Goal: Information Seeking & Learning: Learn about a topic

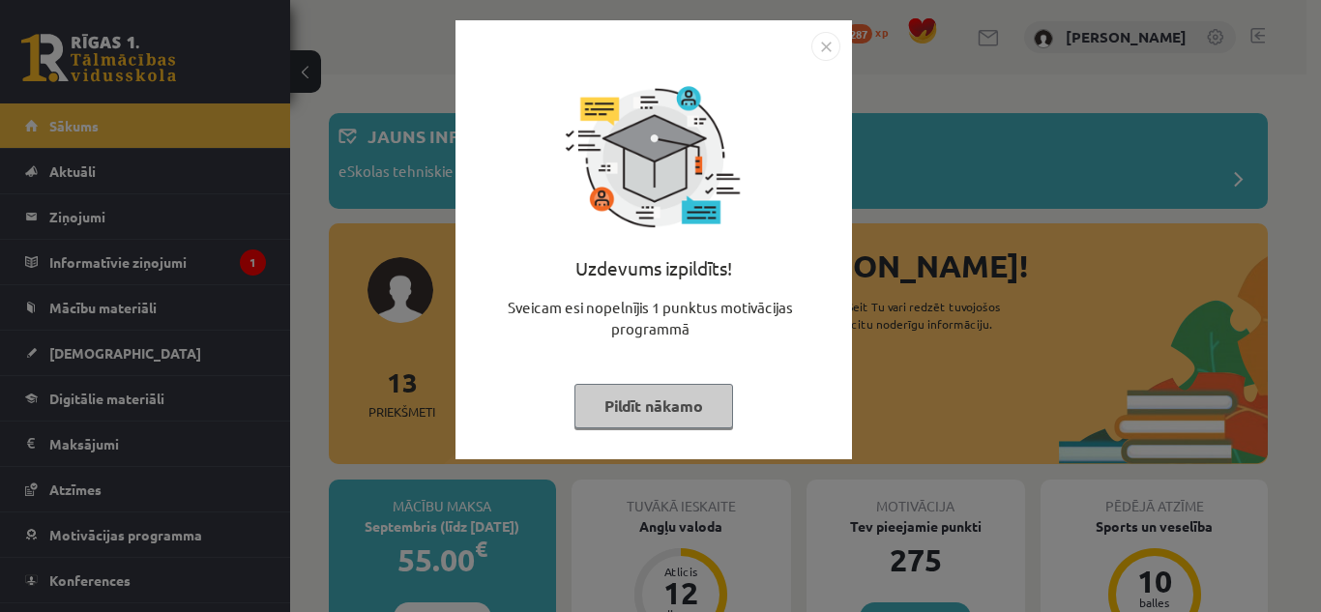
click at [637, 410] on button "Pildīt nākamo" at bounding box center [653, 406] width 159 height 44
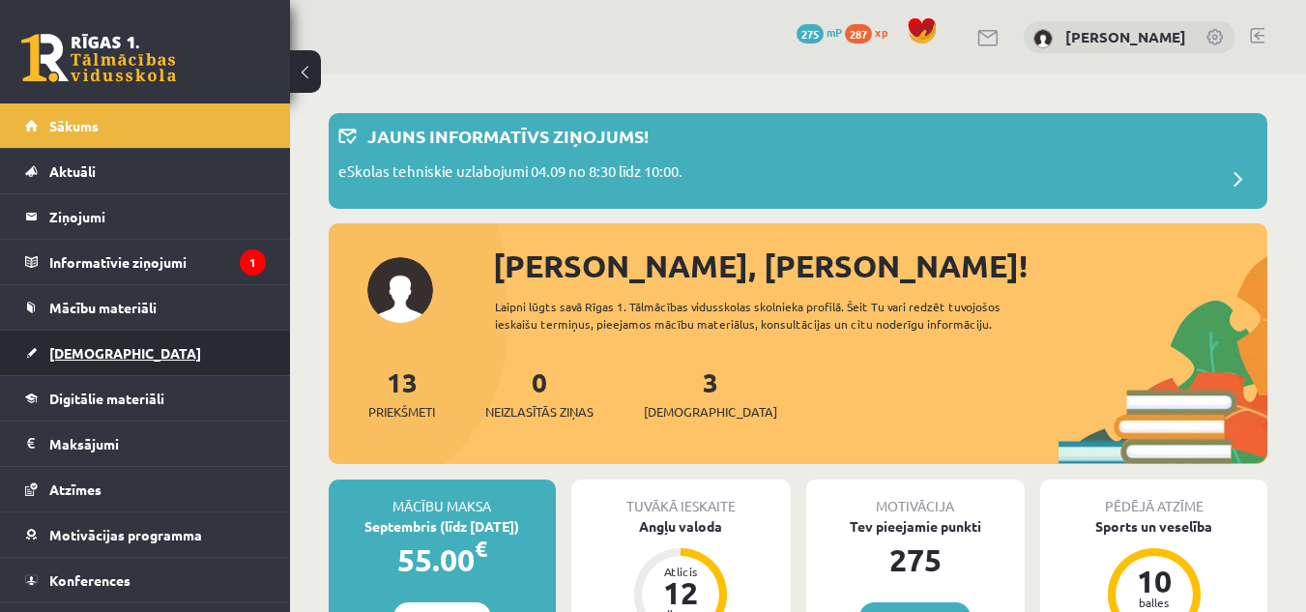
click at [150, 345] on link "[DEMOGRAPHIC_DATA]" at bounding box center [145, 353] width 241 height 44
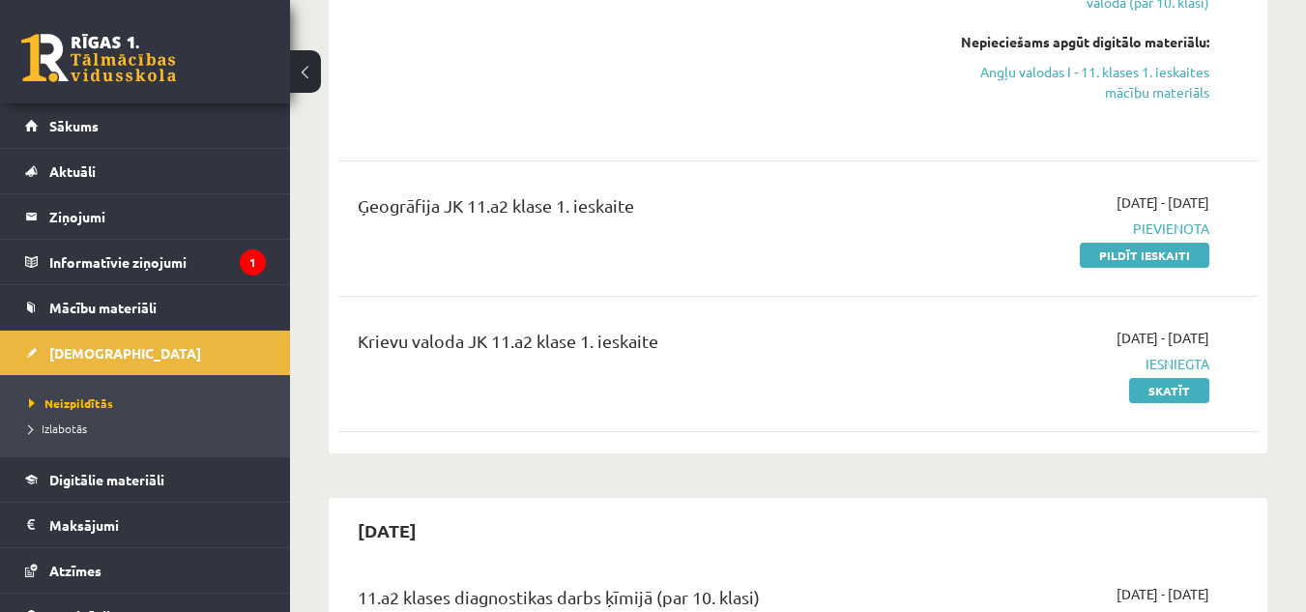
scroll to position [536, 0]
click at [164, 478] on span "Digitālie materiāli" at bounding box center [106, 479] width 115 height 17
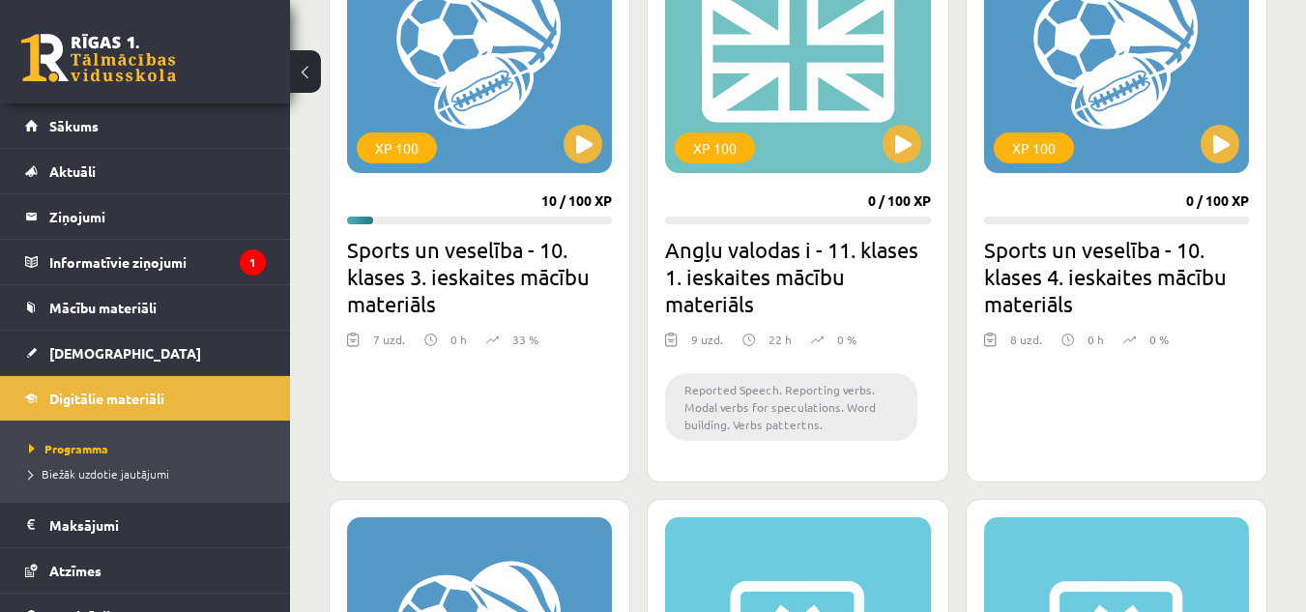
scroll to position [665, 0]
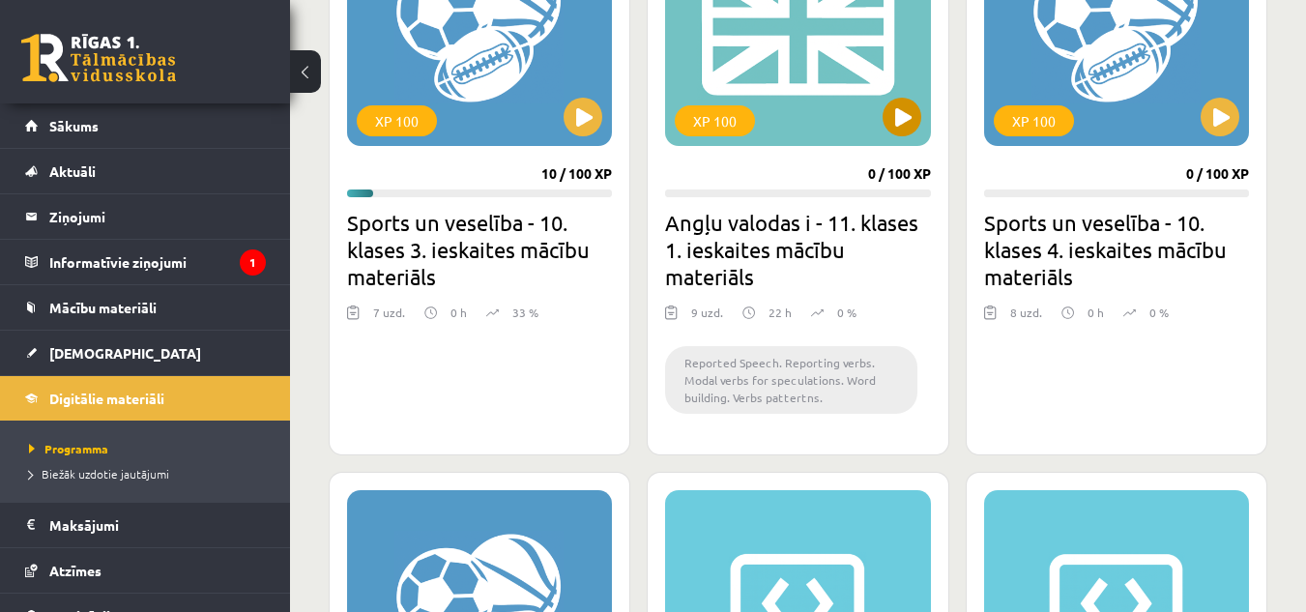
click at [899, 96] on div "XP 100" at bounding box center [797, 25] width 265 height 242
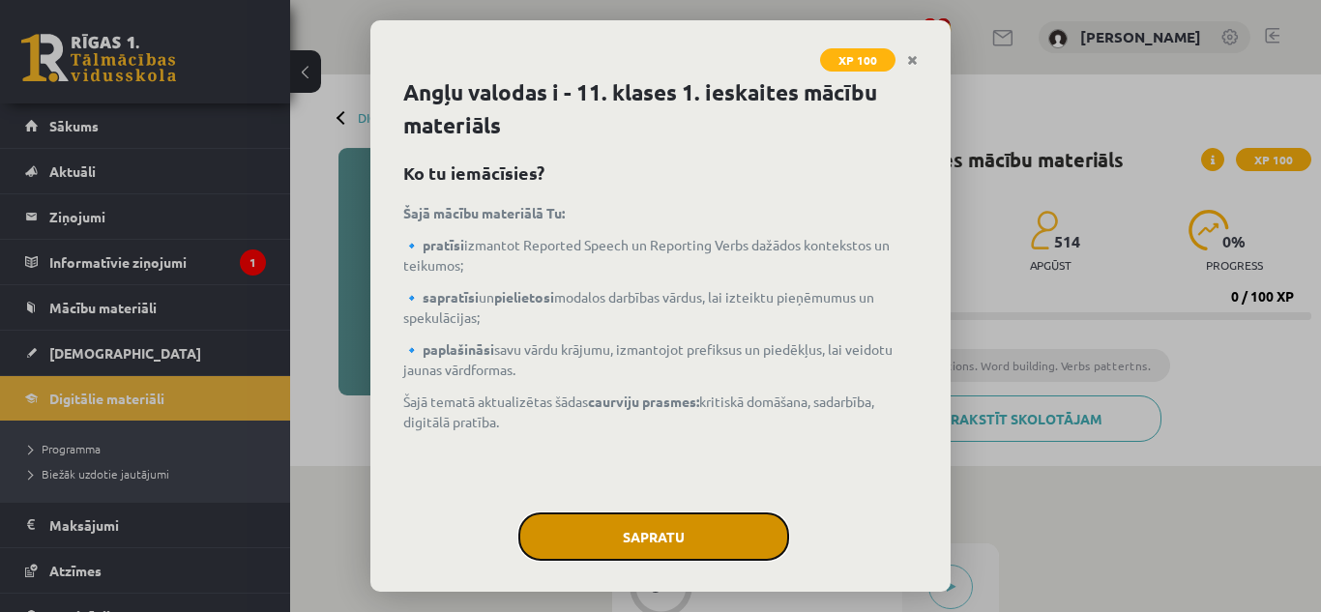
click at [625, 526] on button "Sapratu" at bounding box center [653, 537] width 271 height 48
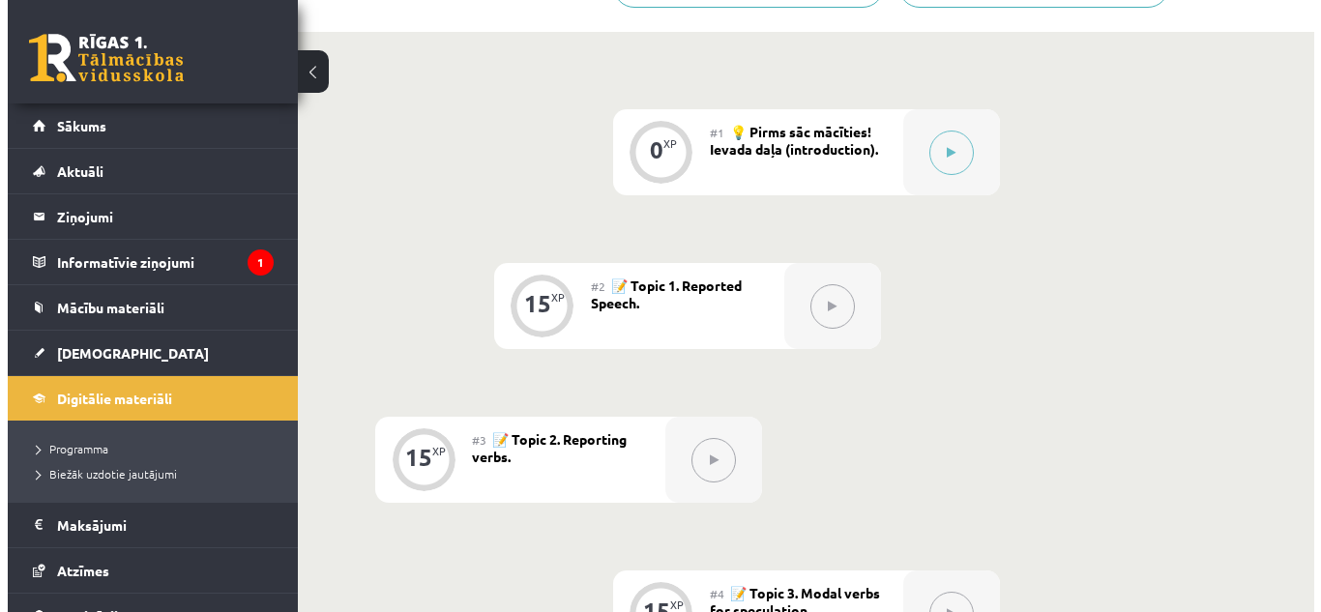
scroll to position [453, 0]
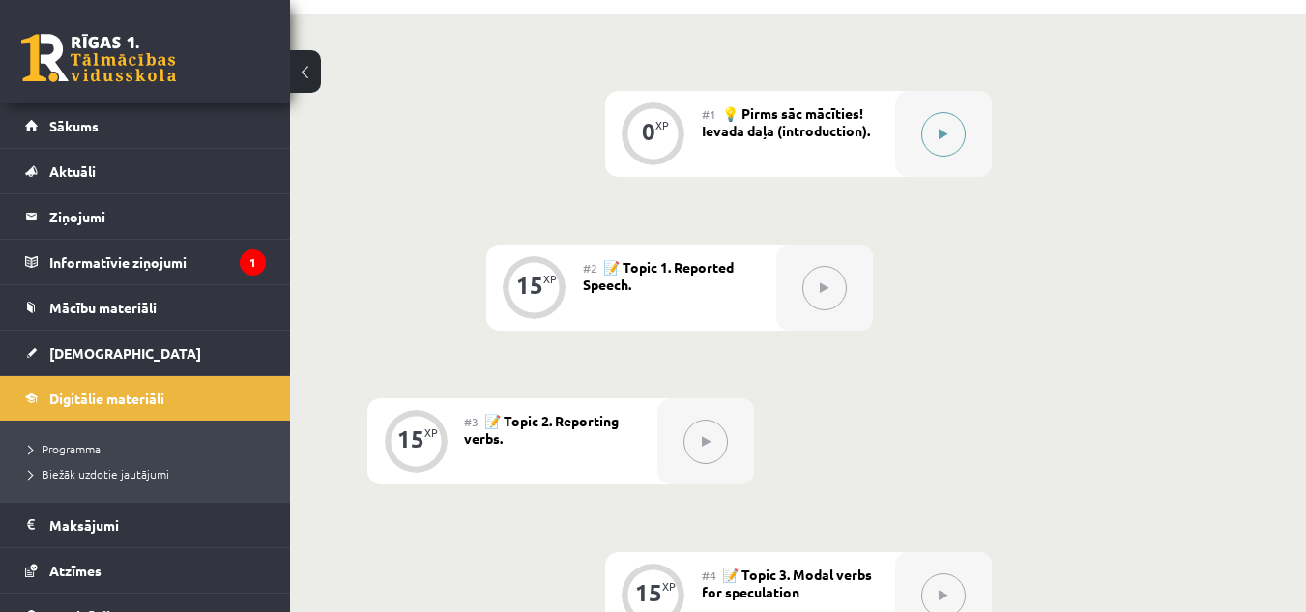
click at [940, 126] on button at bounding box center [944, 134] width 44 height 44
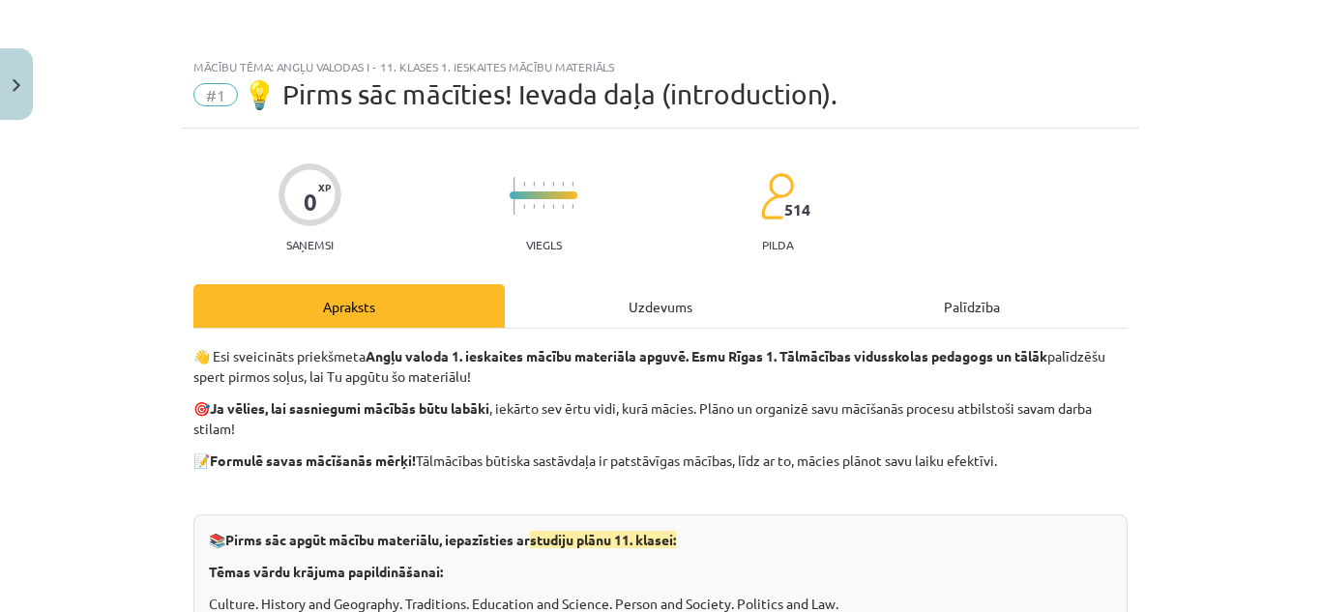
click at [658, 307] on div "Uzdevums" at bounding box center [660, 306] width 311 height 44
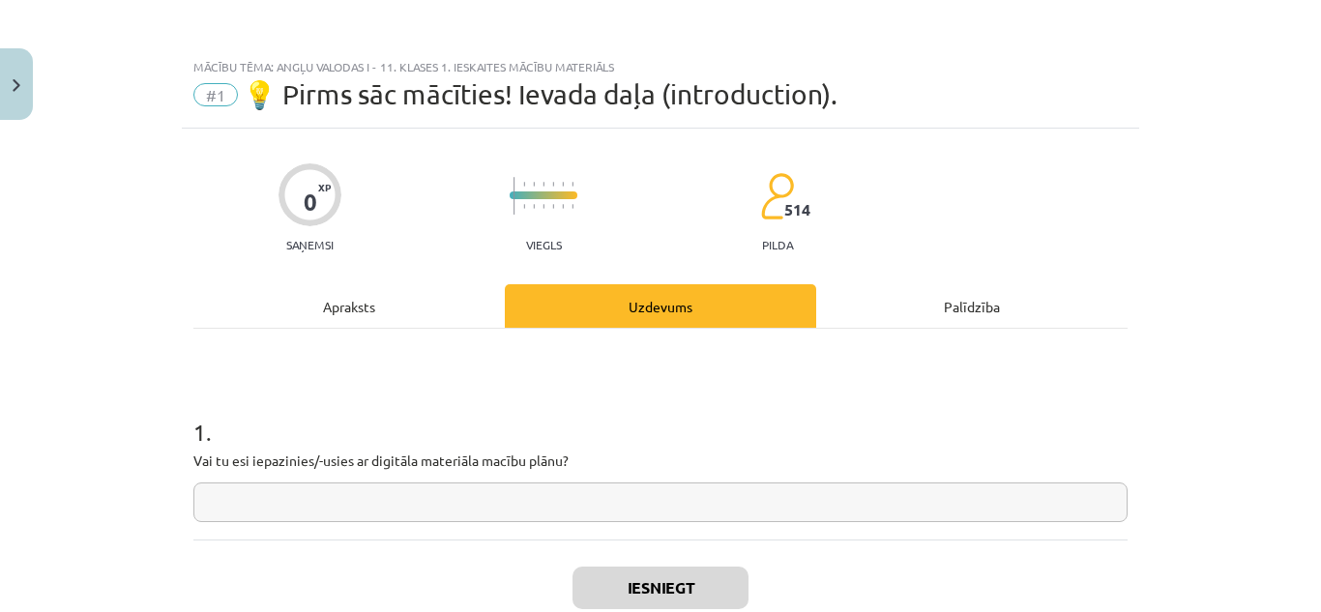
scroll to position [48, 0]
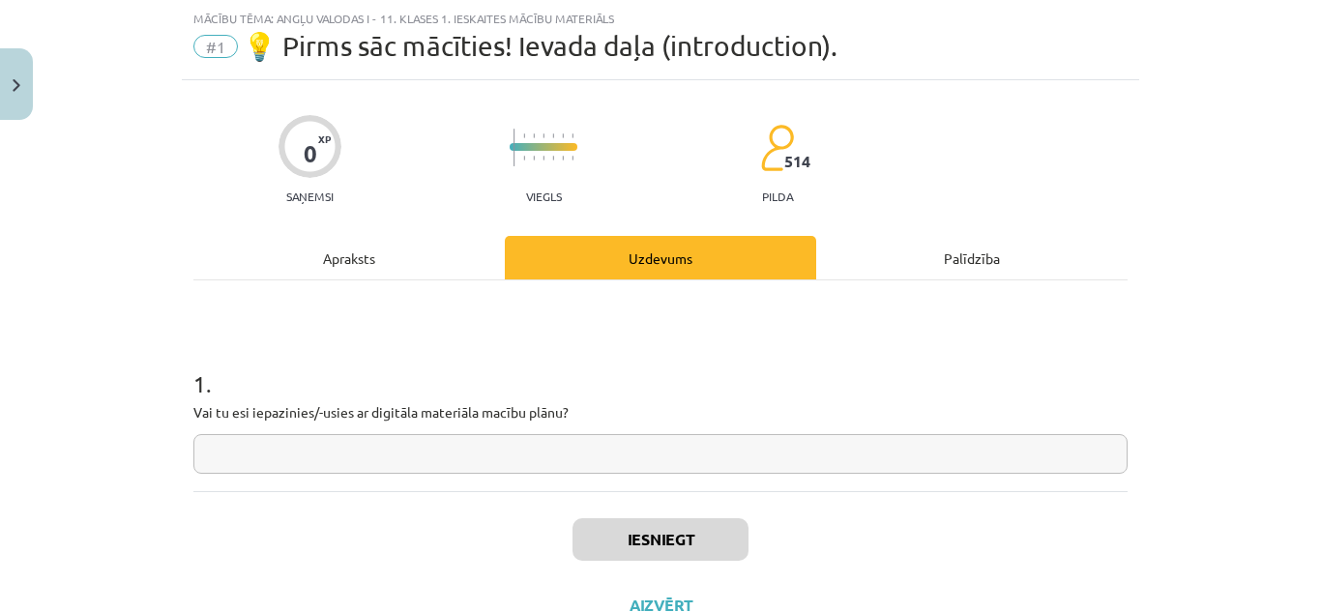
click at [396, 454] on input "text" at bounding box center [660, 454] width 934 height 40
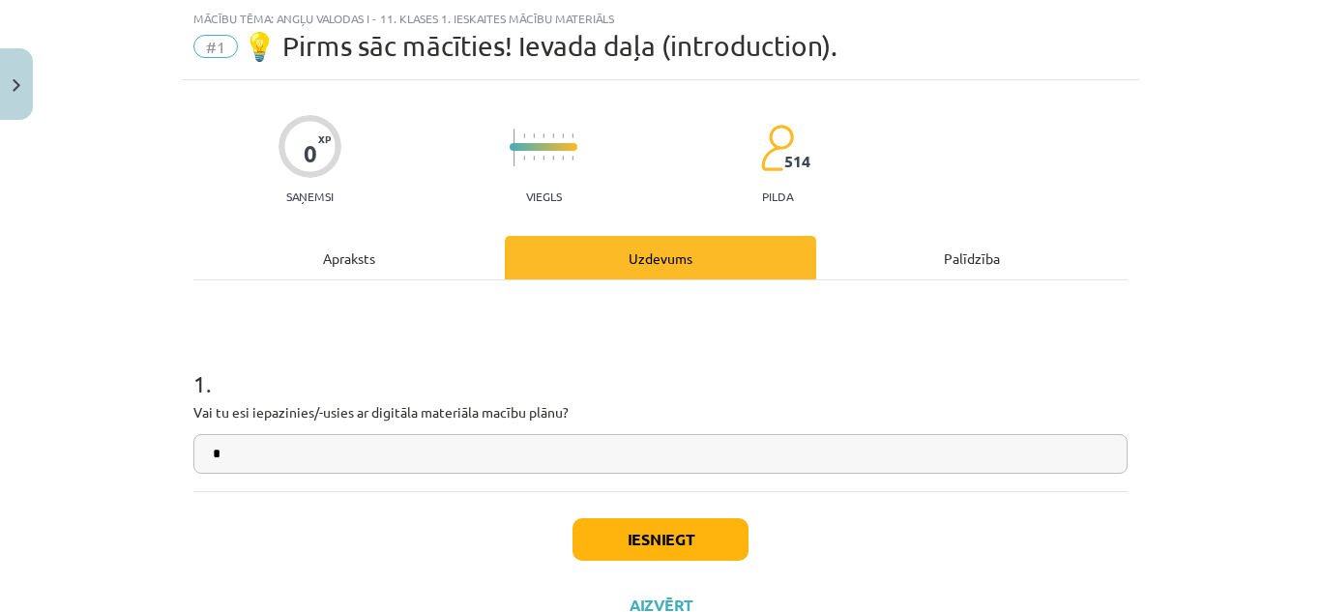
type input "*"
click at [623, 524] on button "Iesniegt" at bounding box center [660, 539] width 176 height 43
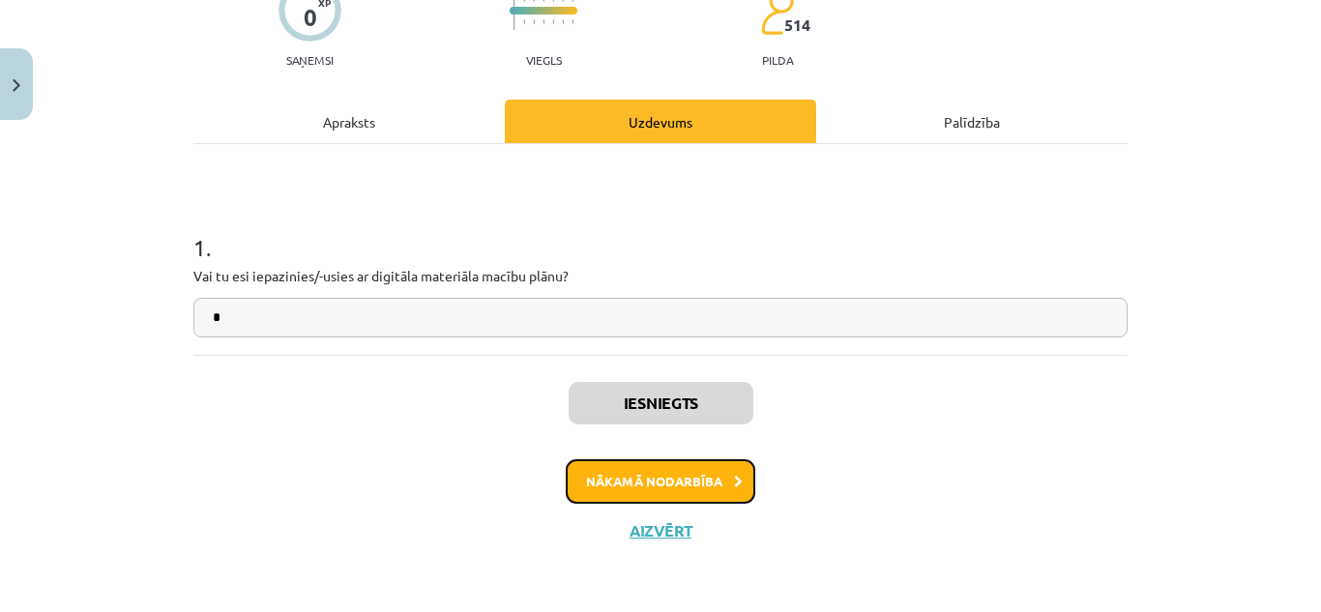
click at [662, 479] on button "Nākamā nodarbība" at bounding box center [661, 481] width 190 height 44
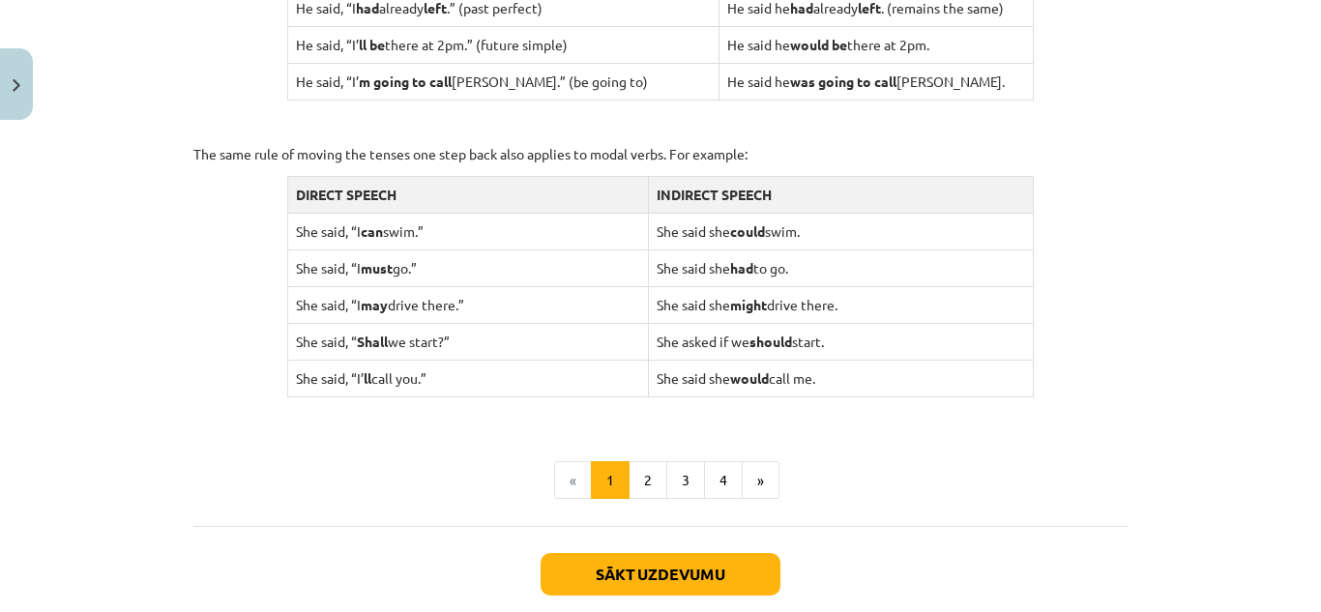
scroll to position [1900, 0]
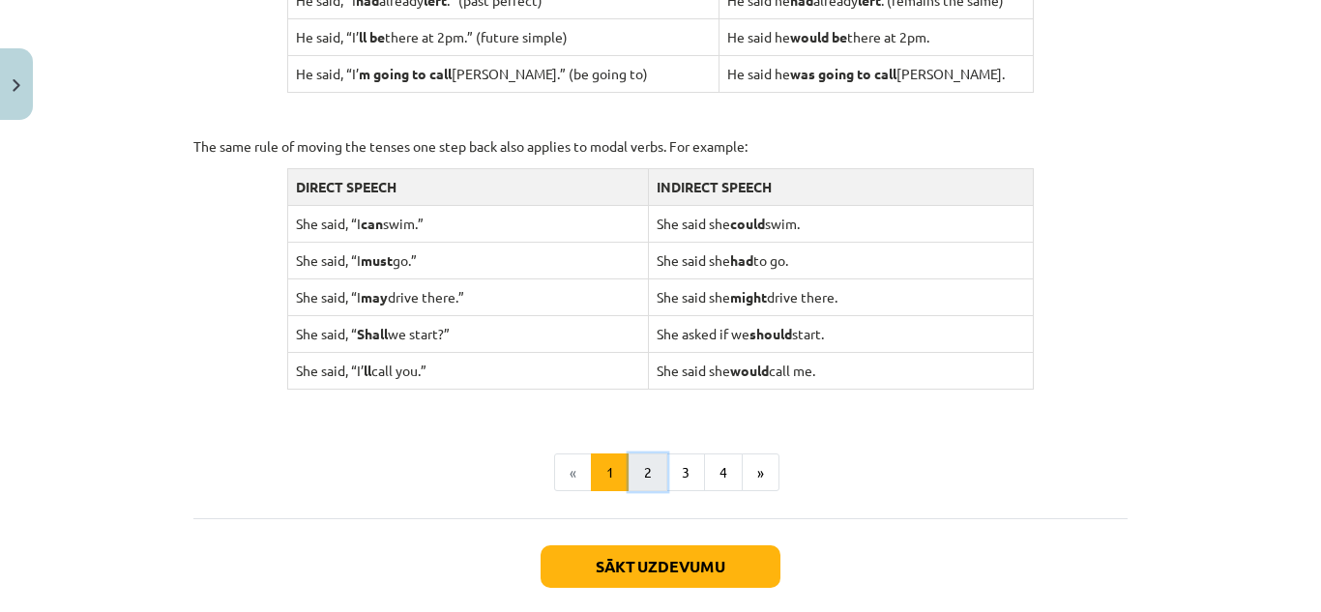
click at [633, 473] on button "2" at bounding box center [648, 473] width 39 height 39
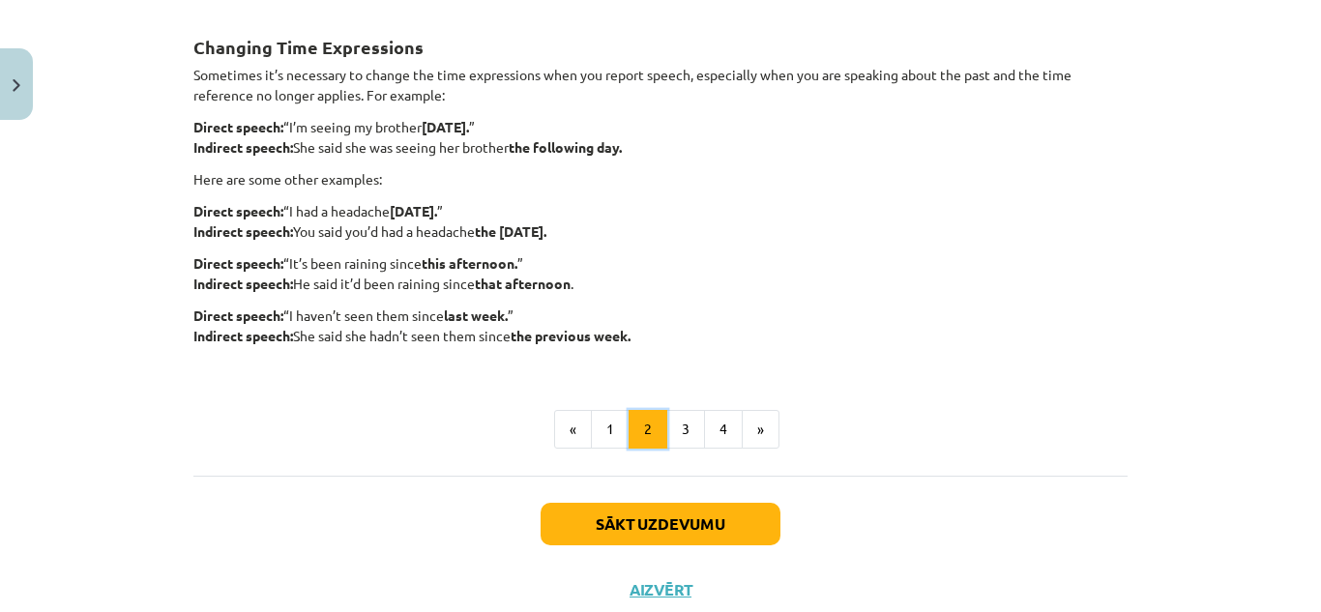
scroll to position [531, 0]
click at [678, 426] on button "3" at bounding box center [685, 428] width 39 height 39
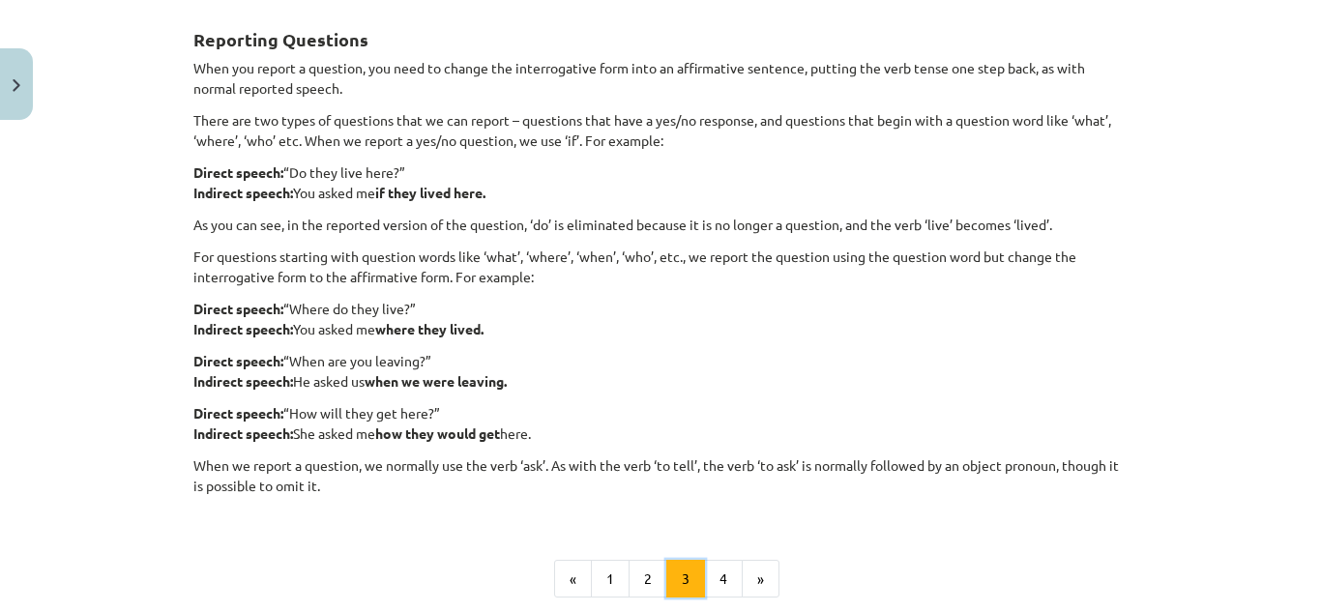
scroll to position [350, 0]
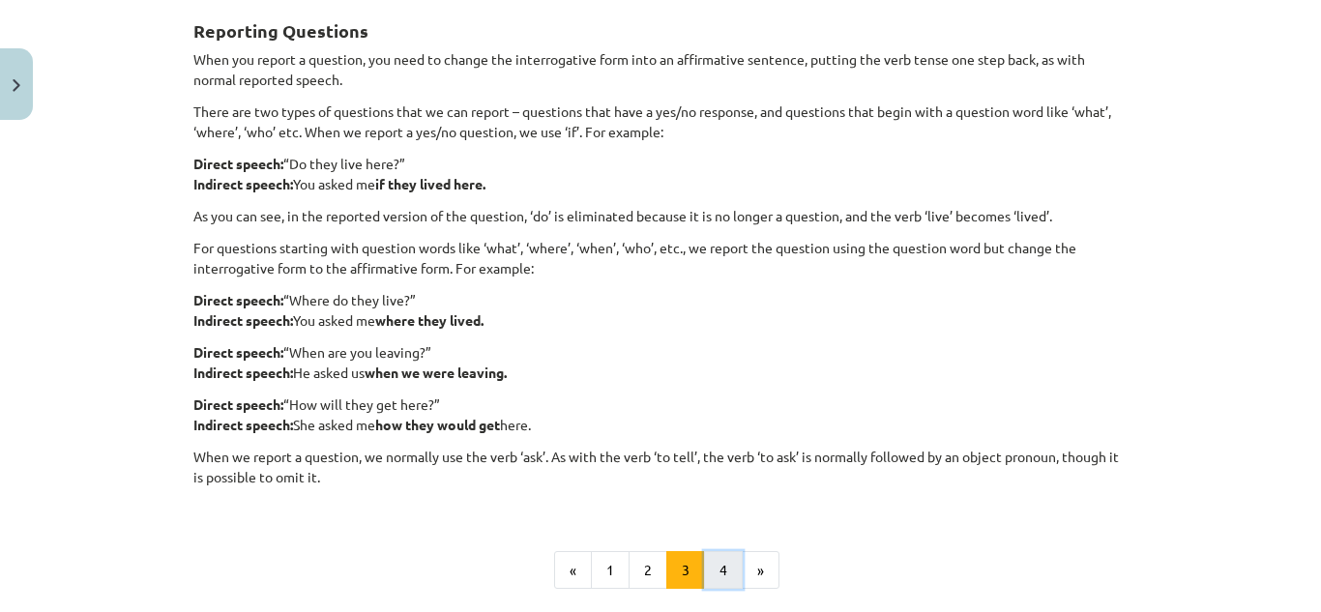
click at [704, 570] on button "4" at bounding box center [723, 570] width 39 height 39
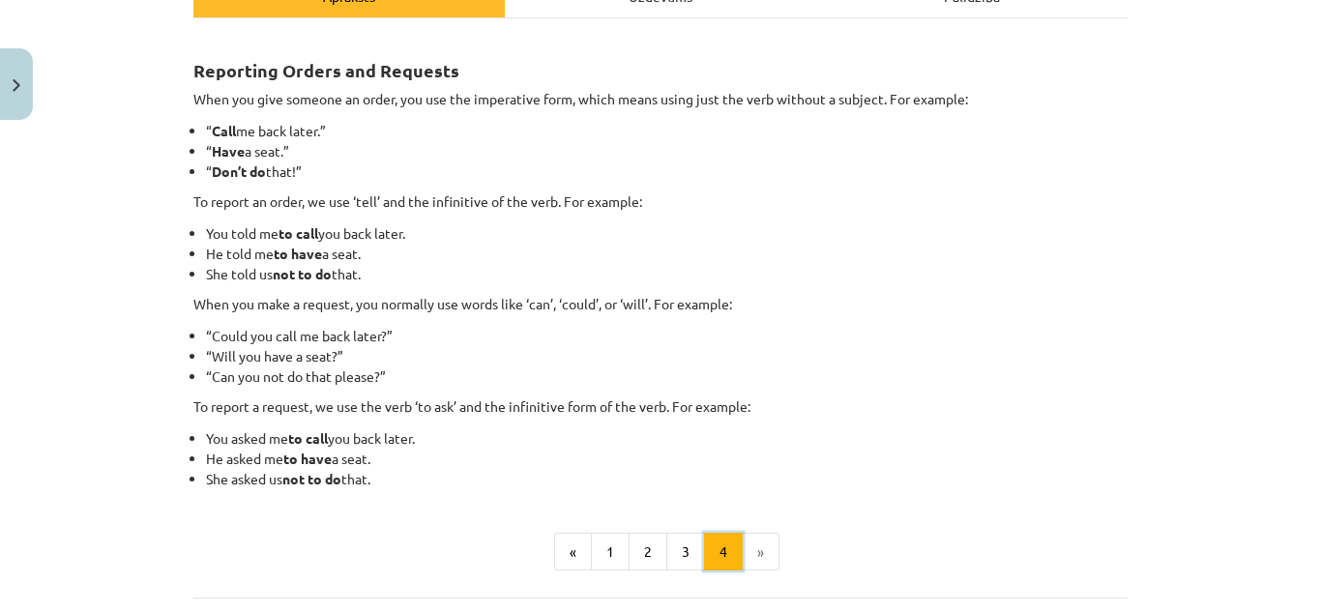
scroll to position [311, 0]
click at [745, 556] on li "»" at bounding box center [761, 551] width 37 height 39
click at [752, 549] on li "»" at bounding box center [761, 551] width 37 height 39
click at [599, 560] on button "1" at bounding box center [610, 551] width 39 height 39
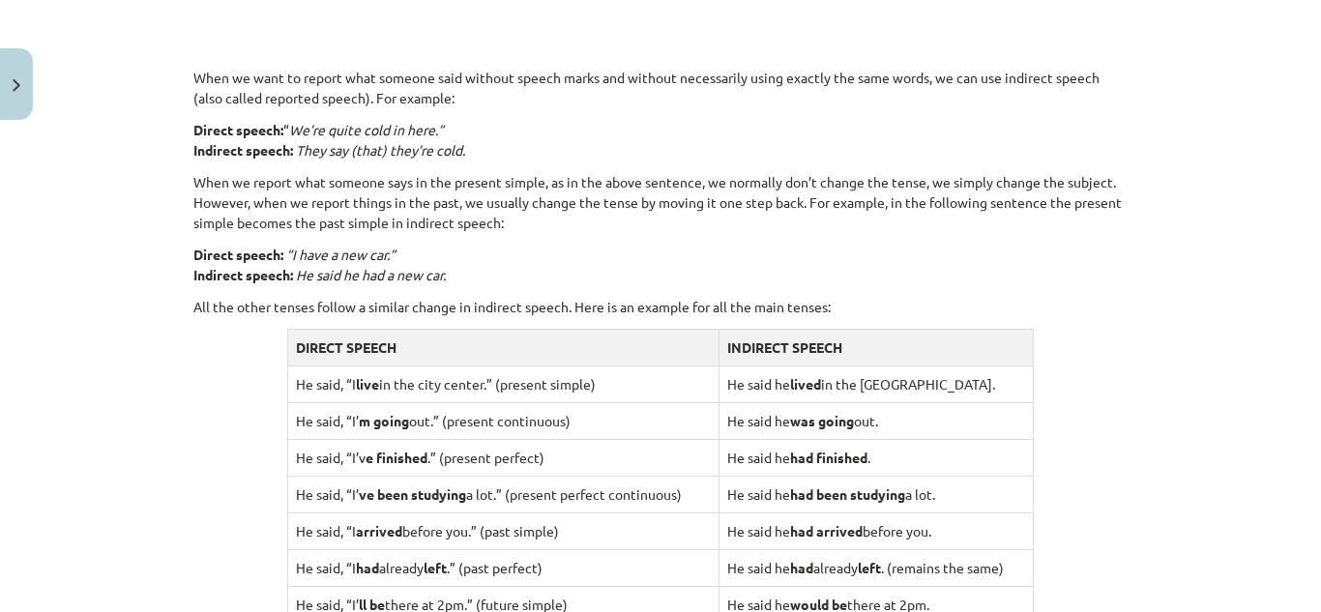
scroll to position [1334, 0]
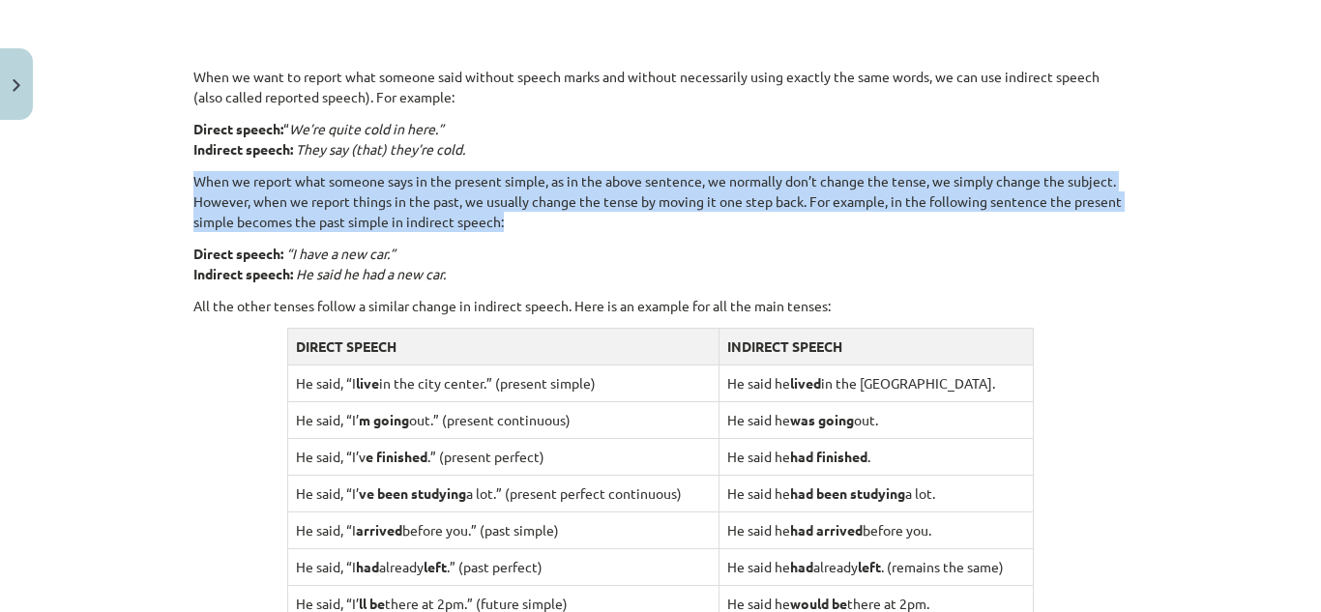
drag, startPoint x: 176, startPoint y: 172, endPoint x: 551, endPoint y: 223, distance: 378.7
click at [551, 223] on div "15 XP Saņemsi Viegls 514 pilda Apraksts Uzdevums Palīdzība Reported Speech 🎥 Wa…" at bounding box center [660, 13] width 957 height 2437
copy p "When we report what someone says in the present simple, as in the above sentenc…"
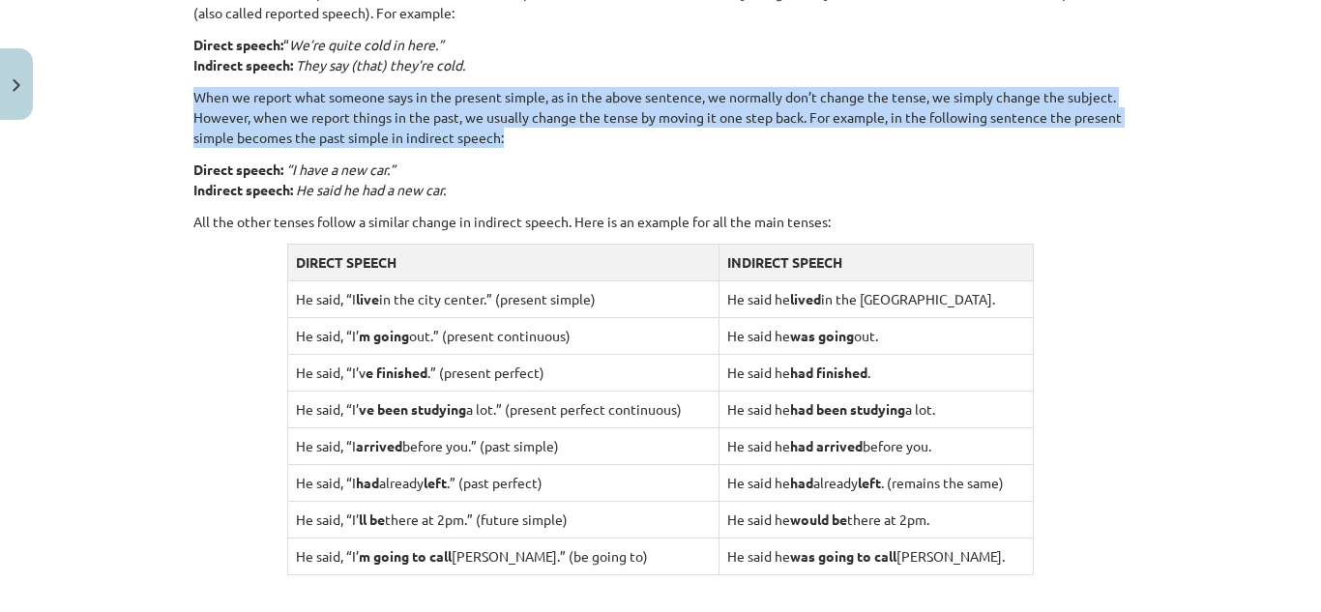
scroll to position [1422, 0]
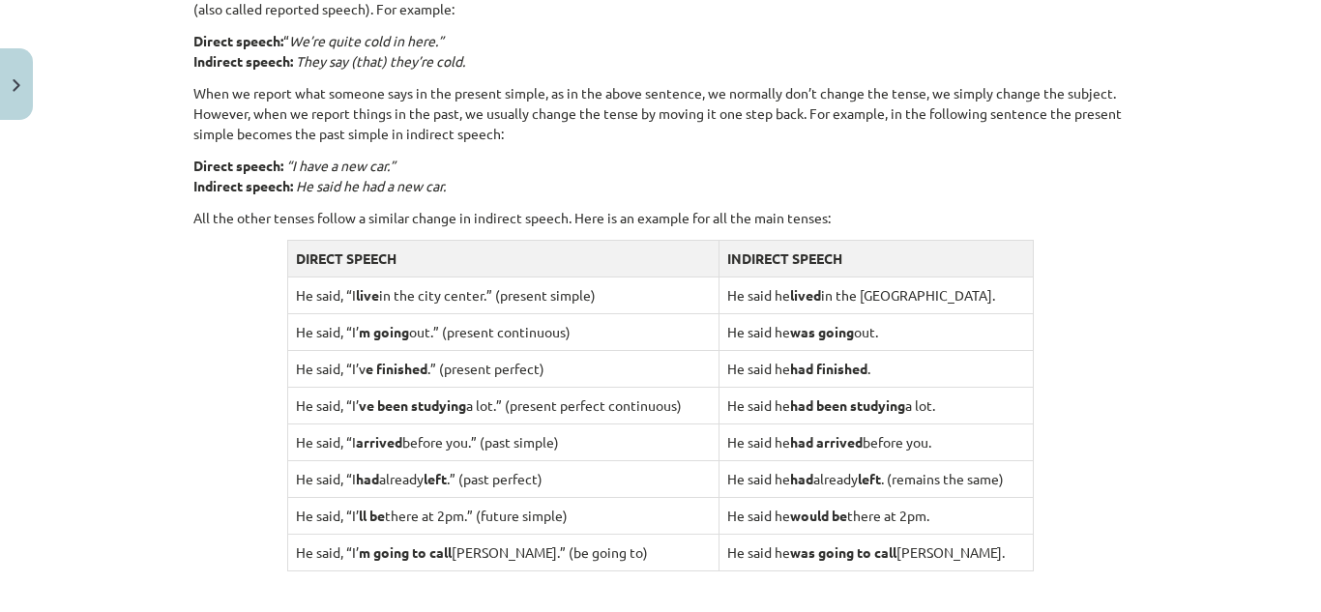
click at [1169, 306] on div "Mācību tēma: Angļu valodas i - 11. klases 1. ieskaites mācību materiāls #2 📝 To…" at bounding box center [660, 306] width 1321 height 612
click at [776, 447] on td "He said he had arrived before you." at bounding box center [876, 442] width 315 height 37
click at [857, 334] on td "He said he was going out." at bounding box center [876, 331] width 315 height 37
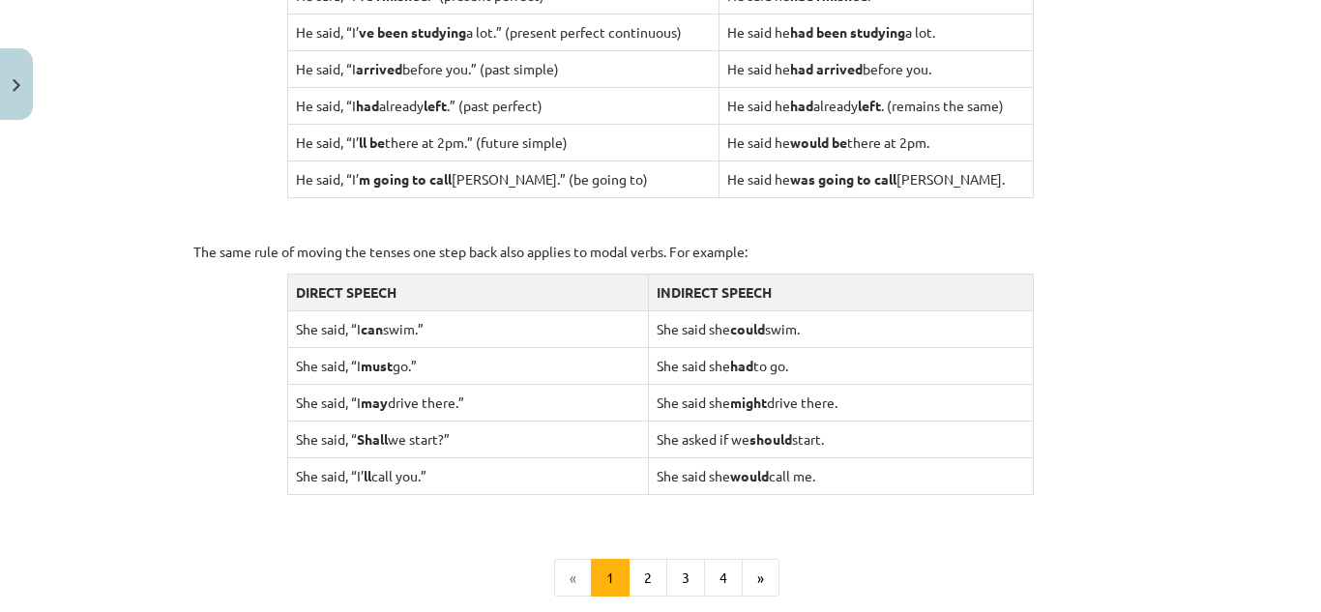
scroll to position [2002, 0]
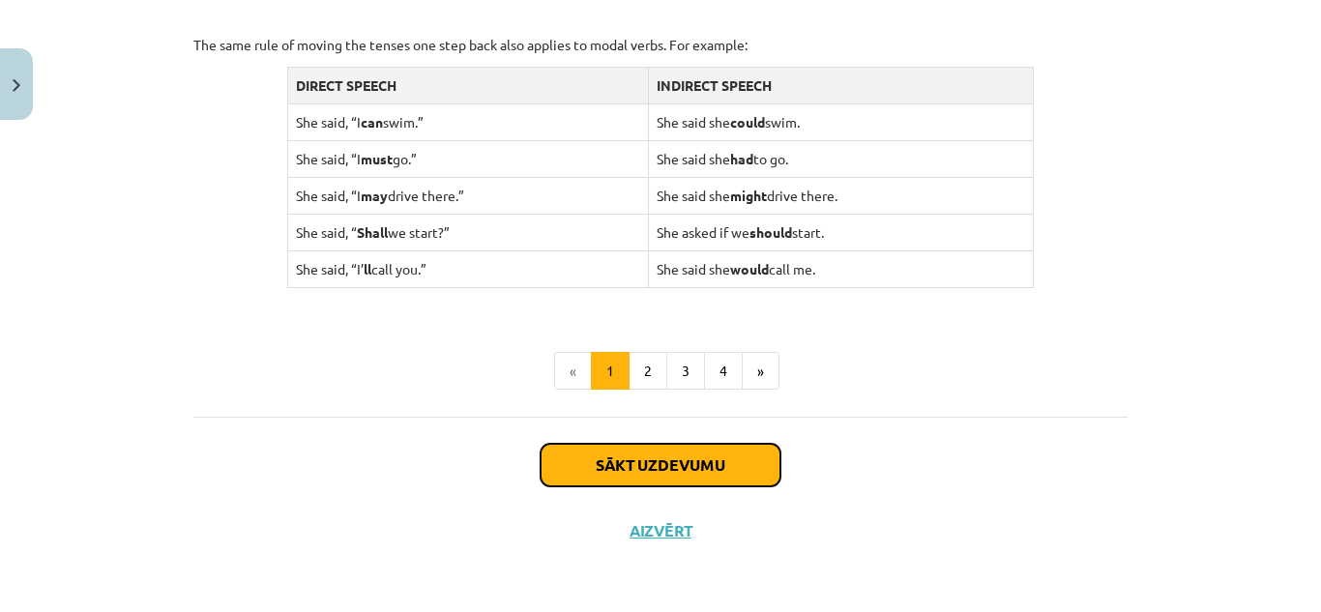
click at [689, 458] on button "Sākt uzdevumu" at bounding box center [661, 465] width 240 height 43
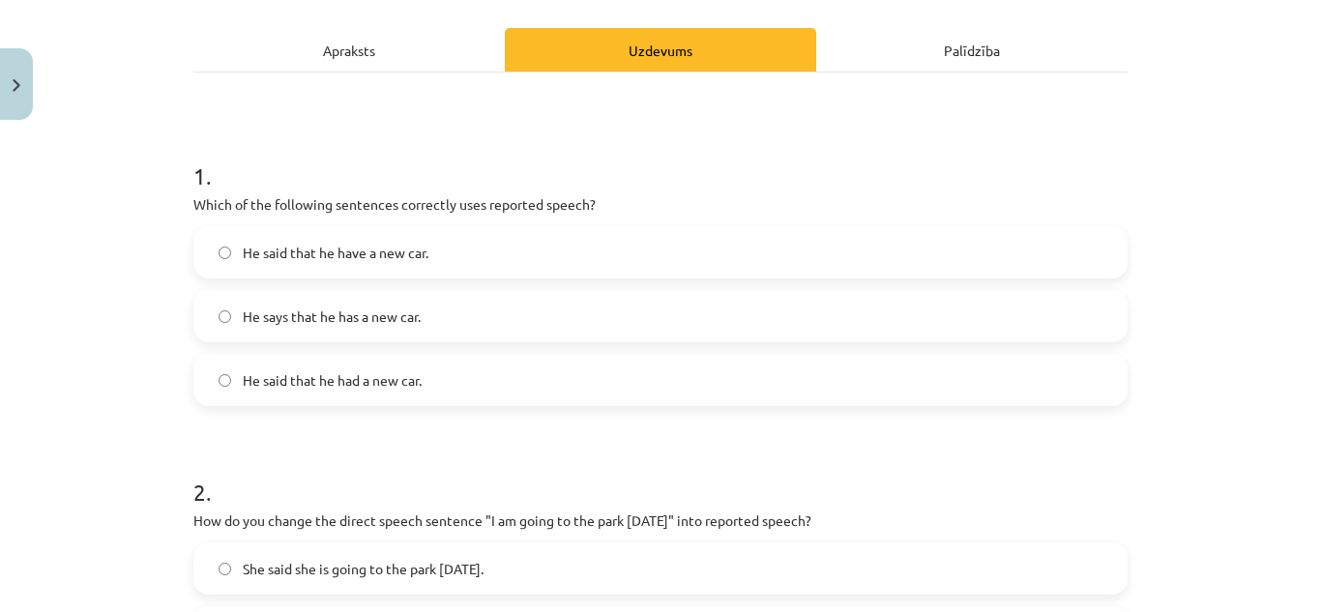
scroll to position [275, 0]
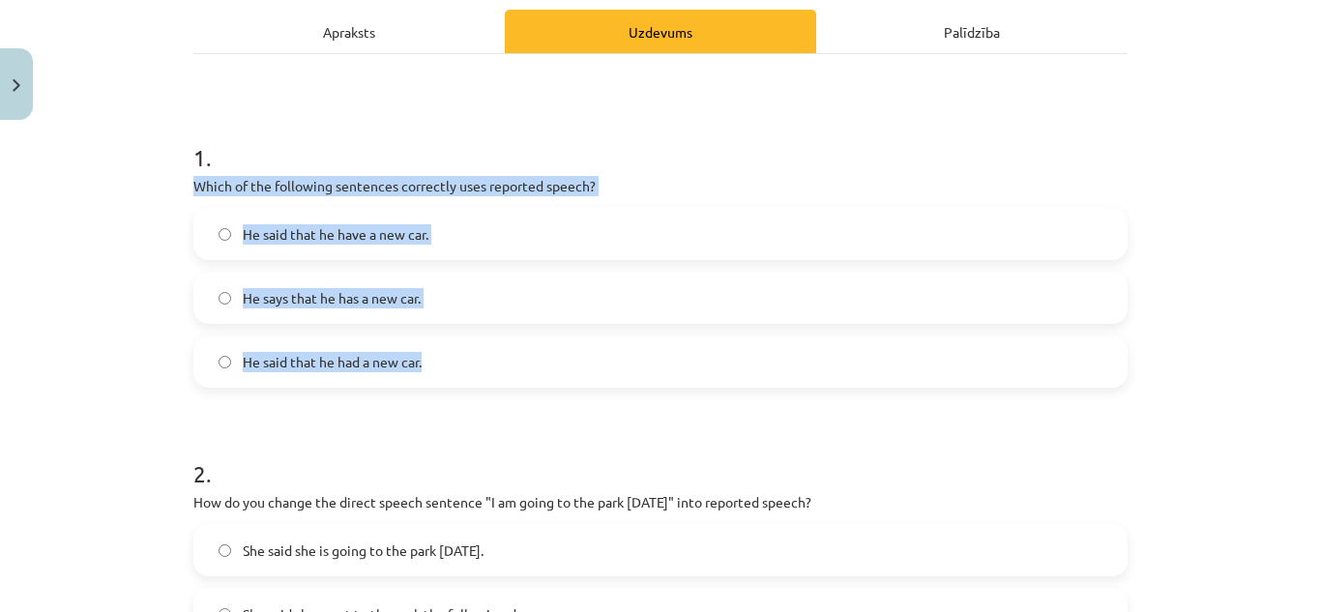
drag, startPoint x: 185, startPoint y: 172, endPoint x: 506, endPoint y: 376, distance: 380.4
copy div "Which of the following sentences correctly uses reported speech? He said that h…"
click at [534, 281] on label "He says that he has a new car." at bounding box center [660, 298] width 930 height 48
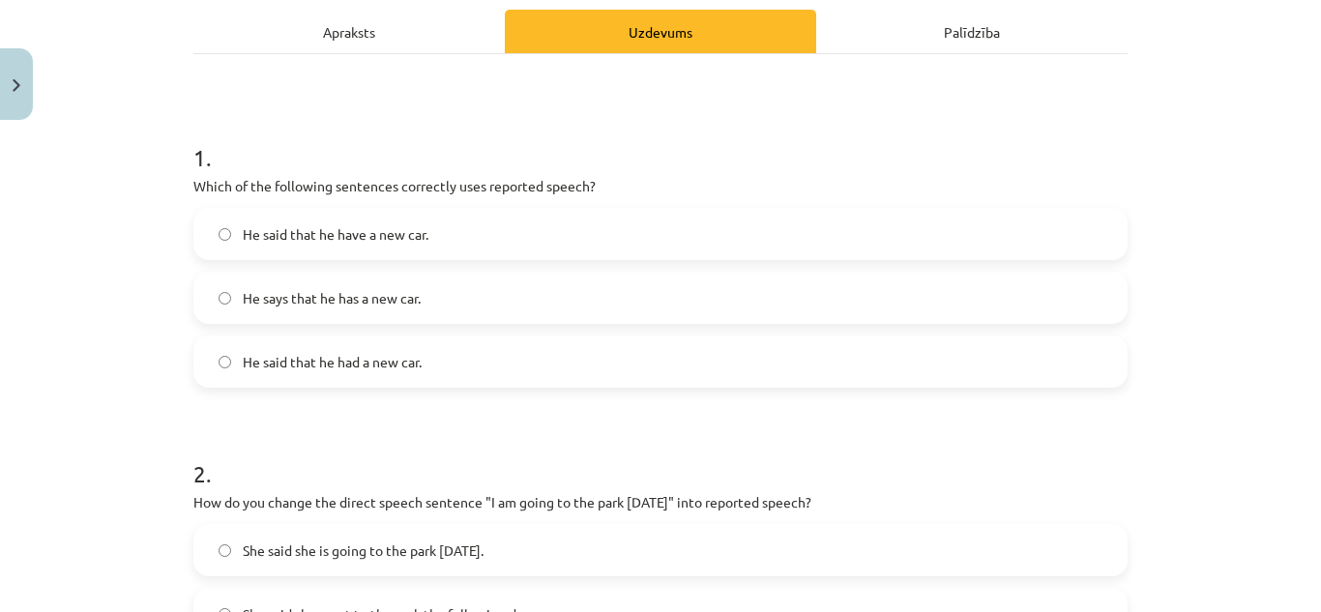
click at [508, 360] on label "He said that he had a new car." at bounding box center [660, 361] width 930 height 48
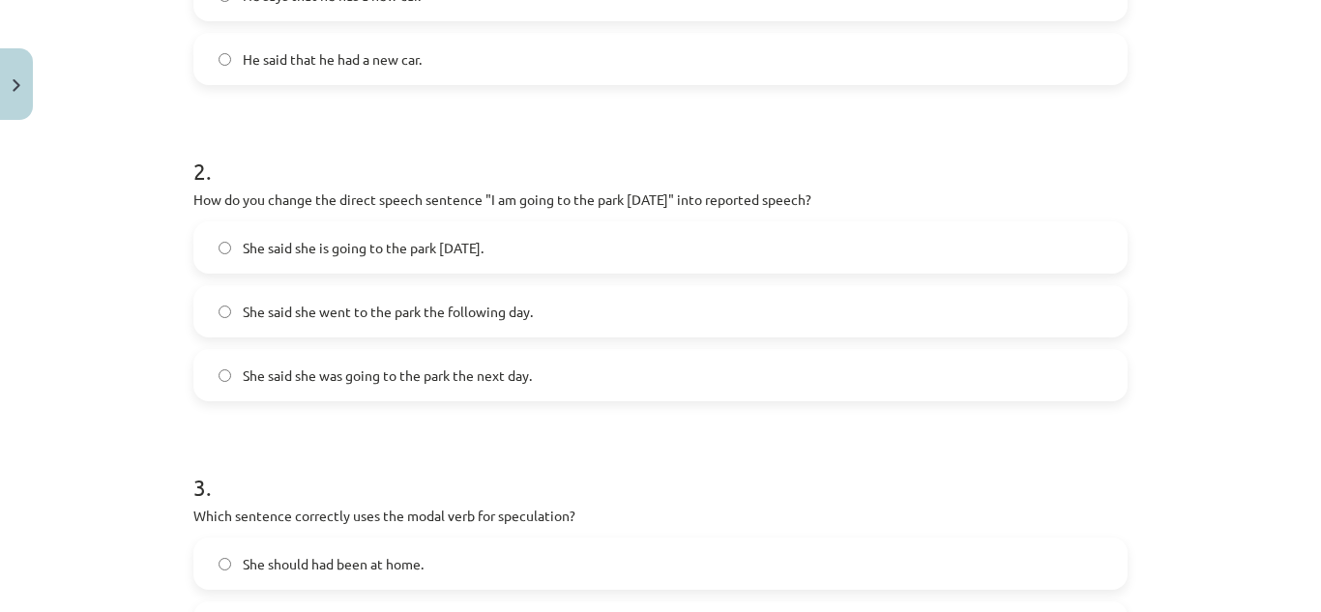
scroll to position [578, 0]
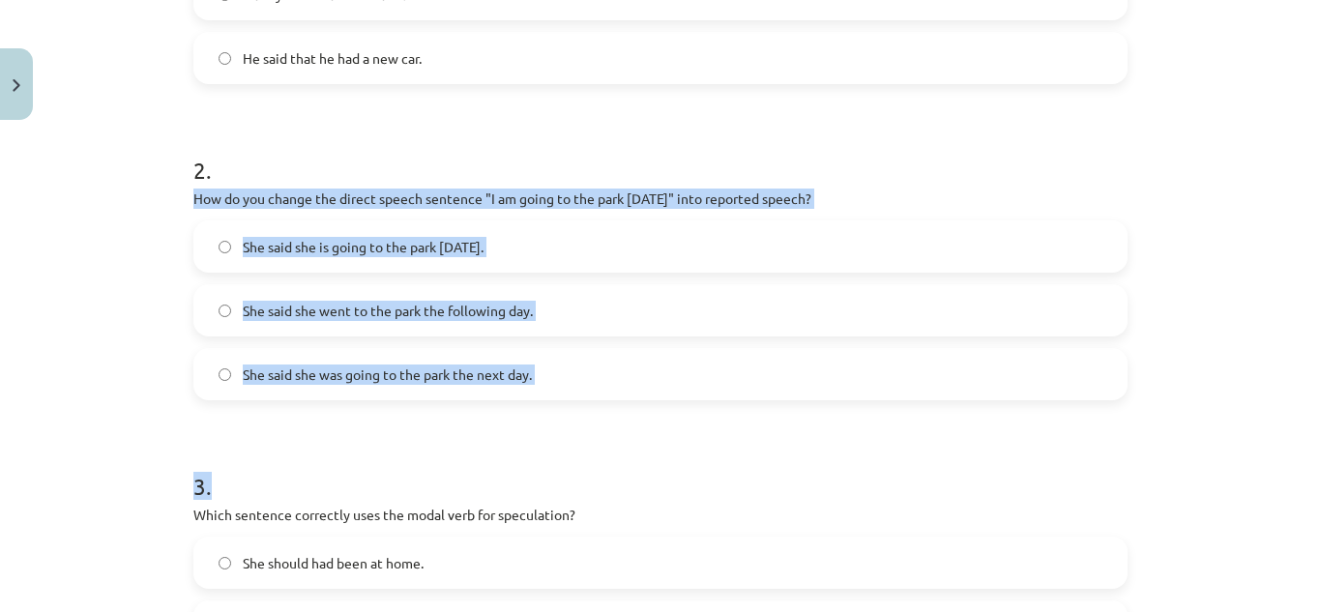
drag, startPoint x: 178, startPoint y: 193, endPoint x: 422, endPoint y: 425, distance: 336.5
click at [422, 425] on div "15 XP Saņemsi Viegls 514 pilda Apraksts Uzdevums Palīdzība 1 . Which of the fol…" at bounding box center [660, 537] width 957 height 1975
copy form "How do you change the direct speech sentence "I am going to the park tomorrow" …"
click at [526, 366] on span "She said she was going to the park the next day." at bounding box center [387, 375] width 289 height 20
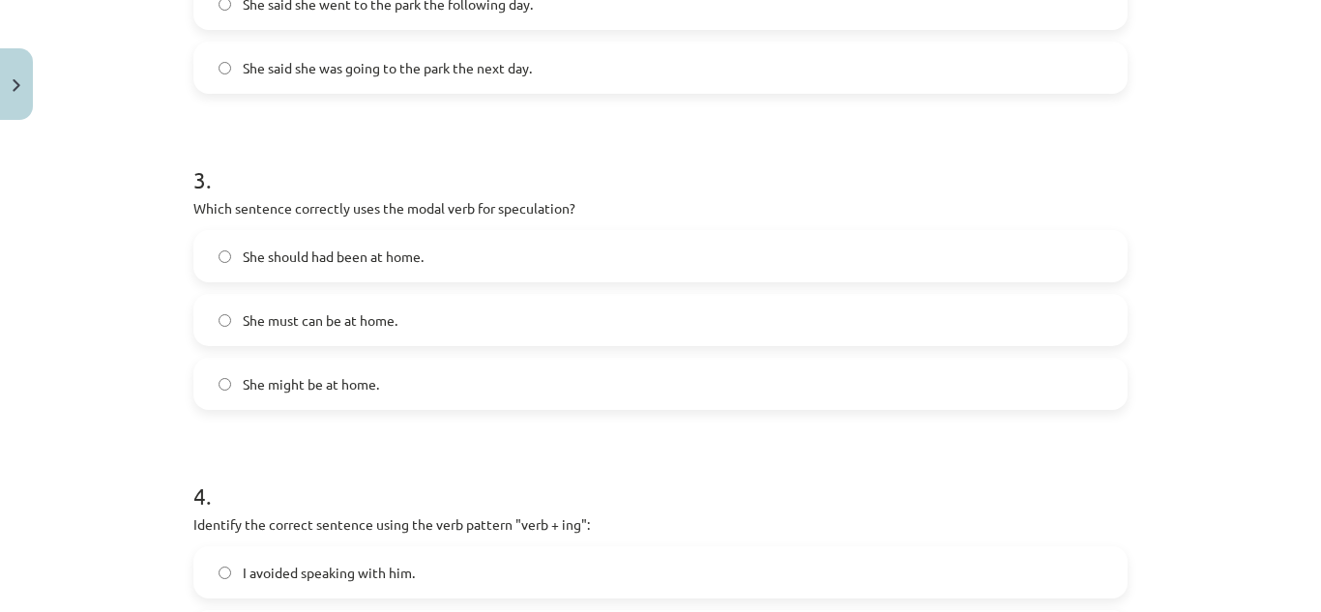
scroll to position [886, 0]
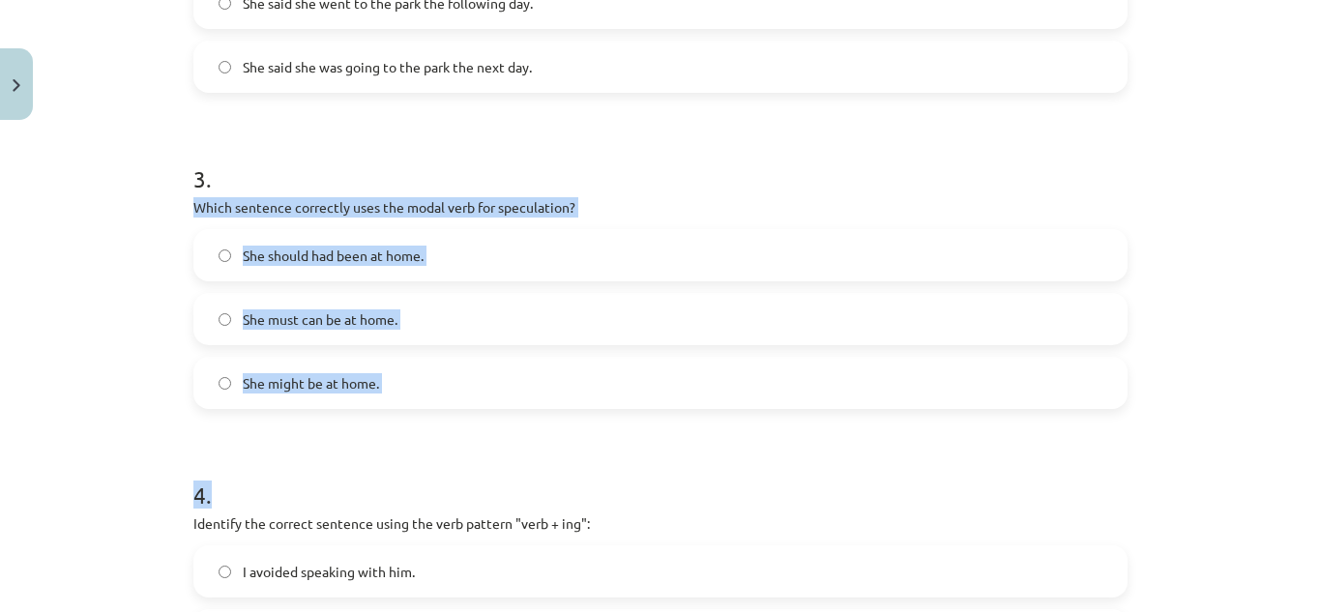
drag, startPoint x: 183, startPoint y: 196, endPoint x: 249, endPoint y: 505, distance: 315.4
click at [249, 505] on div "15 XP Saņemsi Viegls 514 pilda Apraksts Uzdevums Palīdzība 1 . Which of the fol…" at bounding box center [660, 230] width 957 height 1975
copy form "Which sentence correctly uses the modal verb for speculation? She should had be…"
click at [516, 374] on label "She might be at home." at bounding box center [660, 383] width 930 height 48
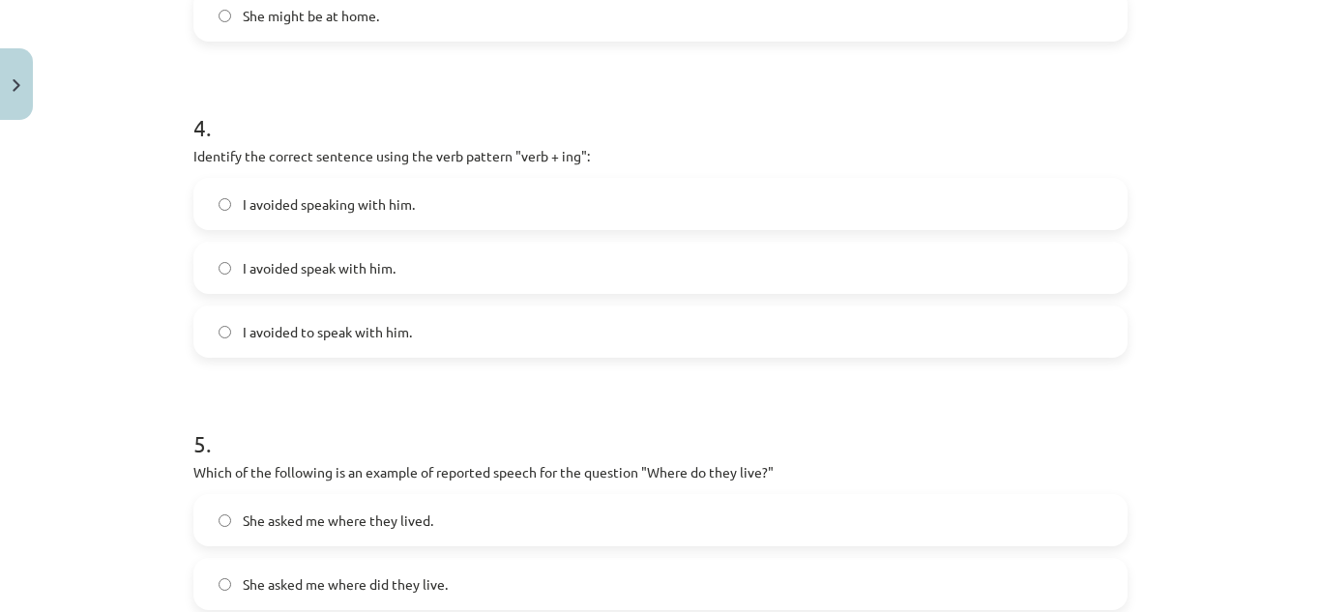
scroll to position [1254, 0]
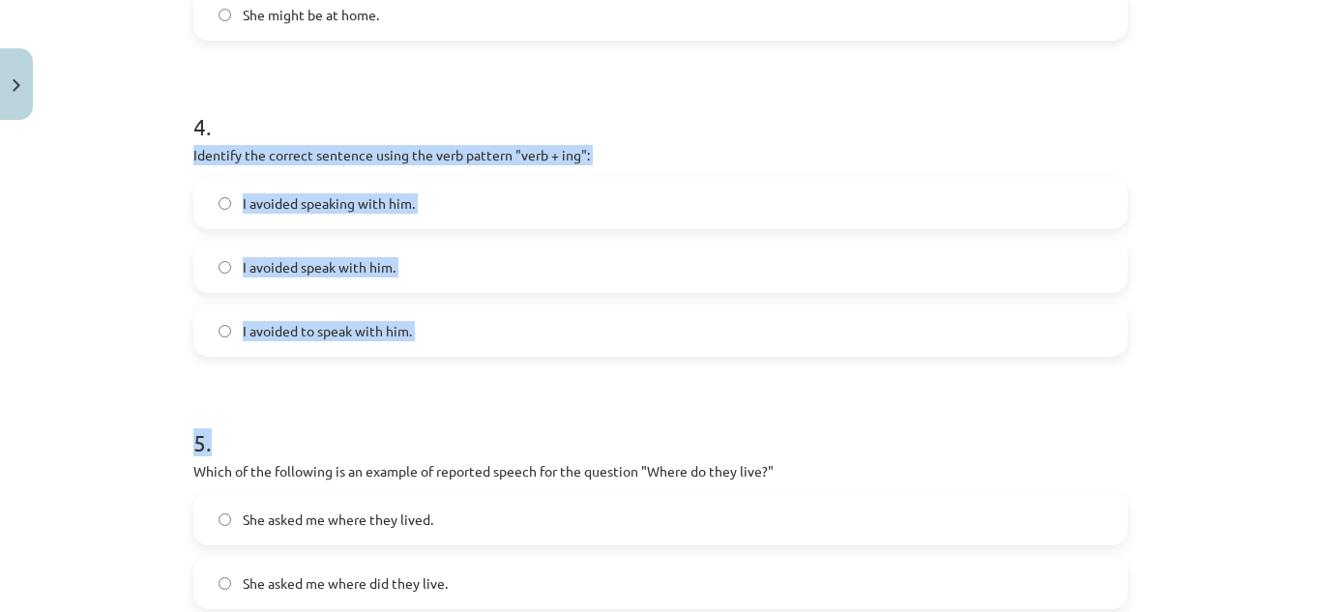
drag, startPoint x: 184, startPoint y: 154, endPoint x: 232, endPoint y: 395, distance: 245.6
copy form "Identify the correct sentence using the verb pattern "verb + ing": I avoided sp…"
click at [560, 195] on label "I avoided speaking with him." at bounding box center [660, 203] width 930 height 48
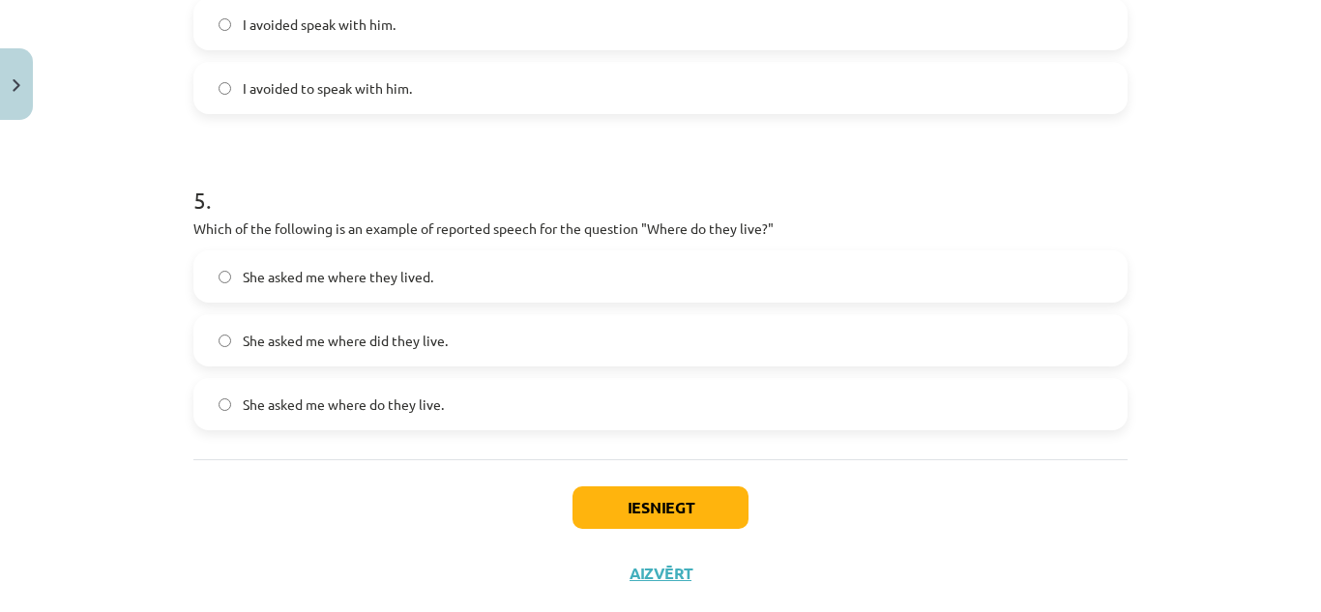
scroll to position [1508, 0]
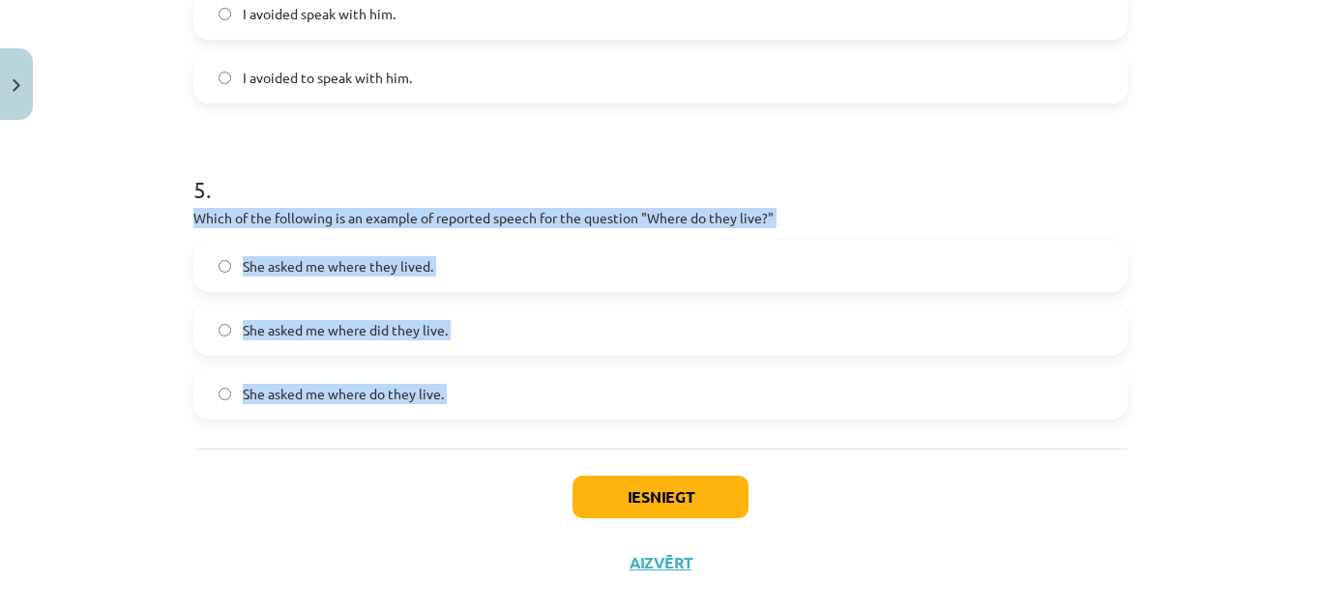
drag, startPoint x: 179, startPoint y: 211, endPoint x: 196, endPoint y: 459, distance: 249.1
copy div "Which of the following is an example of reported speech for the question "Where…"
click at [493, 258] on label "She asked me where they lived." at bounding box center [660, 266] width 930 height 48
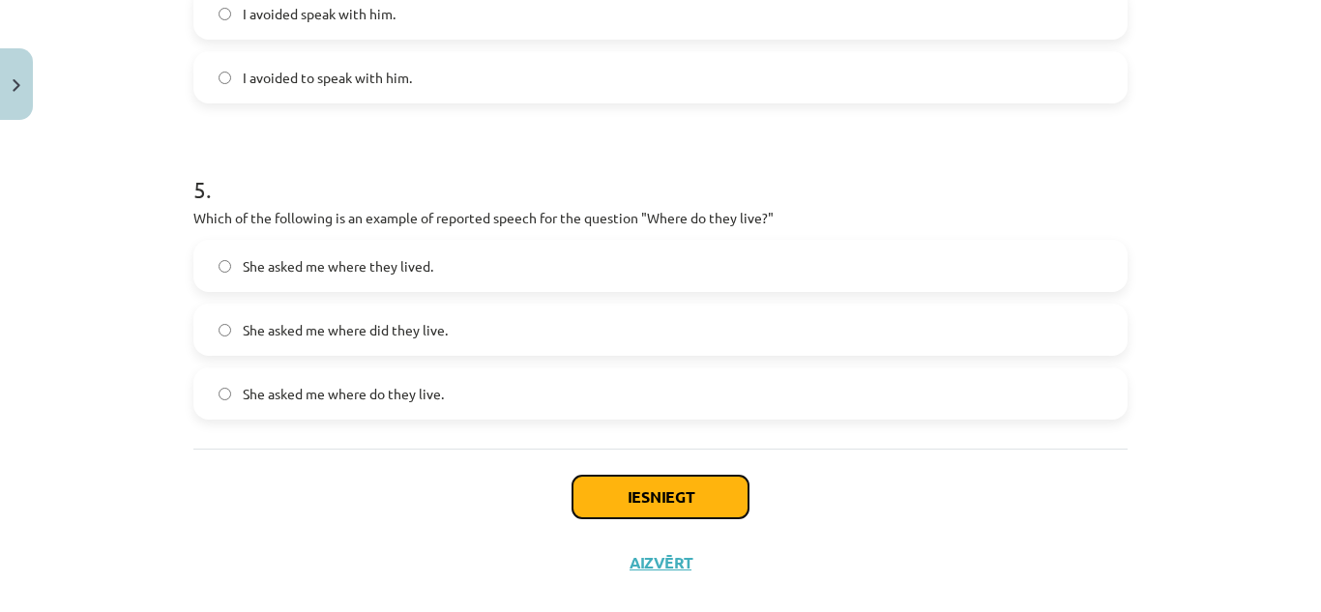
click at [602, 480] on button "Iesniegt" at bounding box center [660, 497] width 176 height 43
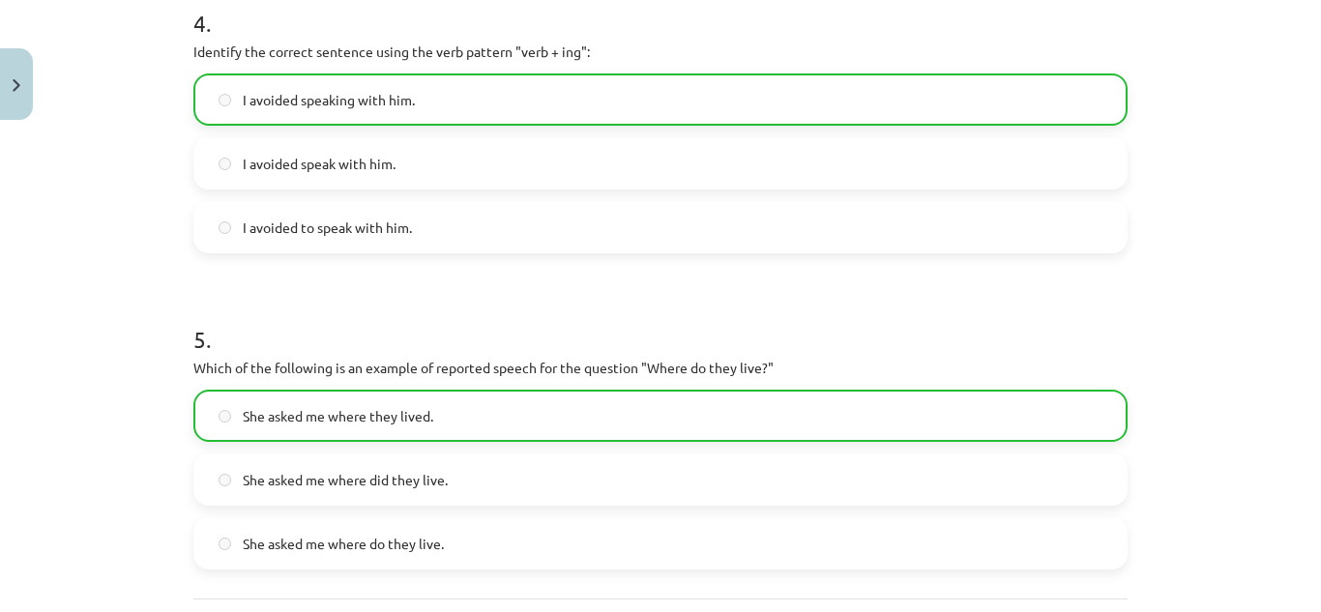
scroll to position [1601, 0]
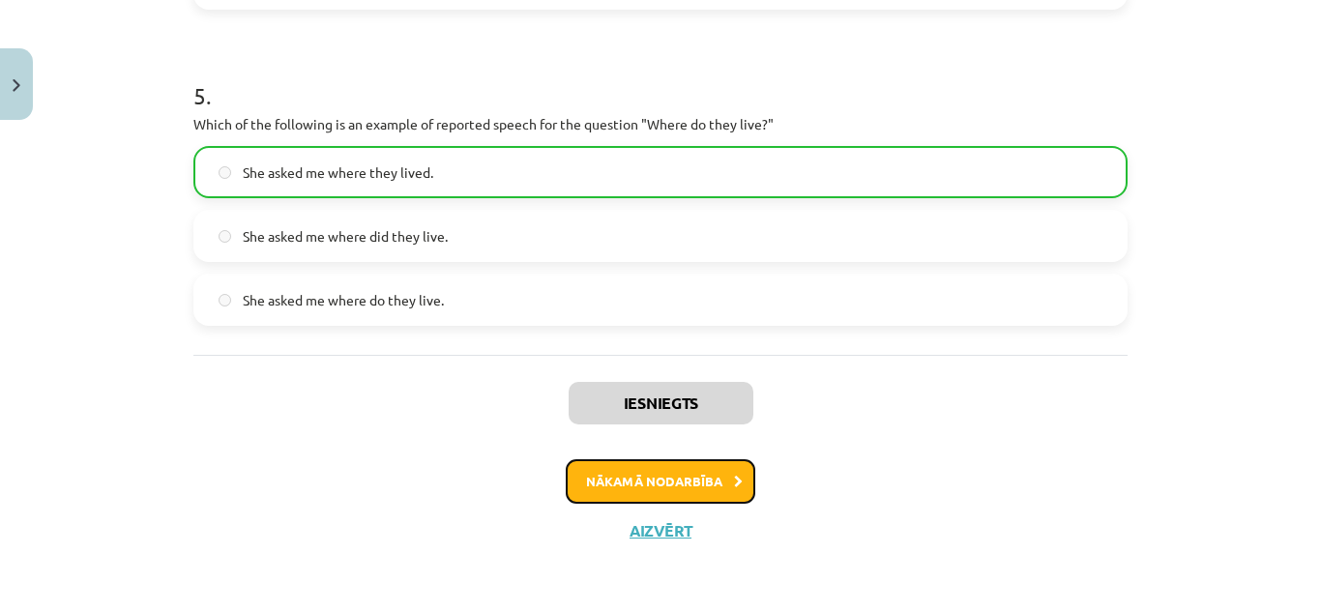
click at [602, 480] on button "Nākamā nodarbība" at bounding box center [661, 481] width 190 height 44
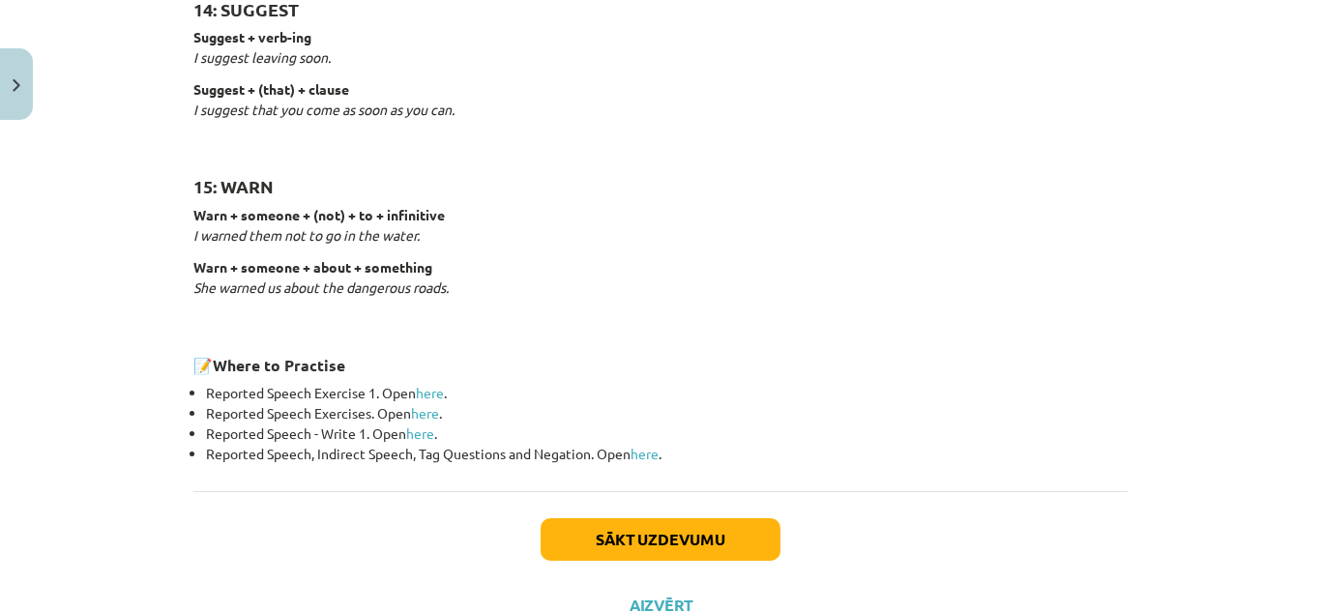
scroll to position [3049, 0]
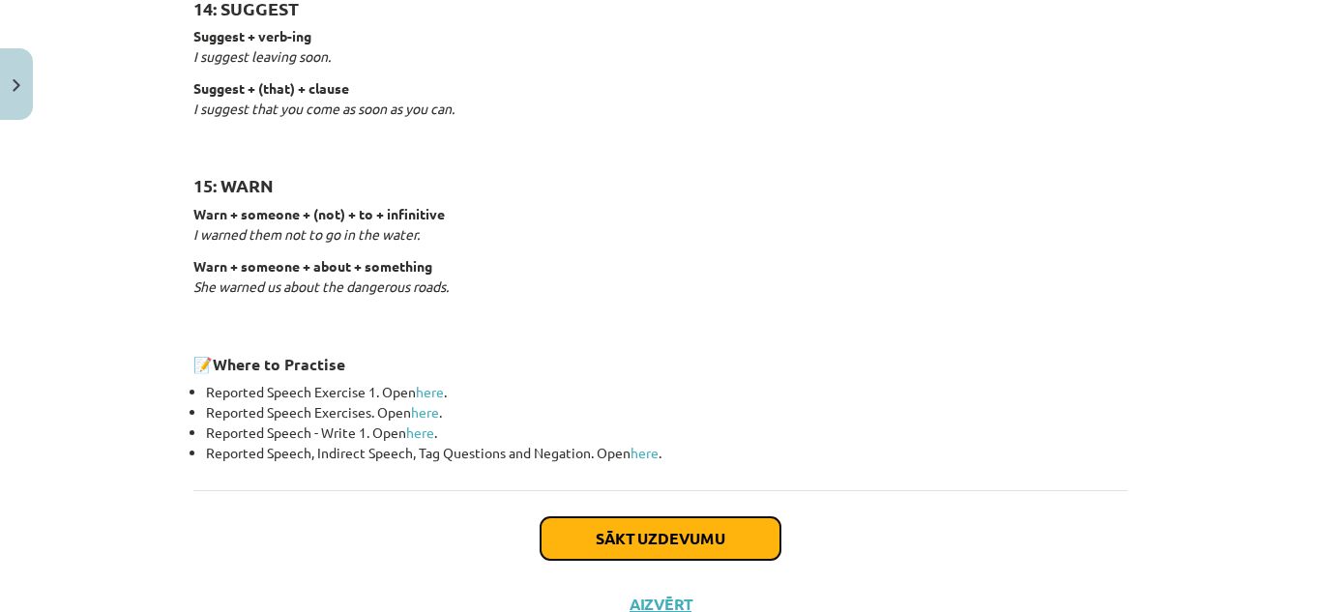
click at [588, 517] on button "Sākt uzdevumu" at bounding box center [661, 538] width 240 height 43
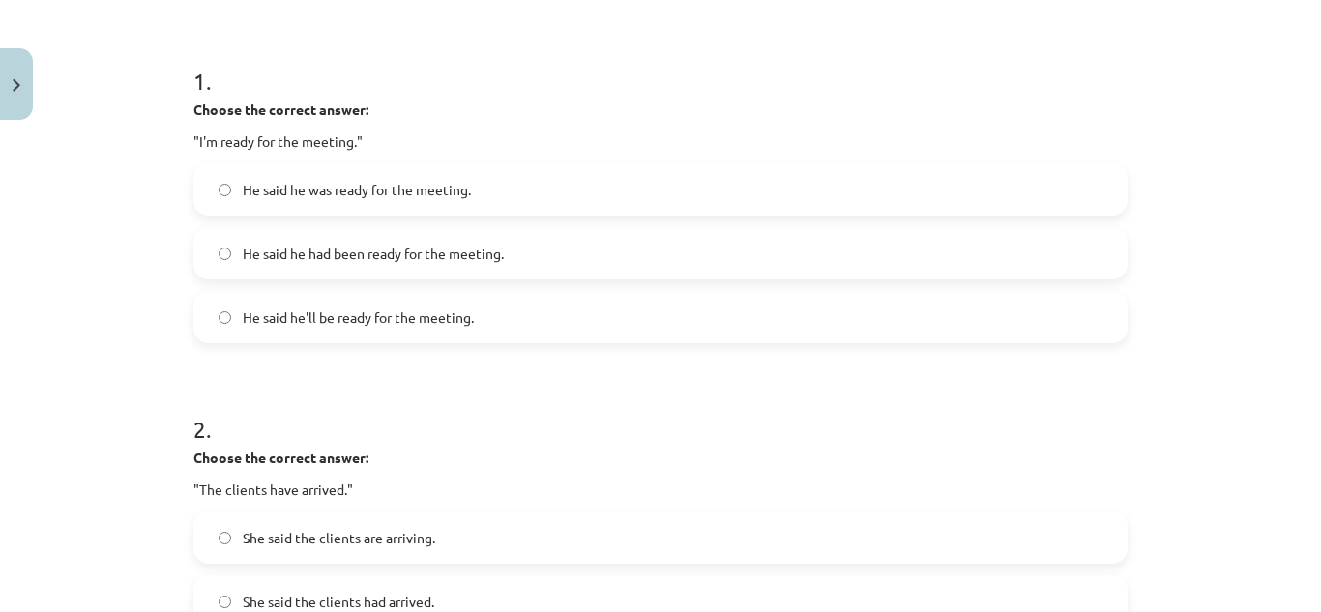
scroll to position [370, 0]
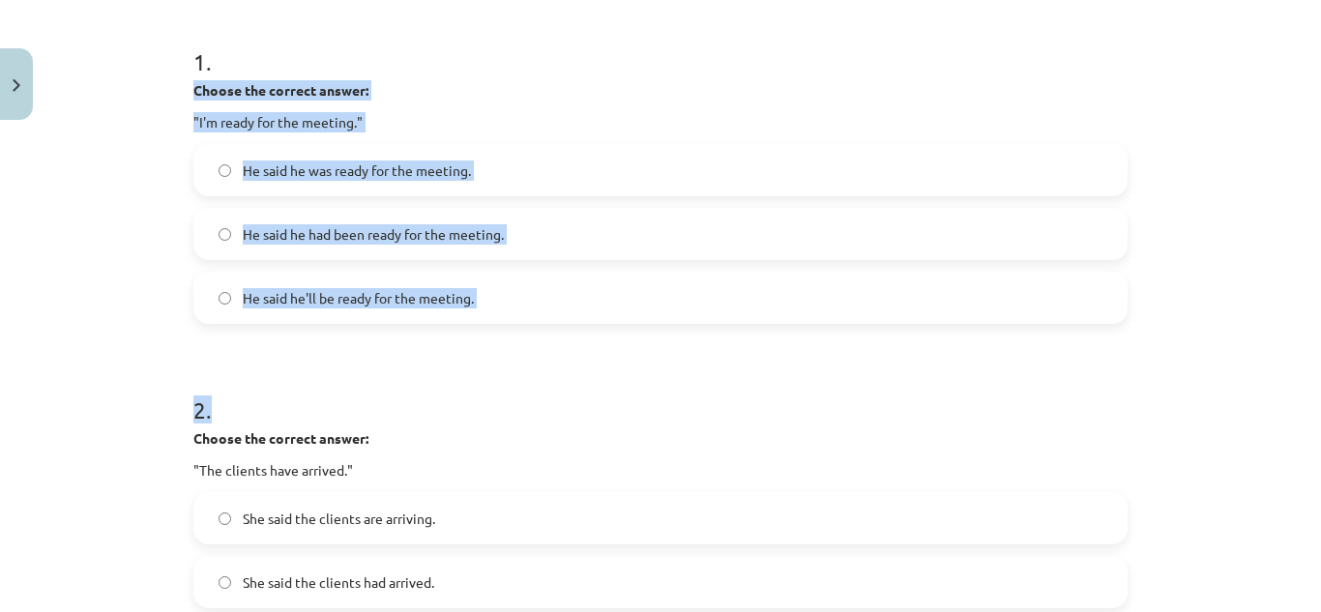
drag, startPoint x: 177, startPoint y: 84, endPoint x: 211, endPoint y: 370, distance: 288.2
copy form "Choose the correct answer: "I'm ready for the meeting." He said he was ready fo…"
click at [543, 169] on label "He said he was ready for the meeting." at bounding box center [660, 170] width 930 height 48
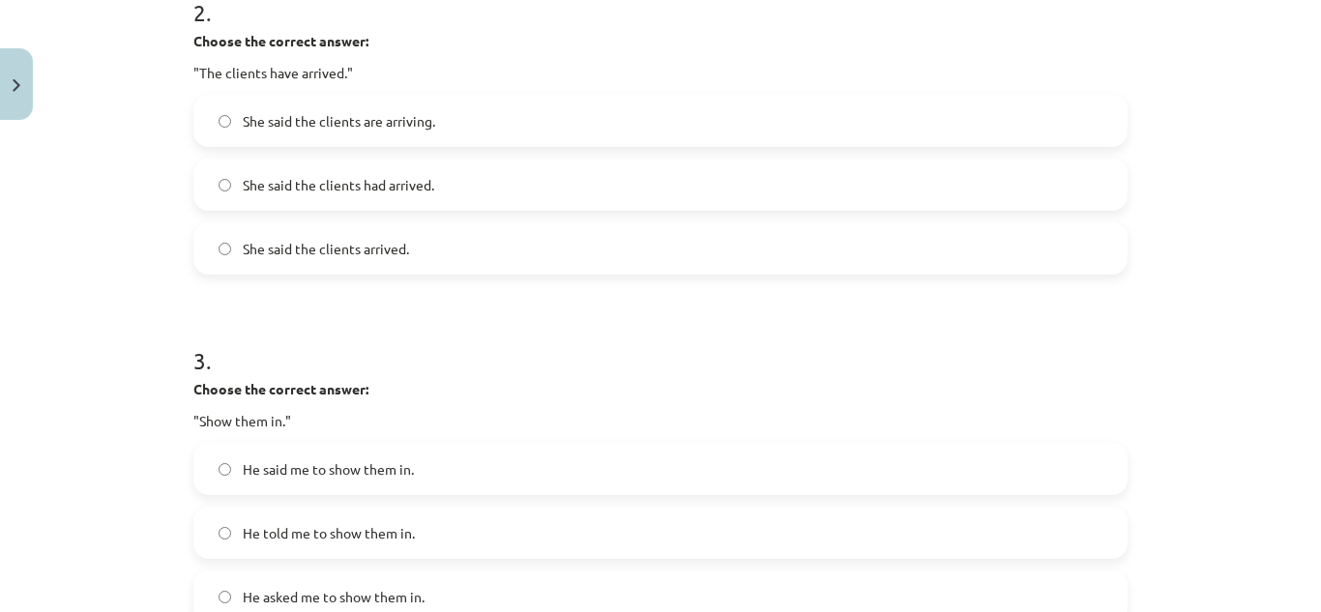
scroll to position [769, 0]
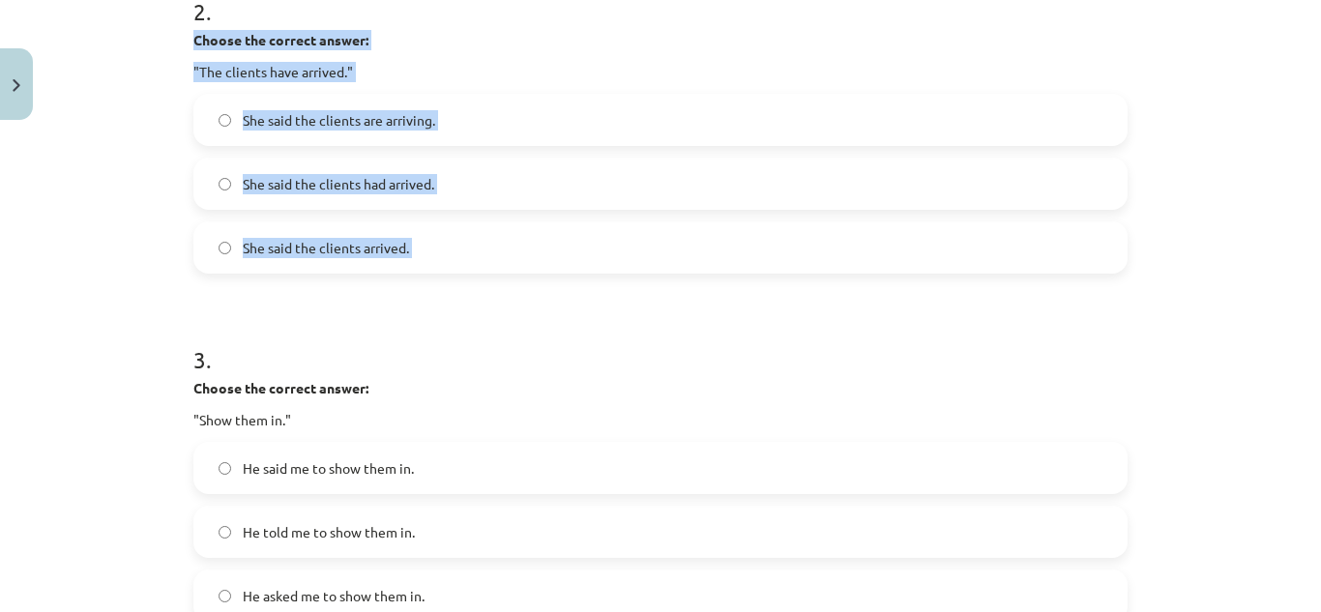
drag, startPoint x: 186, startPoint y: 44, endPoint x: 185, endPoint y: 281, distance: 237.9
click at [185, 281] on div "15 XP Saņemsi Viegls 514 pilda Apraksts Uzdevums Palīdzība 1 . Choose the corre…" at bounding box center [660, 427] width 957 height 2134
copy div "Choose the correct answer: "The clients have arrived." She said the clients are…"
click at [601, 185] on label "She said the clients had arrived." at bounding box center [660, 184] width 930 height 48
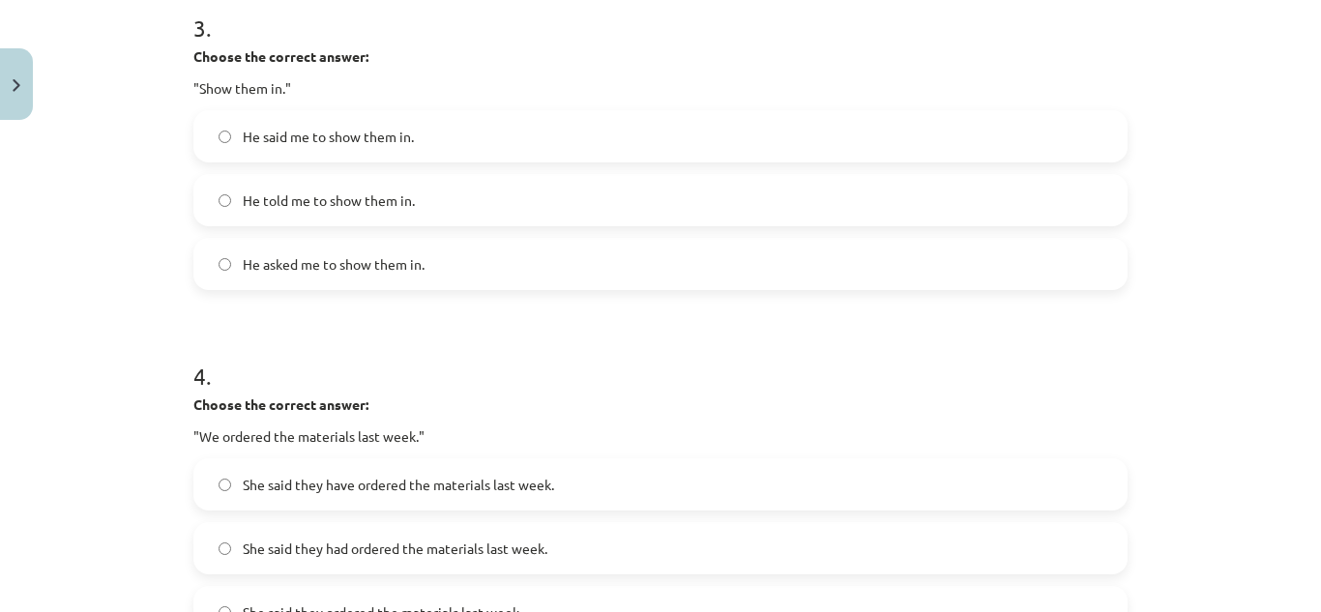
scroll to position [1101, 0]
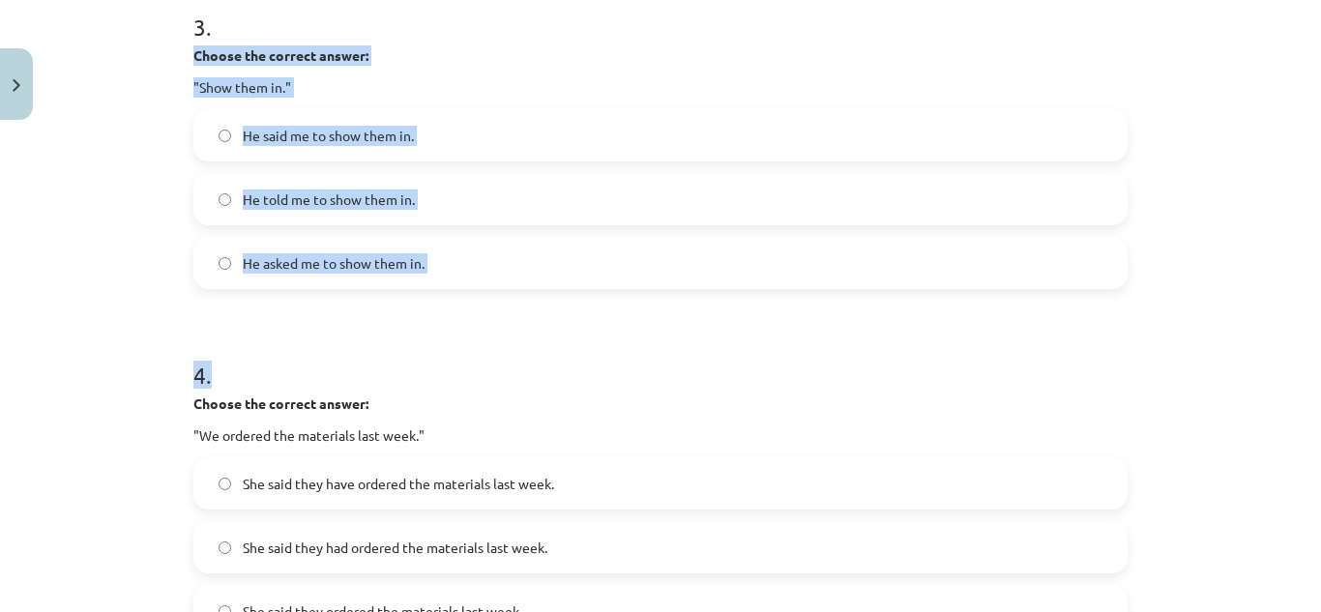
drag, startPoint x: 176, startPoint y: 58, endPoint x: 253, endPoint y: 308, distance: 262.1
click at [253, 308] on div "15 XP Saņemsi Viegls 514 pilda Apraksts Uzdevums Palīdzība 1 . Choose the corre…" at bounding box center [660, 94] width 957 height 2134
copy form "Choose the correct answer: "Show them in." He said me to show them in. He told …"
click at [574, 188] on label "He told me to show them in." at bounding box center [660, 199] width 930 height 48
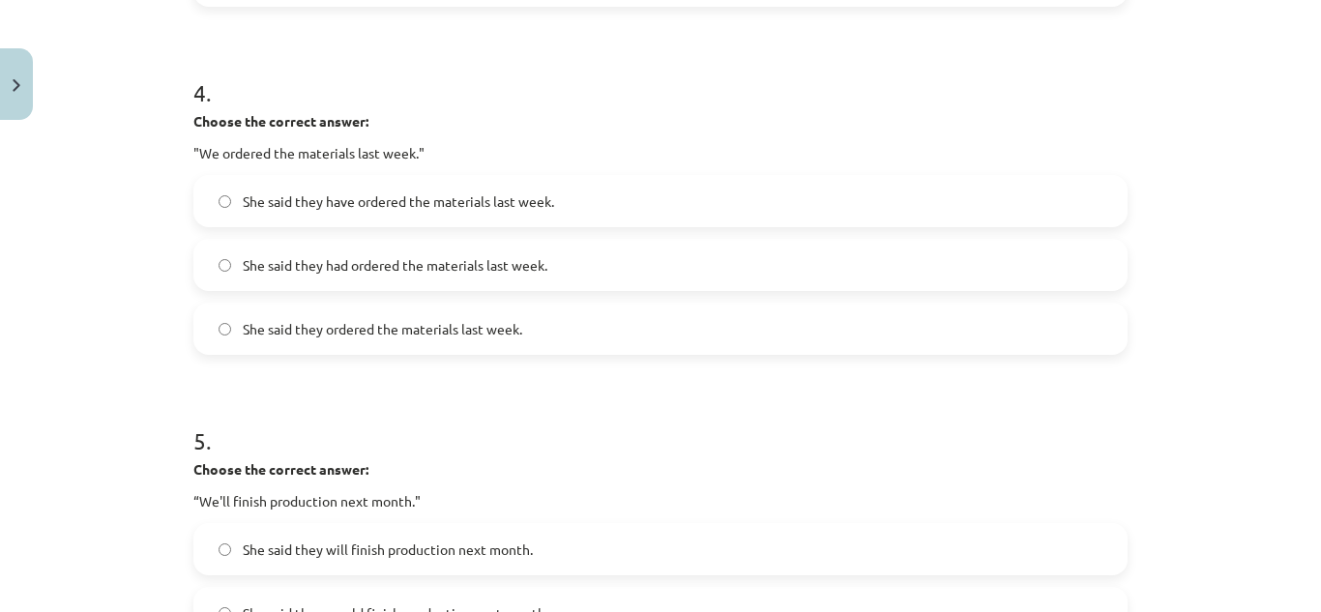
scroll to position [1386, 0]
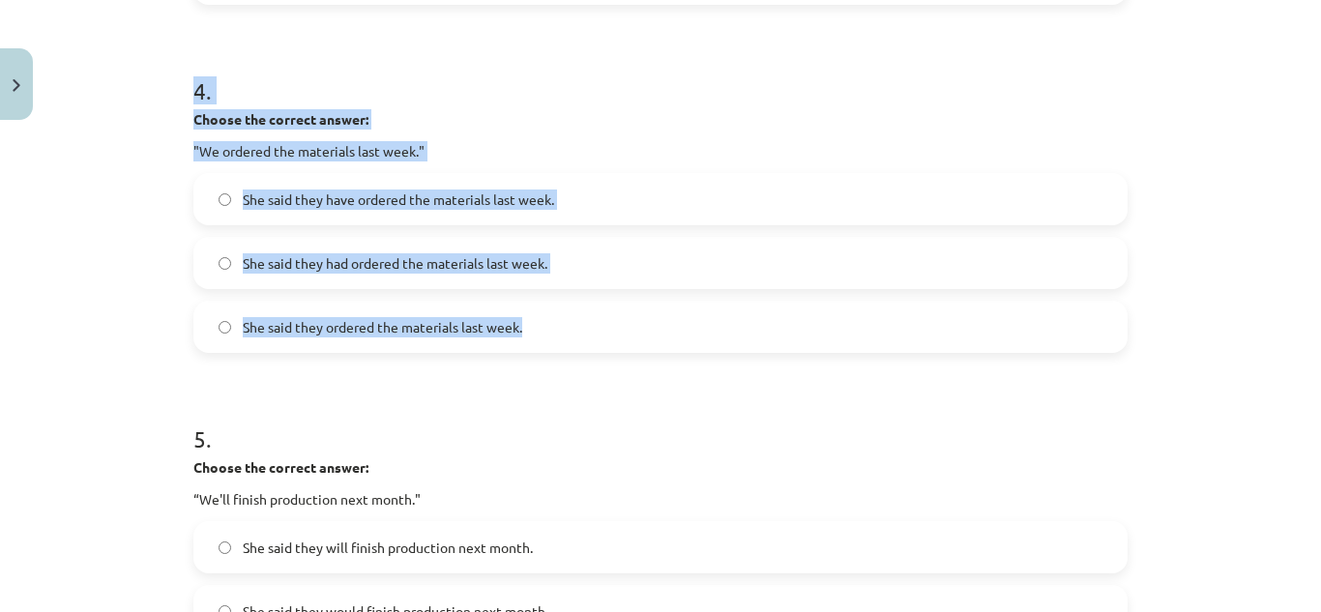
drag, startPoint x: 187, startPoint y: 102, endPoint x: 618, endPoint y: 307, distance: 477.5
click at [618, 307] on div "4 . Choose the correct answer: "We ordered the materials last week." She said t…" at bounding box center [660, 198] width 934 height 309
copy div "4 . Choose the correct answer: "We ordered the materials last week." She said t…"
click at [512, 315] on label "She said they ordered the materials last week." at bounding box center [660, 327] width 930 height 48
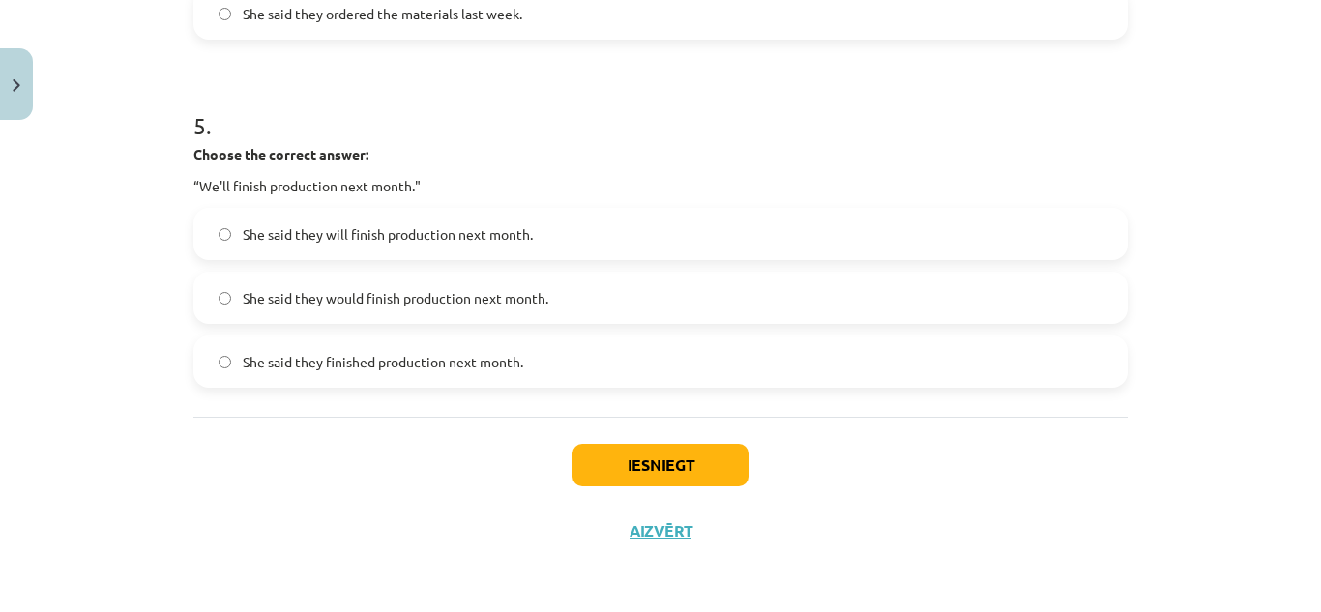
scroll to position [1699, 0]
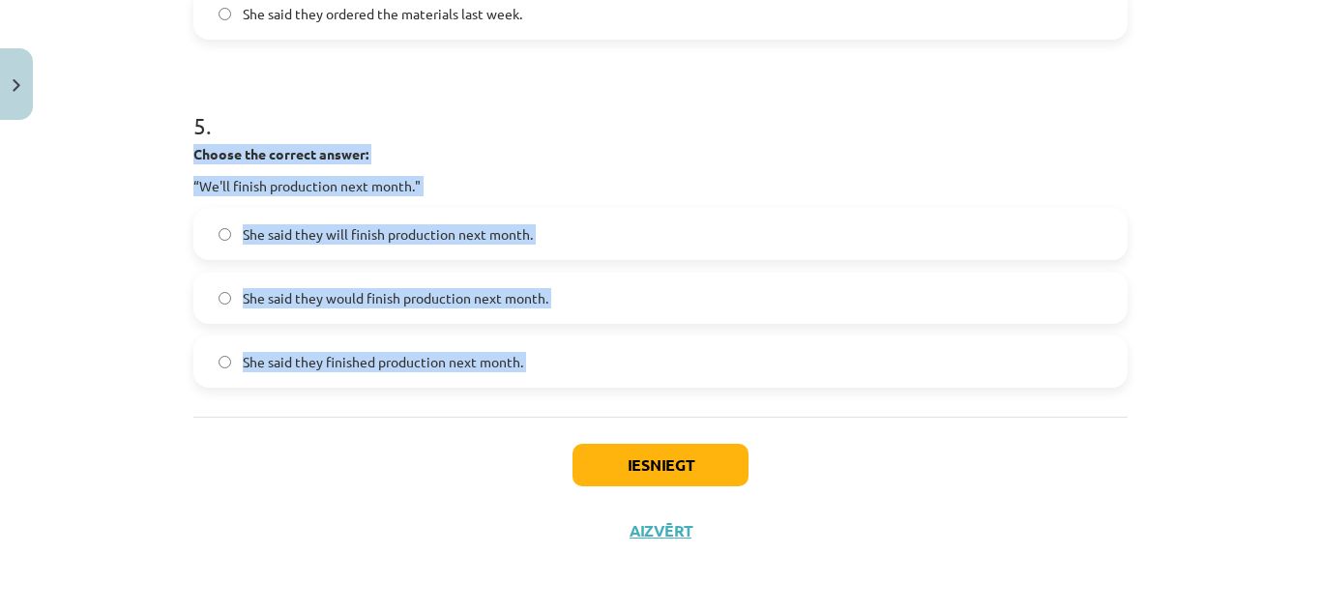
drag, startPoint x: 184, startPoint y: 145, endPoint x: 193, endPoint y: 425, distance: 279.6
click at [478, 292] on span "She said they would finish production next month." at bounding box center [396, 298] width 306 height 20
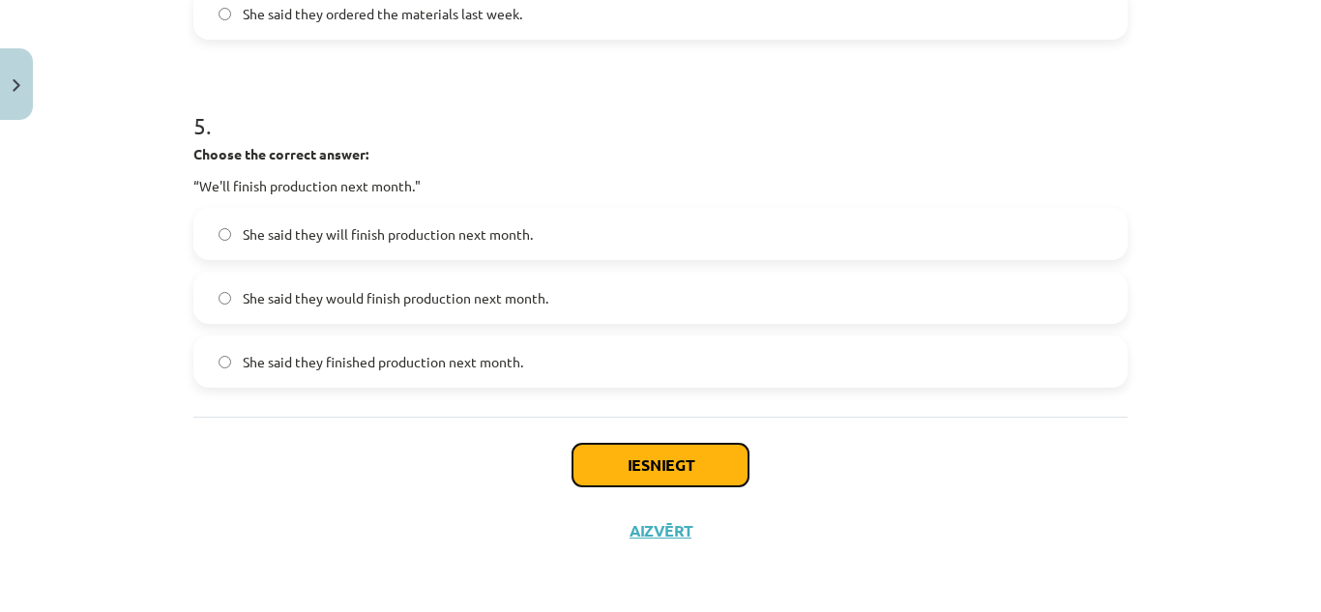
click at [670, 462] on button "Iesniegt" at bounding box center [660, 465] width 176 height 43
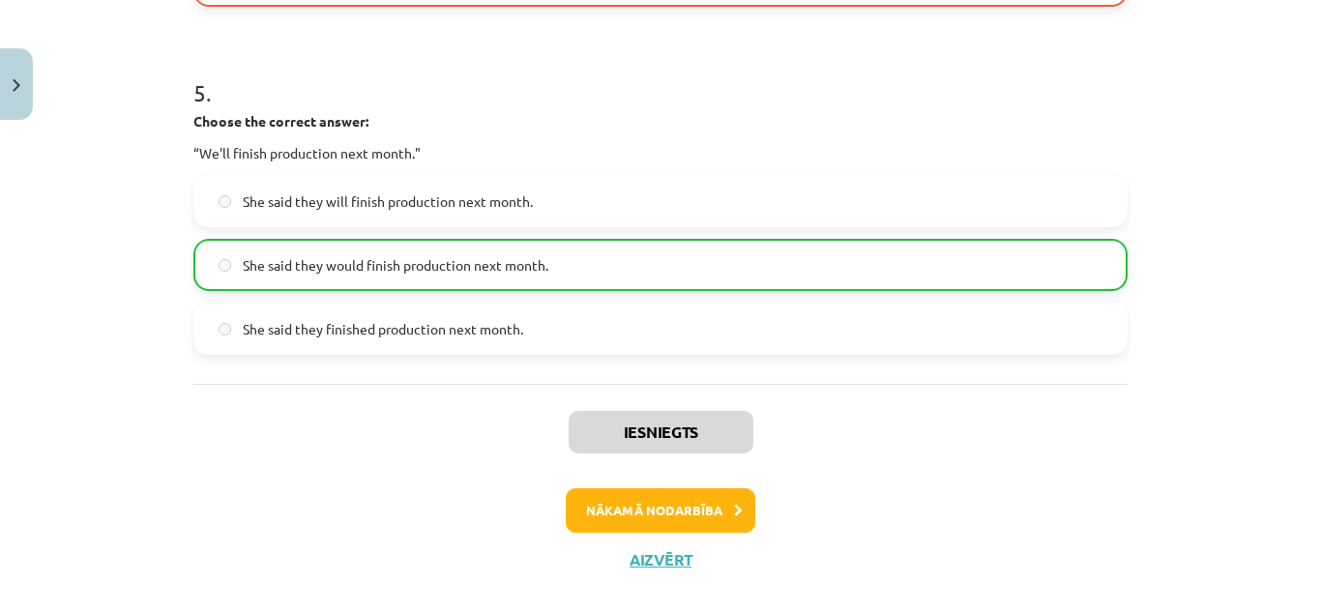
scroll to position [1761, 0]
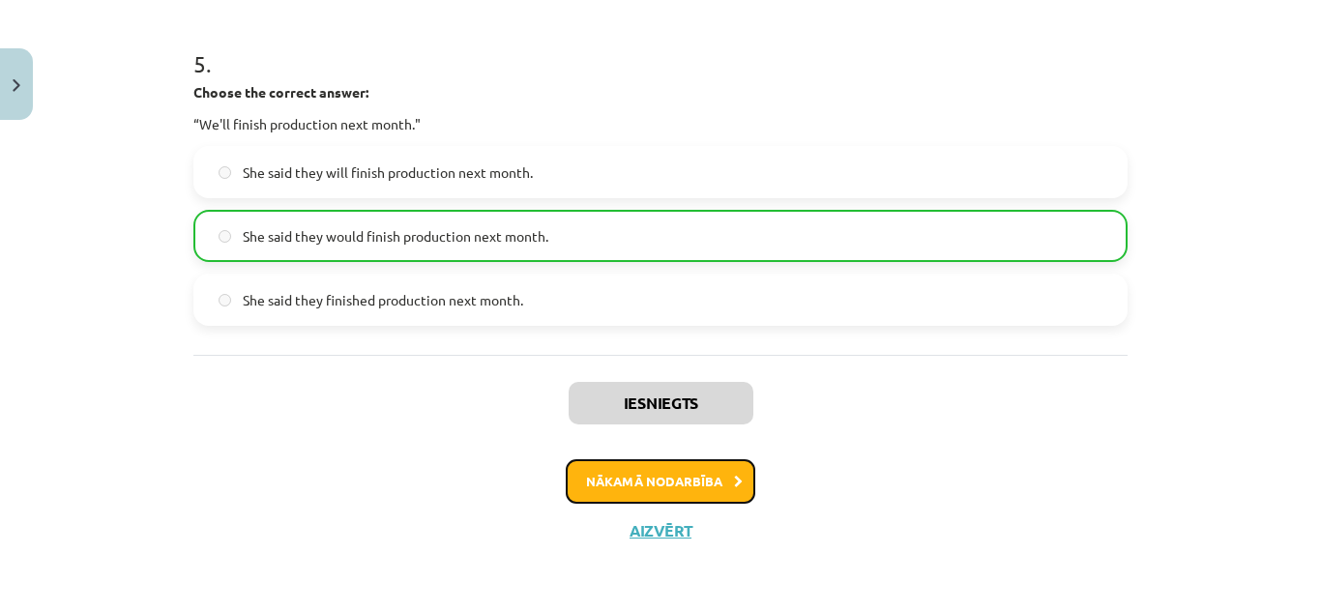
click at [663, 481] on button "Nākamā nodarbība" at bounding box center [661, 481] width 190 height 44
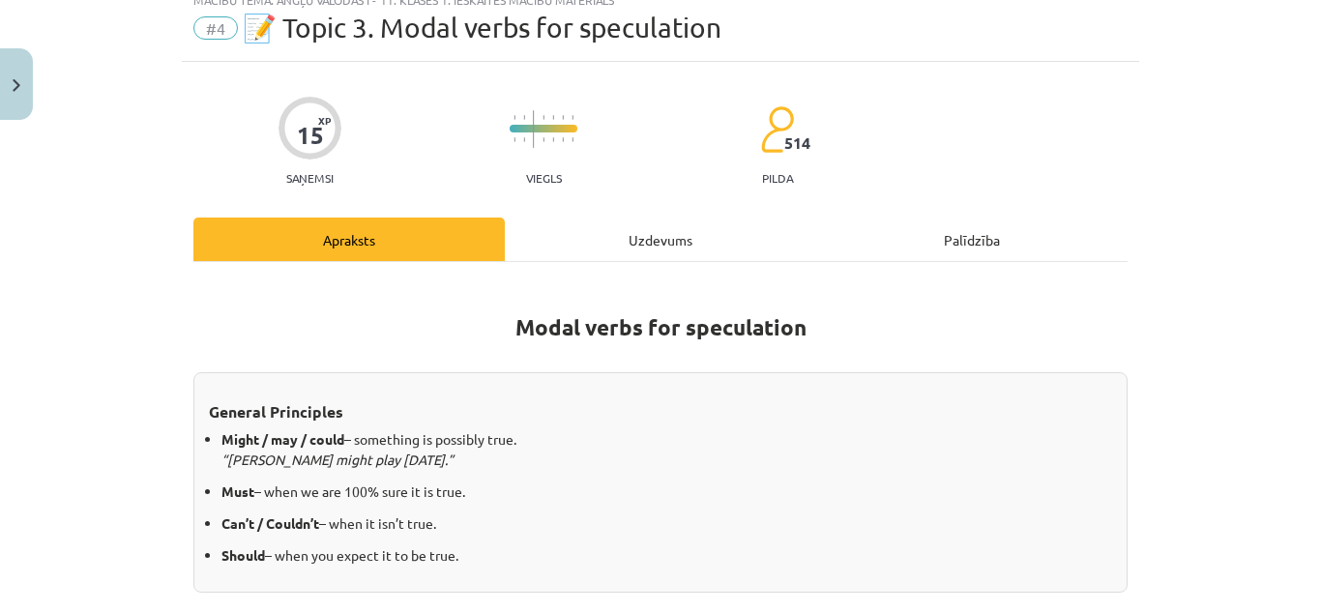
scroll to position [600, 0]
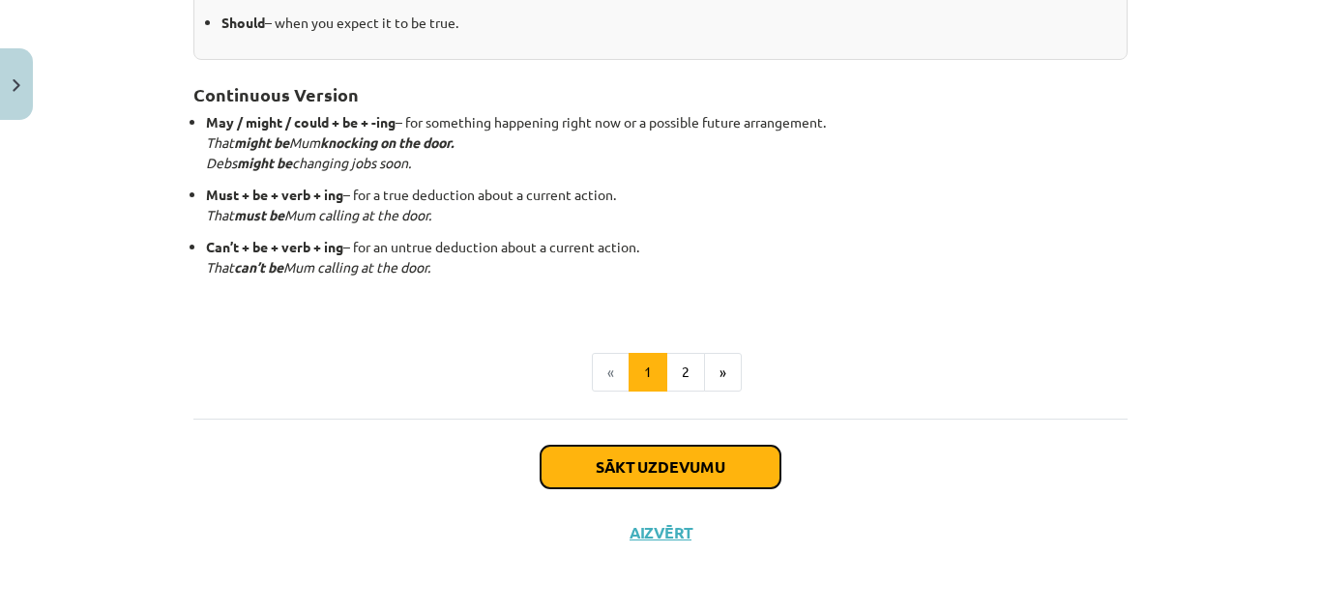
click at [656, 473] on button "Sākt uzdevumu" at bounding box center [661, 467] width 240 height 43
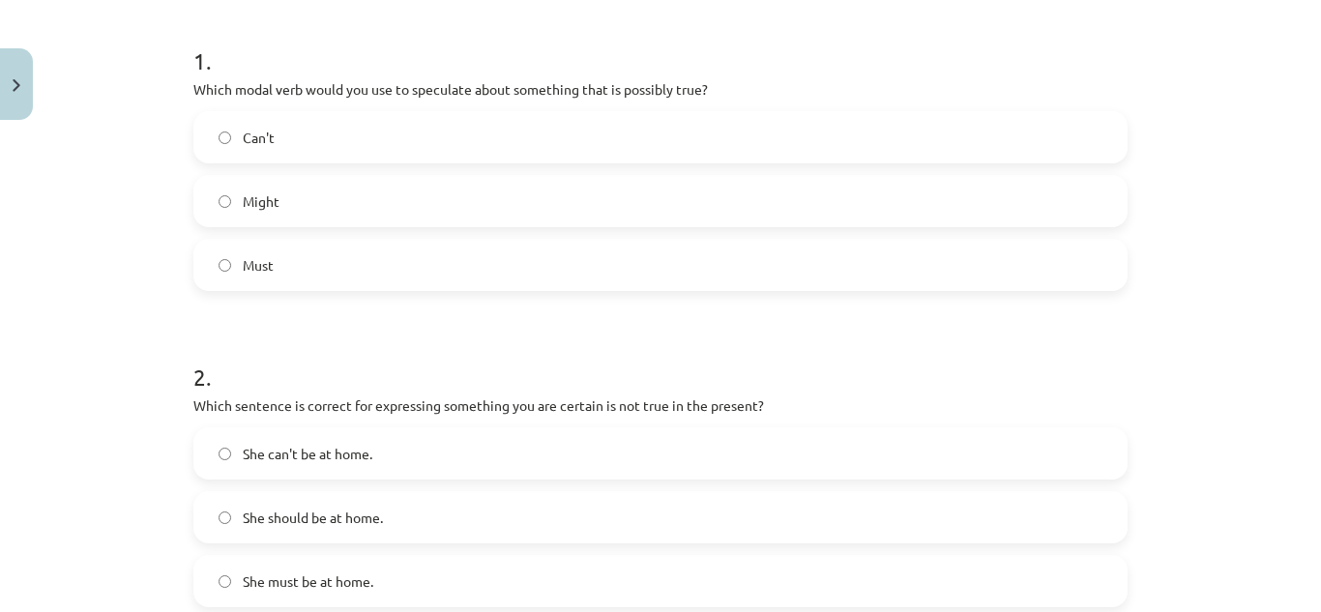
scroll to position [376, 0]
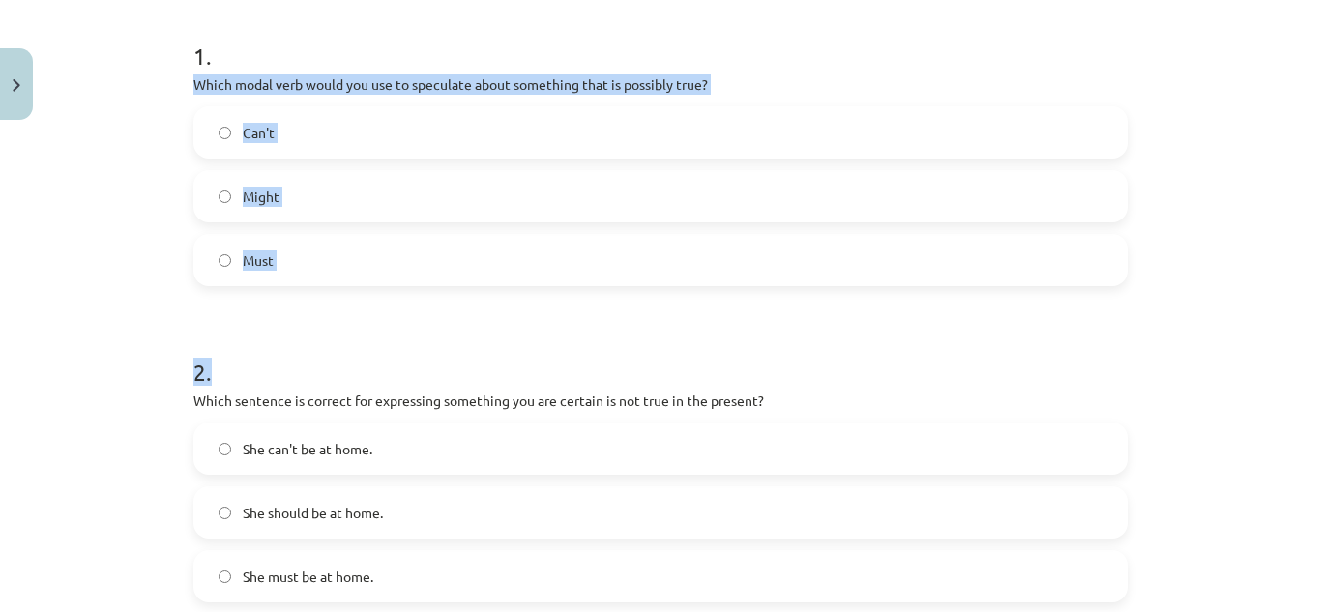
drag, startPoint x: 183, startPoint y: 73, endPoint x: 316, endPoint y: 304, distance: 266.9
click at [510, 183] on label "Might" at bounding box center [660, 196] width 930 height 48
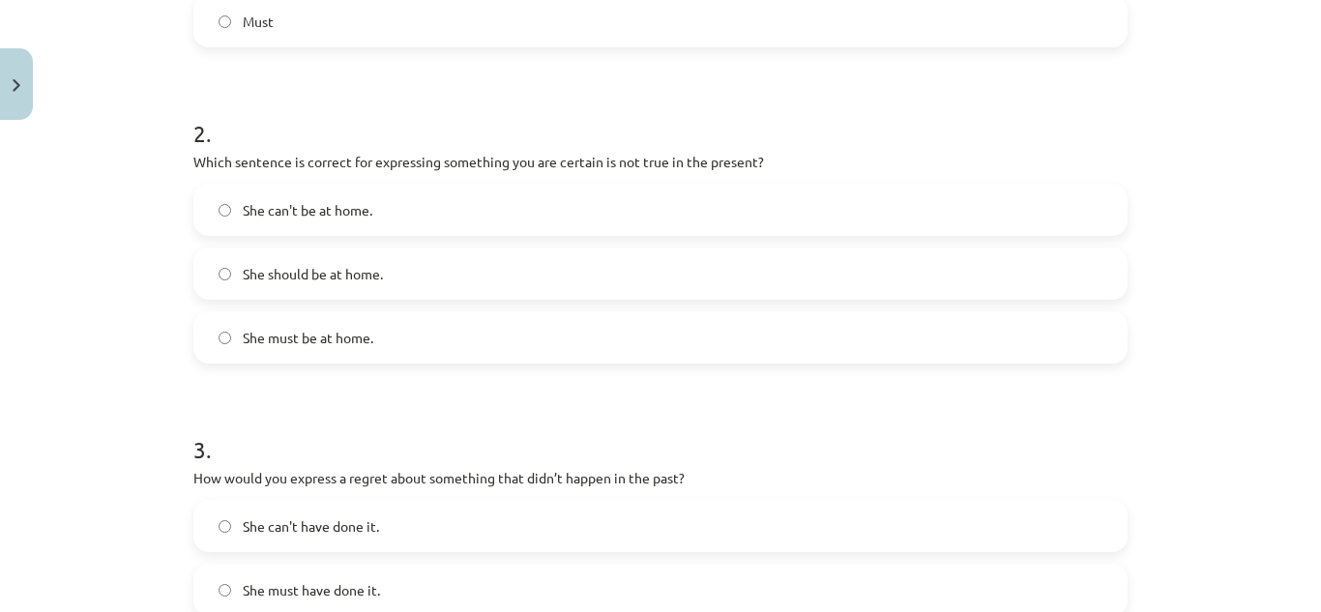
scroll to position [618, 0]
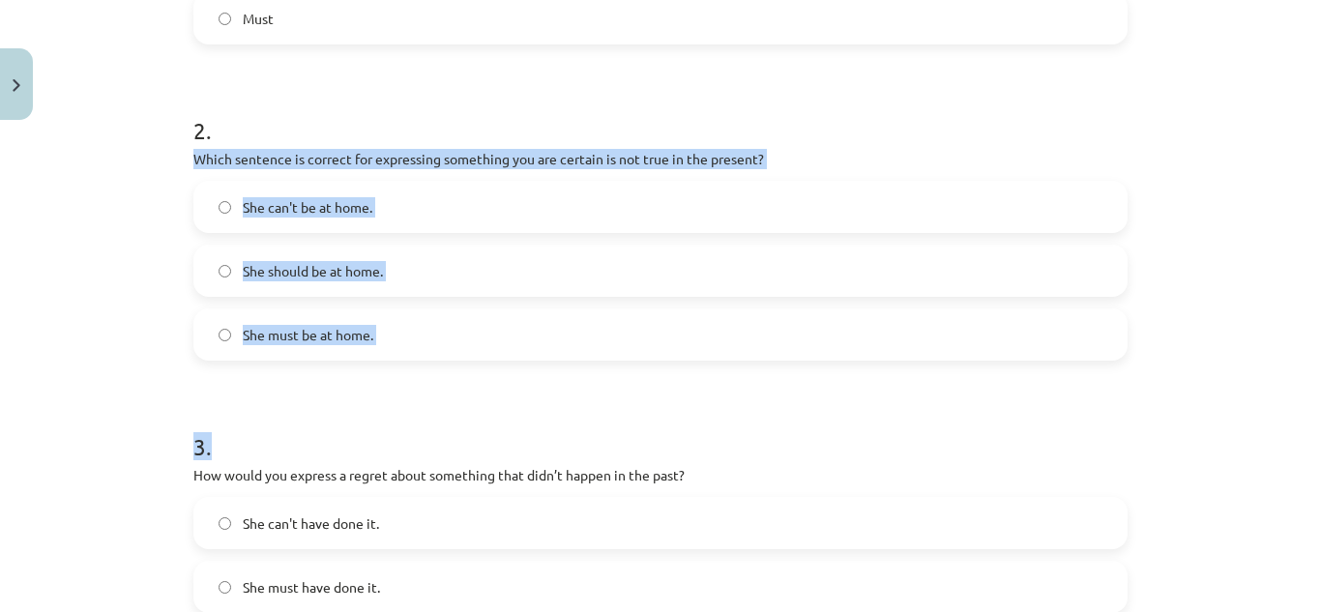
drag, startPoint x: 177, startPoint y: 162, endPoint x: 208, endPoint y: 377, distance: 216.9
click at [208, 377] on div "15 XP Saņemsi Viegls 514 pilda Apraksts Uzdevums Palīdzība 1 . Which modal verb…" at bounding box center [660, 498] width 957 height 1975
click at [455, 207] on label "She can't be at home." at bounding box center [660, 207] width 930 height 48
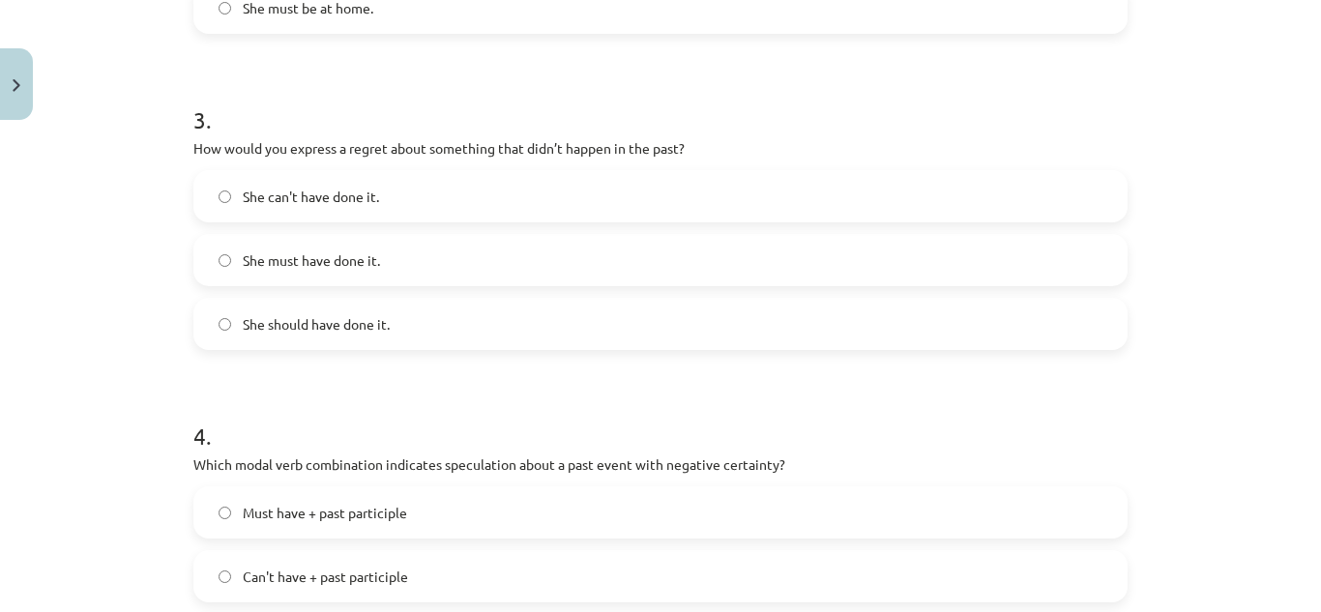
scroll to position [946, 0]
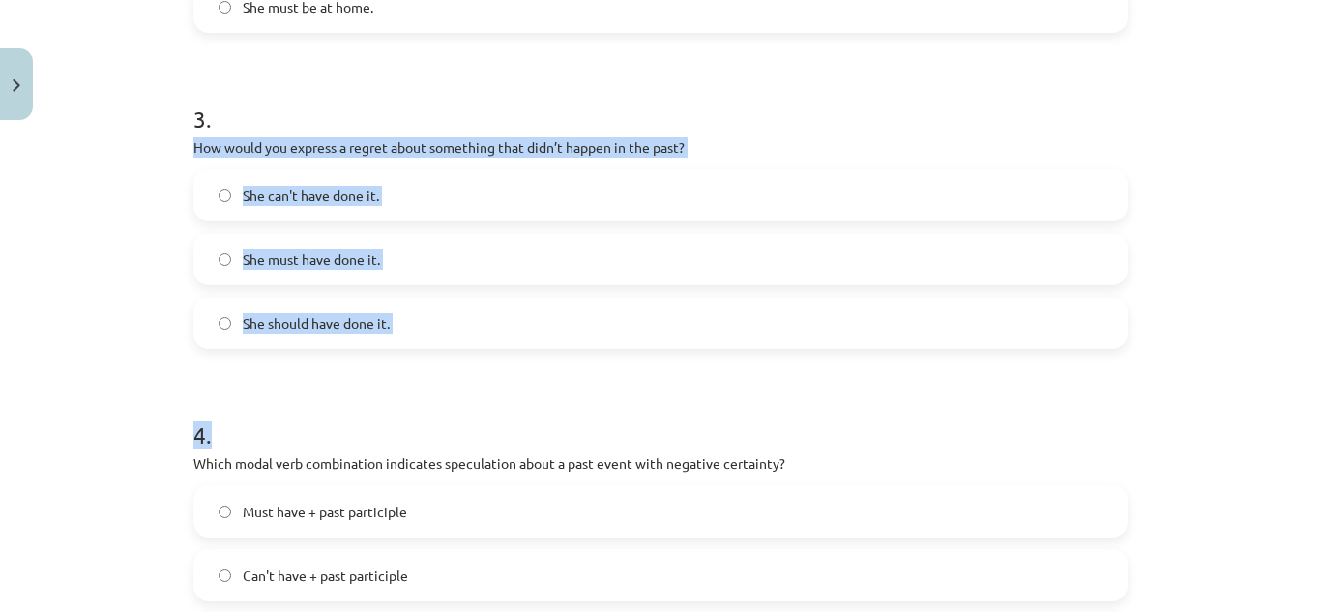
drag, startPoint x: 182, startPoint y: 140, endPoint x: 233, endPoint y: 419, distance: 283.2
click at [233, 419] on div "15 XP Saņemsi Viegls 514 pilda Apraksts Uzdevums Palīdzība 1 . Which modal verb…" at bounding box center [660, 170] width 957 height 1975
click at [465, 322] on label "She should have done it." at bounding box center [660, 323] width 930 height 48
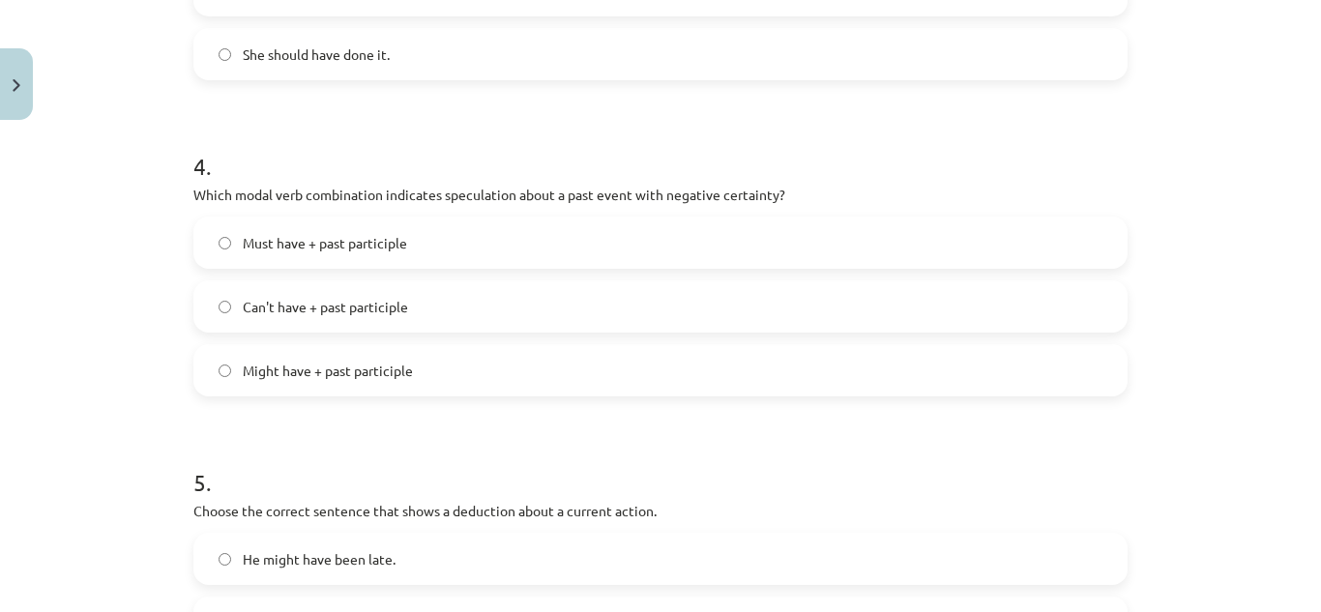
scroll to position [1217, 0]
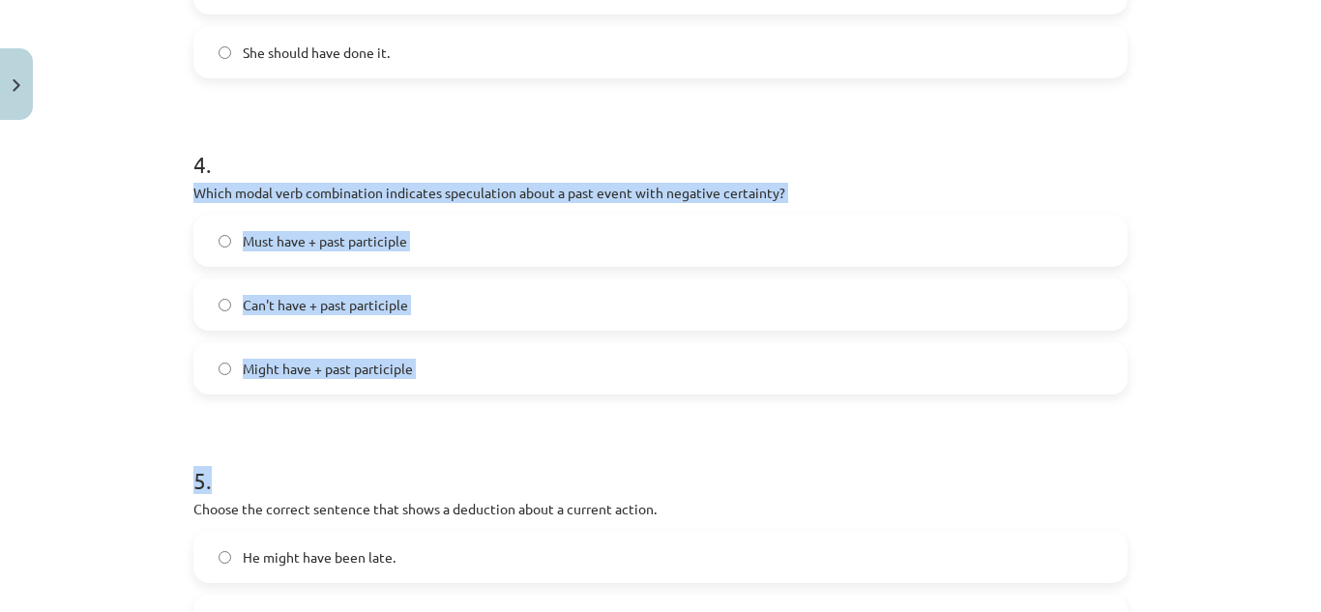
drag, startPoint x: 181, startPoint y: 179, endPoint x: 258, endPoint y: 413, distance: 246.5
click at [456, 303] on label "Can't have + past participle" at bounding box center [660, 304] width 930 height 48
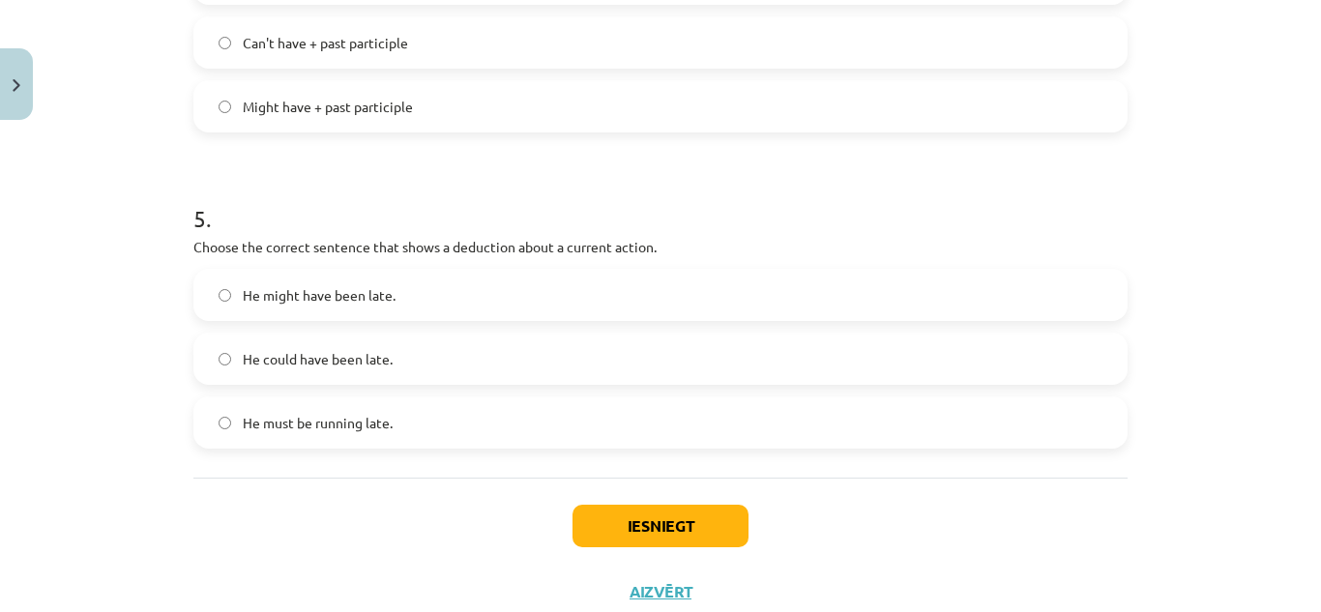
scroll to position [1540, 0]
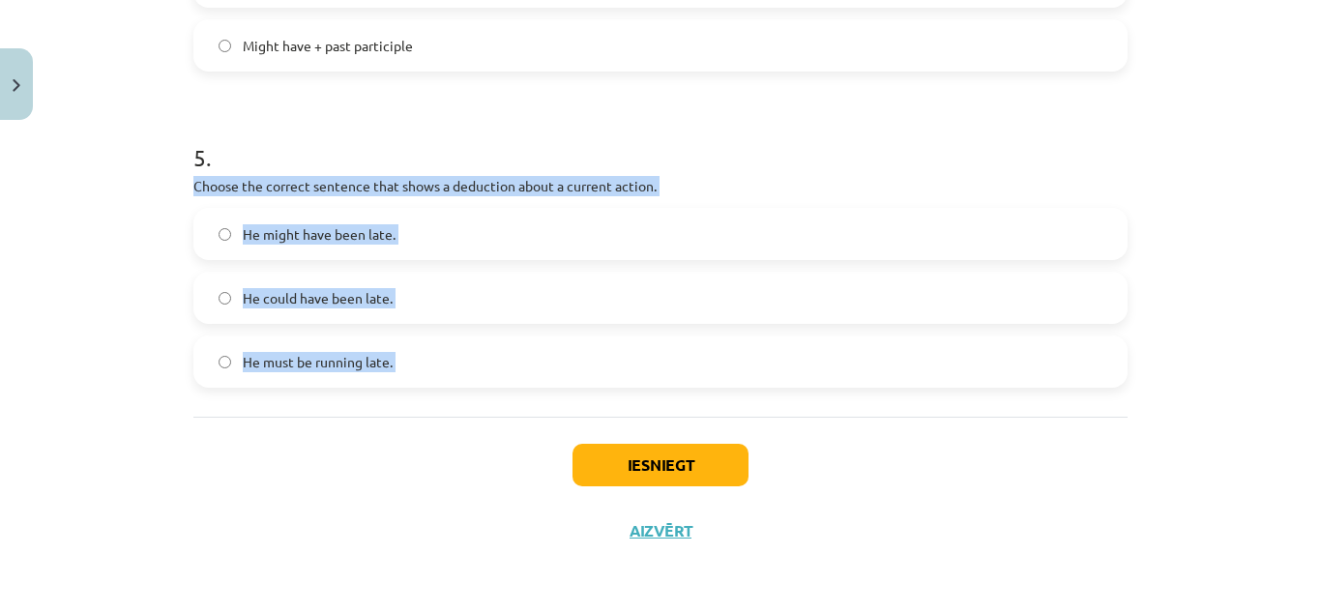
drag, startPoint x: 182, startPoint y: 177, endPoint x: 197, endPoint y: 428, distance: 251.9
click at [410, 352] on label "He must be running late." at bounding box center [660, 361] width 930 height 48
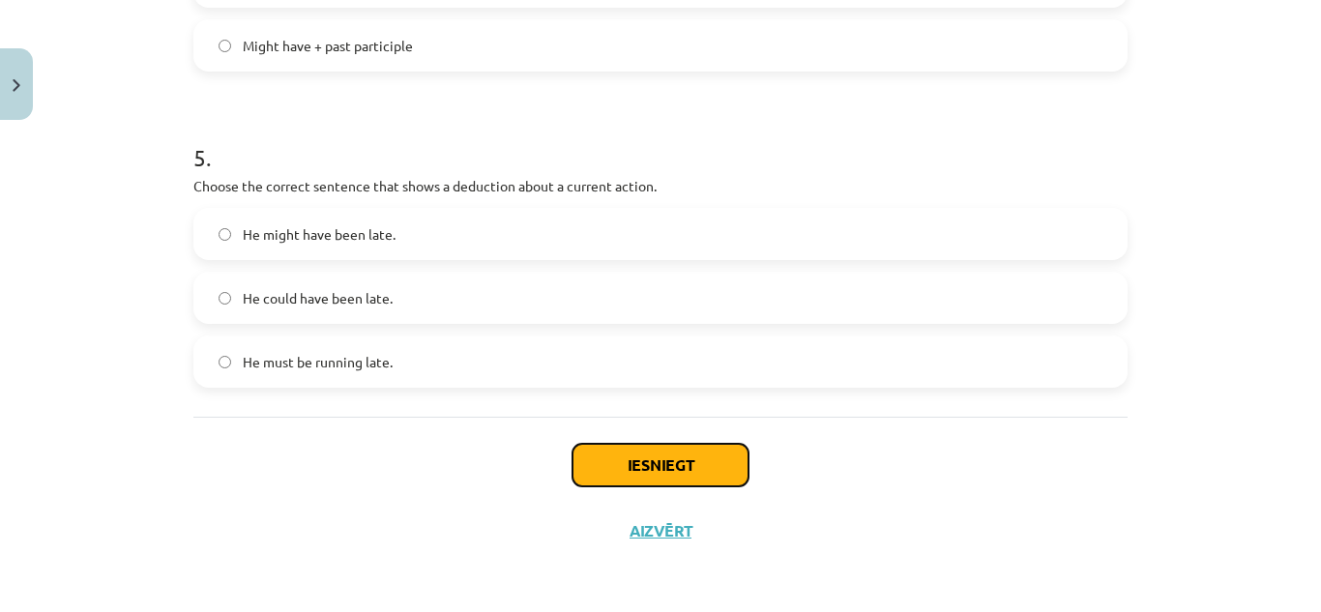
click at [611, 468] on button "Iesniegt" at bounding box center [660, 465] width 176 height 43
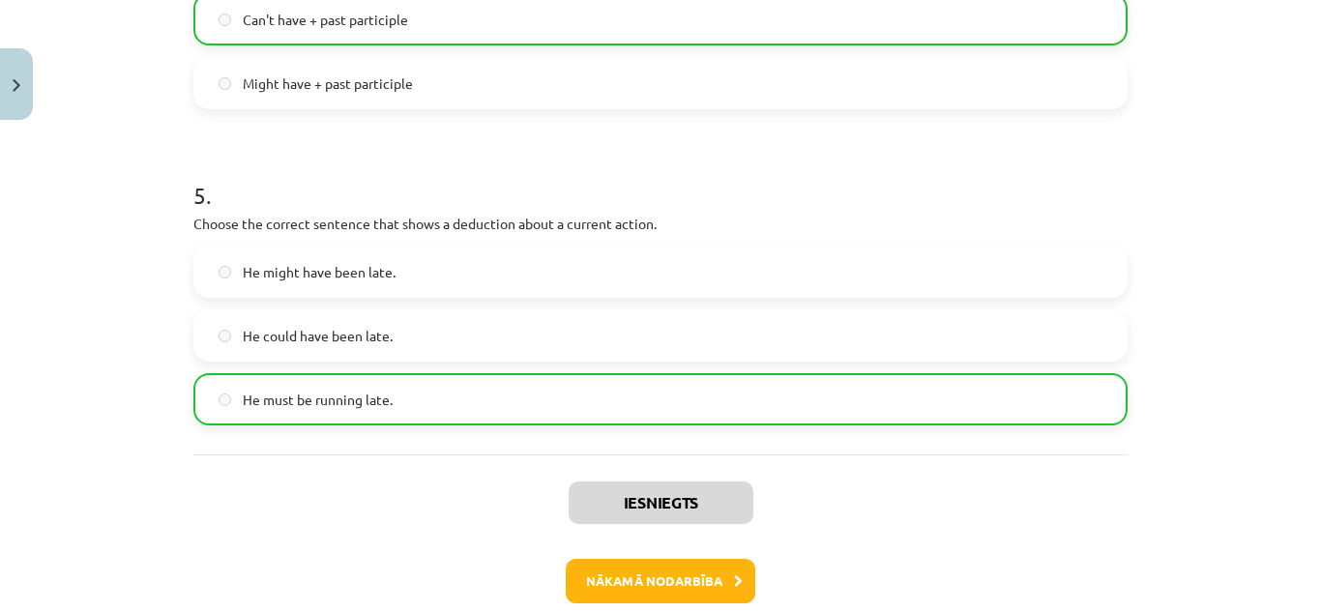
scroll to position [1601, 0]
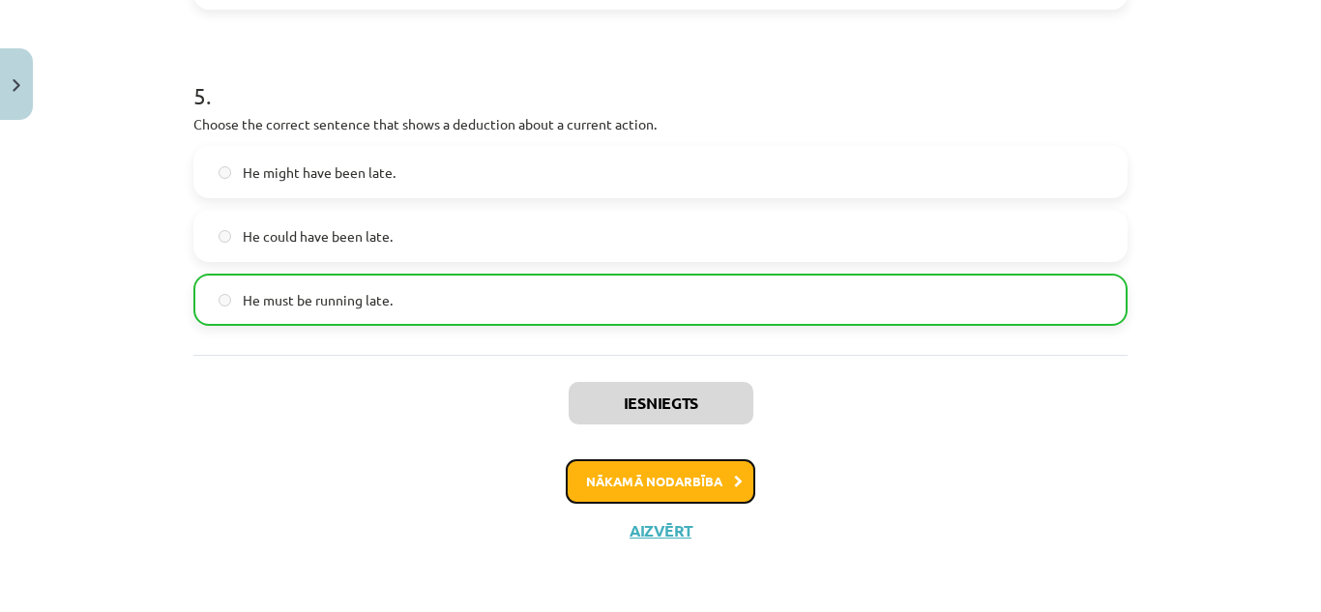
click at [611, 468] on button "Nākamā nodarbība" at bounding box center [661, 481] width 190 height 44
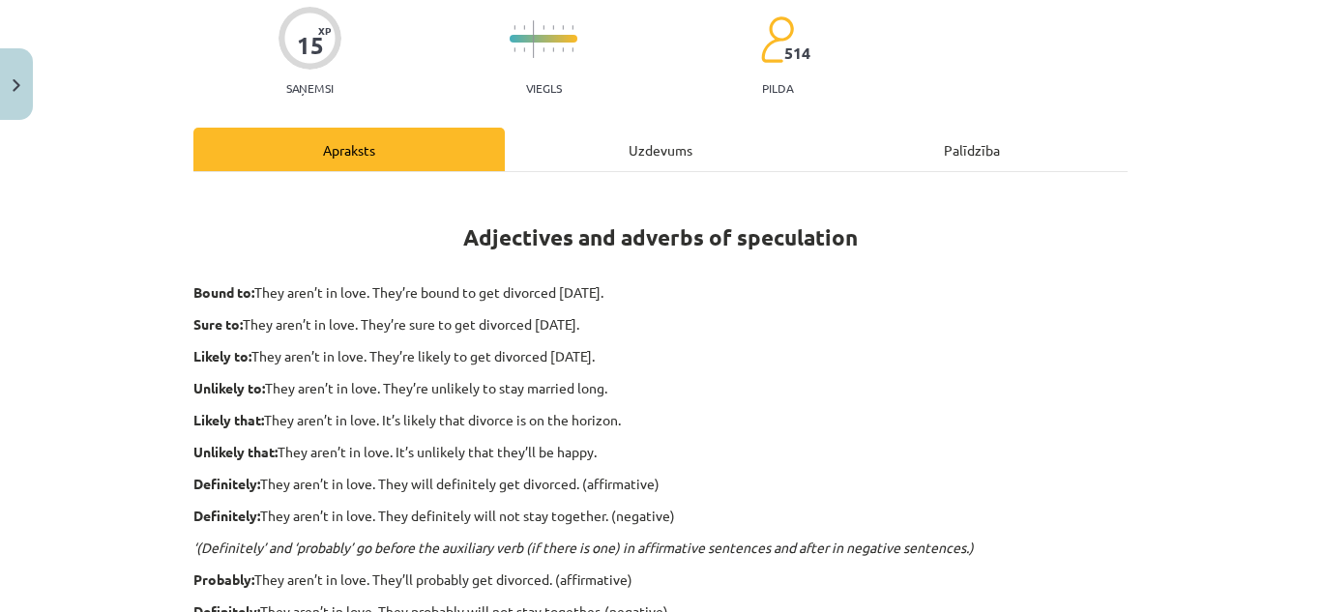
scroll to position [48, 0]
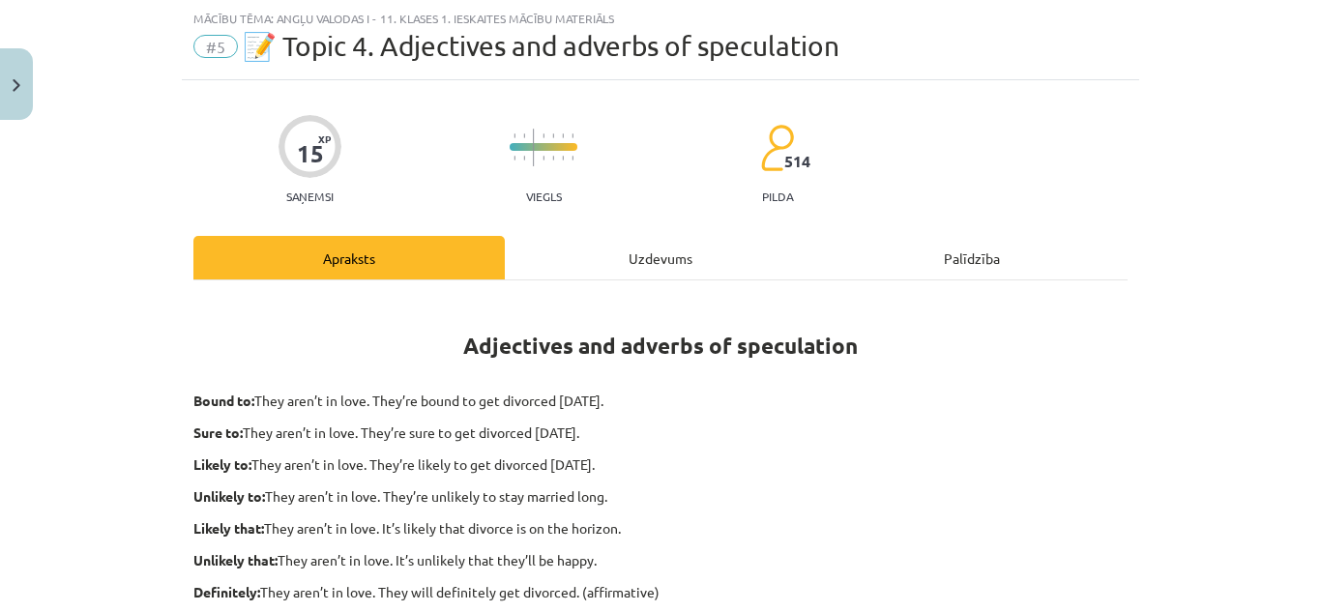
click at [648, 250] on div "Uzdevums" at bounding box center [660, 258] width 311 height 44
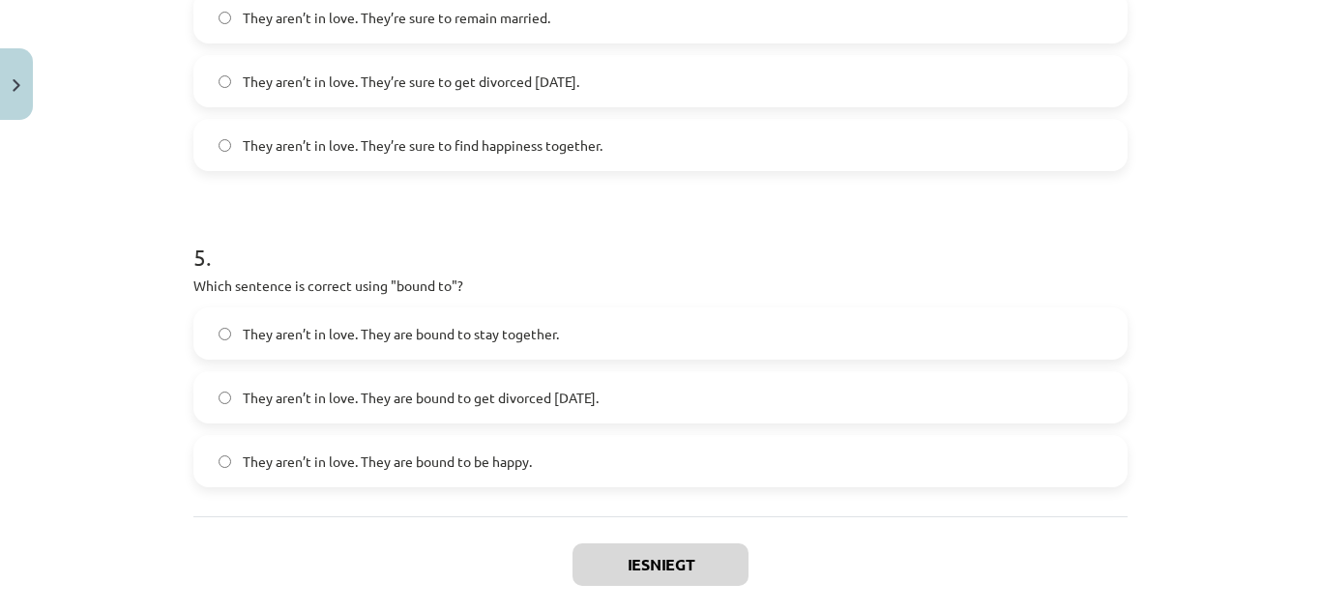
scroll to position [1571, 0]
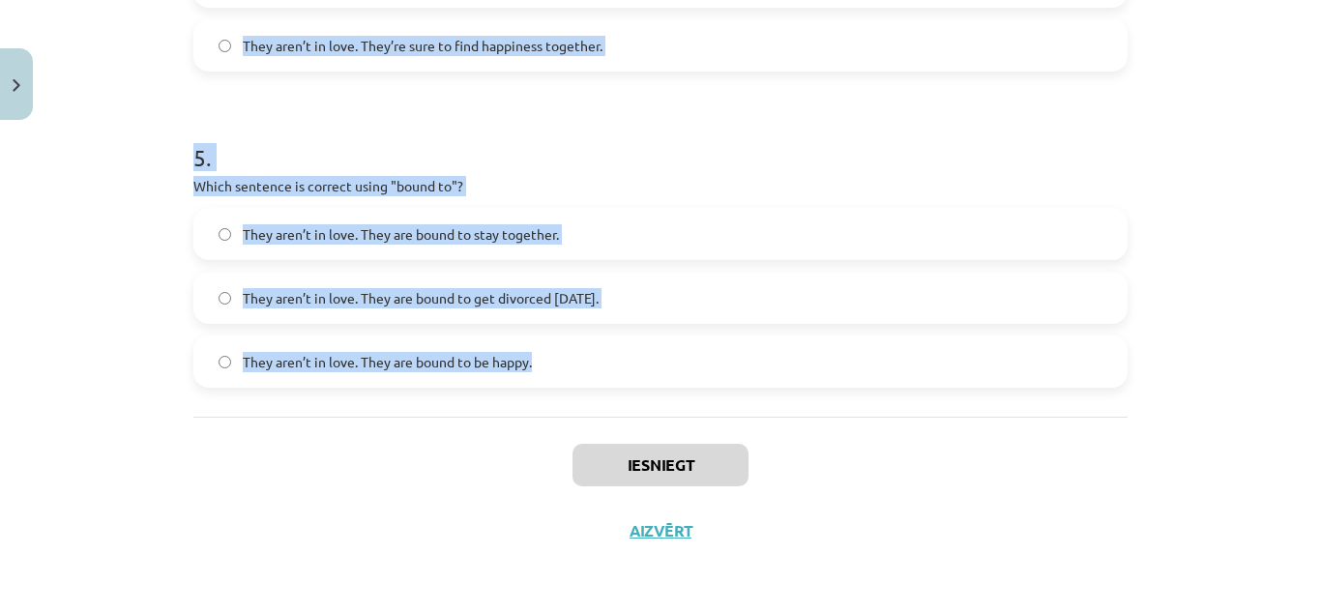
drag, startPoint x: 172, startPoint y: 102, endPoint x: 660, endPoint y: 386, distance: 564.3
click at [660, 386] on div "Mācību tēma: Angļu valodas i - 11. klases 1. ieskaites mācību materiāls #5 📝 To…" at bounding box center [660, 306] width 1321 height 612
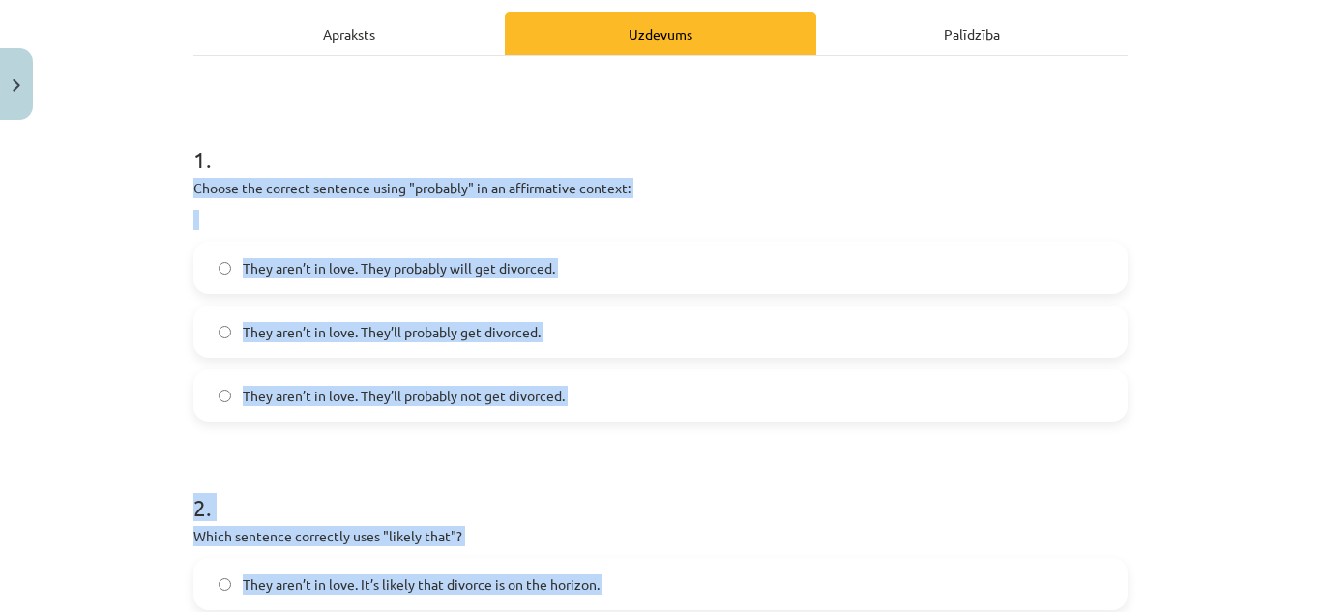
scroll to position [224, 0]
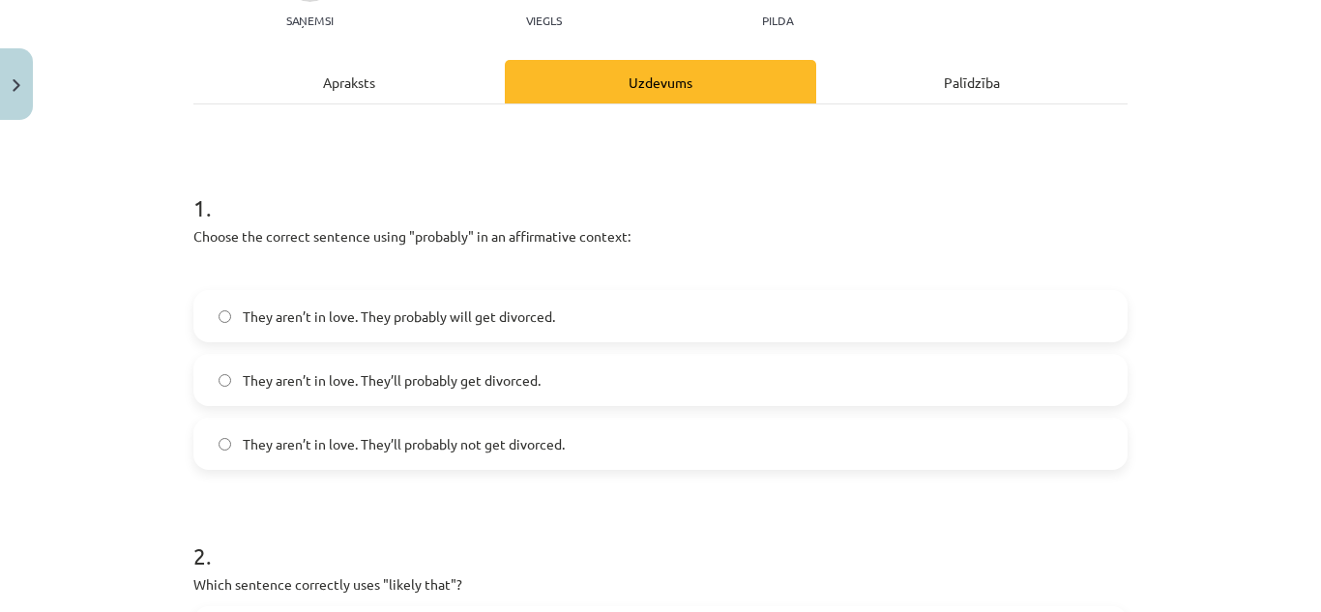
click at [580, 167] on h1 "1 ." at bounding box center [660, 191] width 934 height 60
click at [400, 385] on span "They aren’t in love. They’ll probably get divorced." at bounding box center [392, 380] width 298 height 20
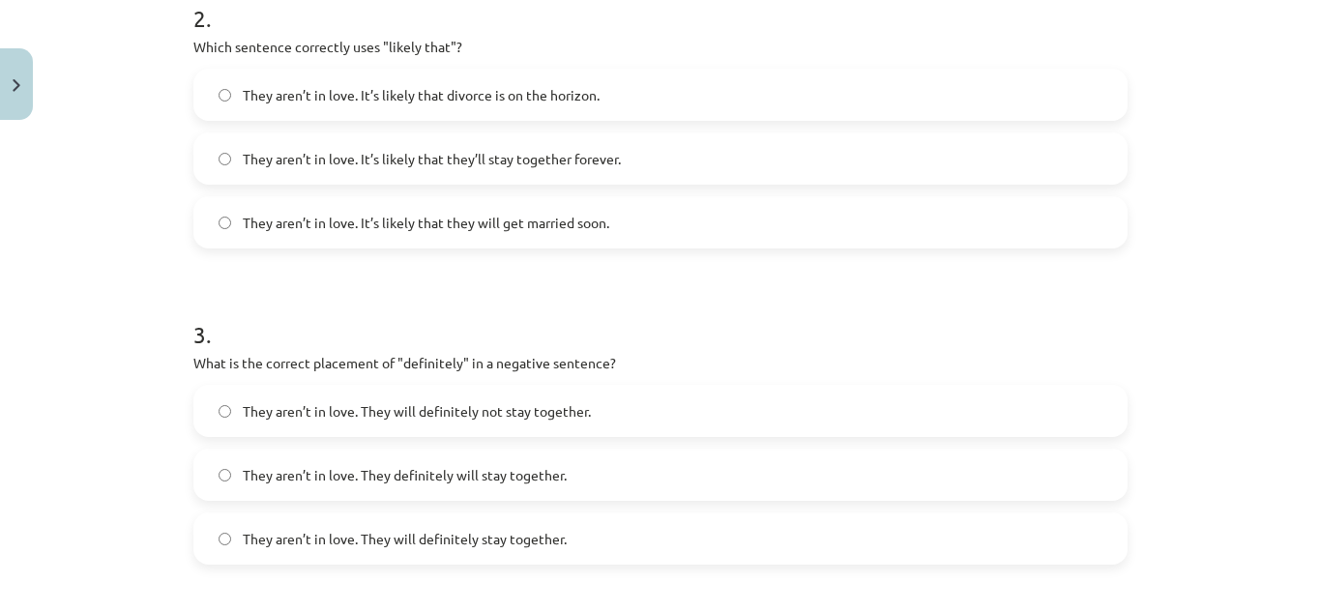
scroll to position [763, 0]
click at [464, 97] on span "They aren’t in love. It’s likely that divorce is on the horizon." at bounding box center [421, 94] width 357 height 20
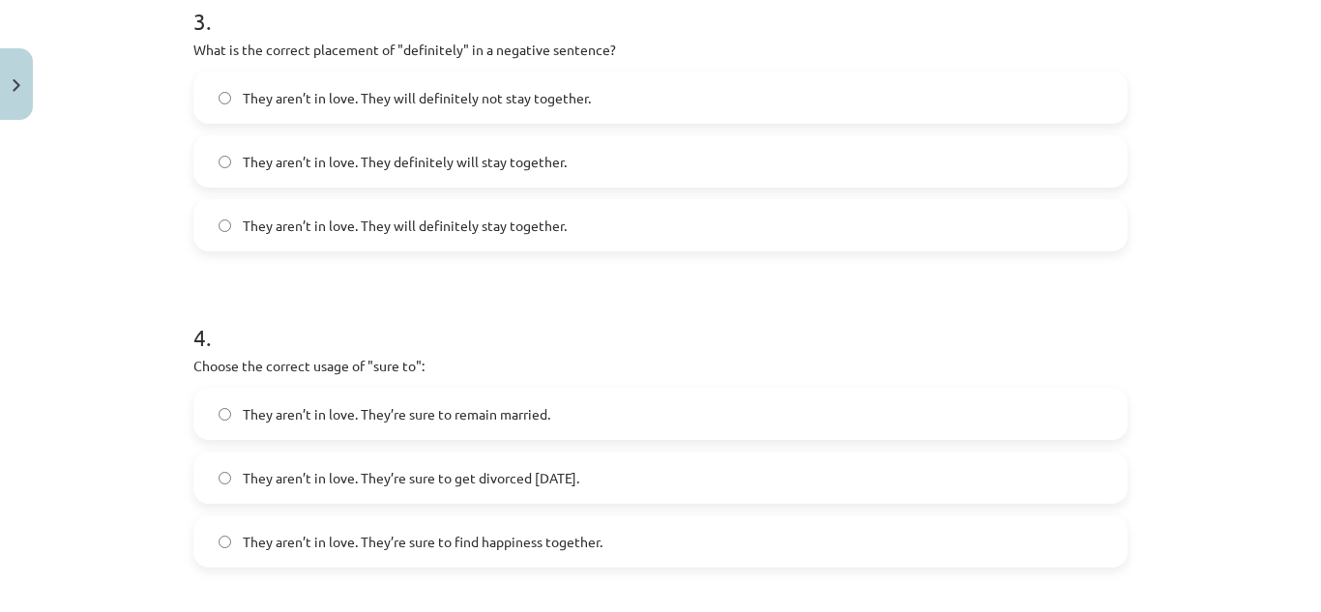
scroll to position [1074, 0]
click at [467, 99] on span "They aren’t in love. They will definitely not stay together." at bounding box center [417, 99] width 348 height 20
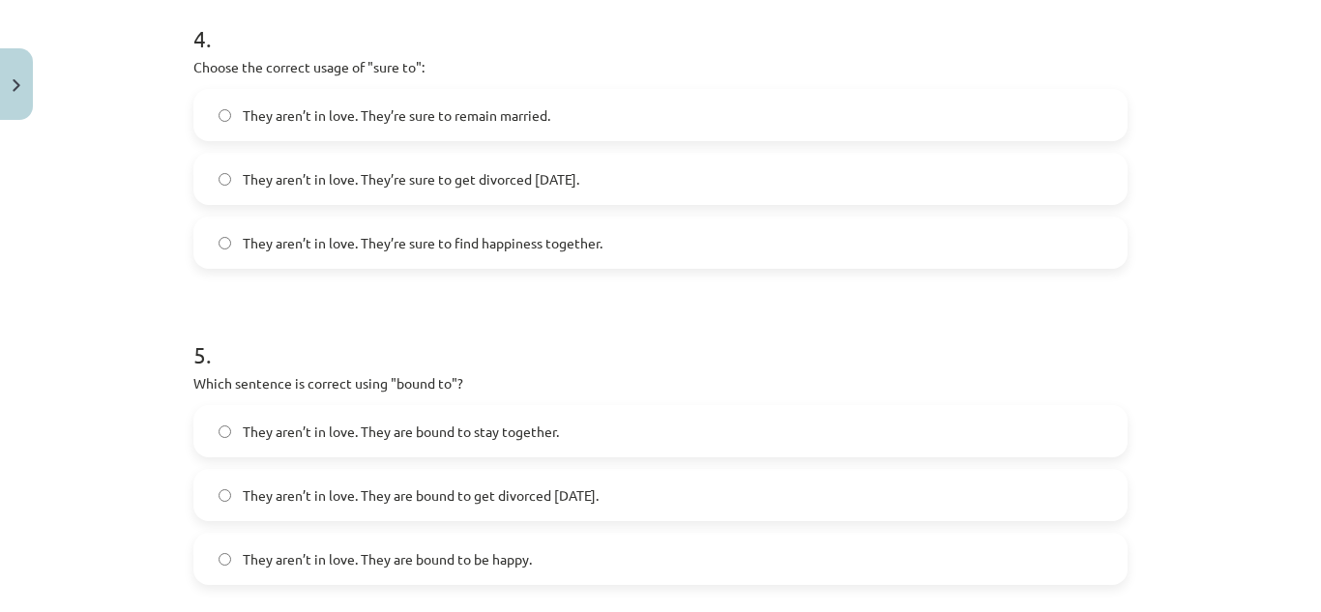
scroll to position [1384, 0]
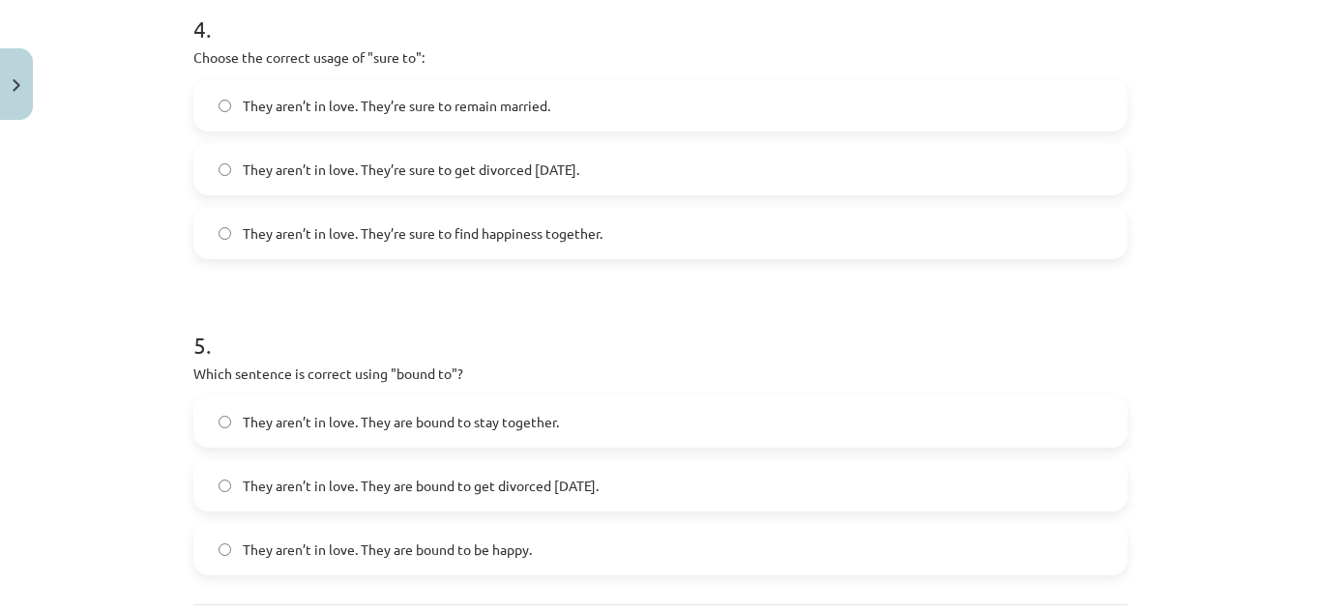
click at [491, 161] on span "They aren’t in love. They’re sure to get divorced within six months." at bounding box center [411, 170] width 337 height 20
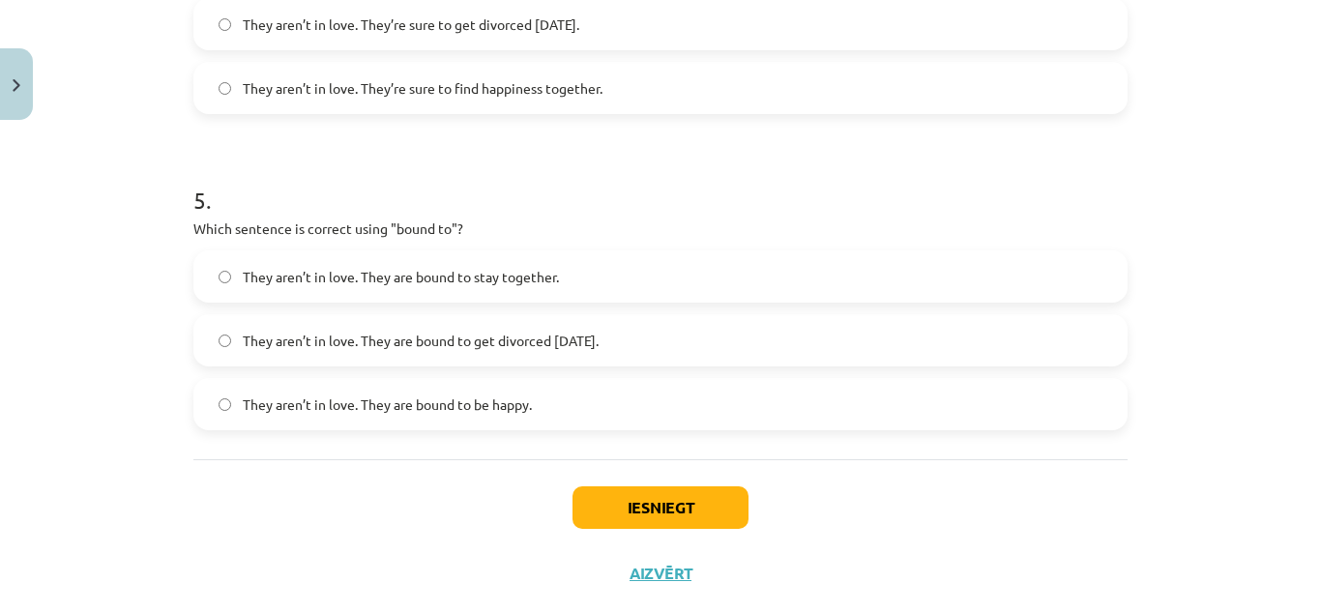
scroll to position [1571, 0]
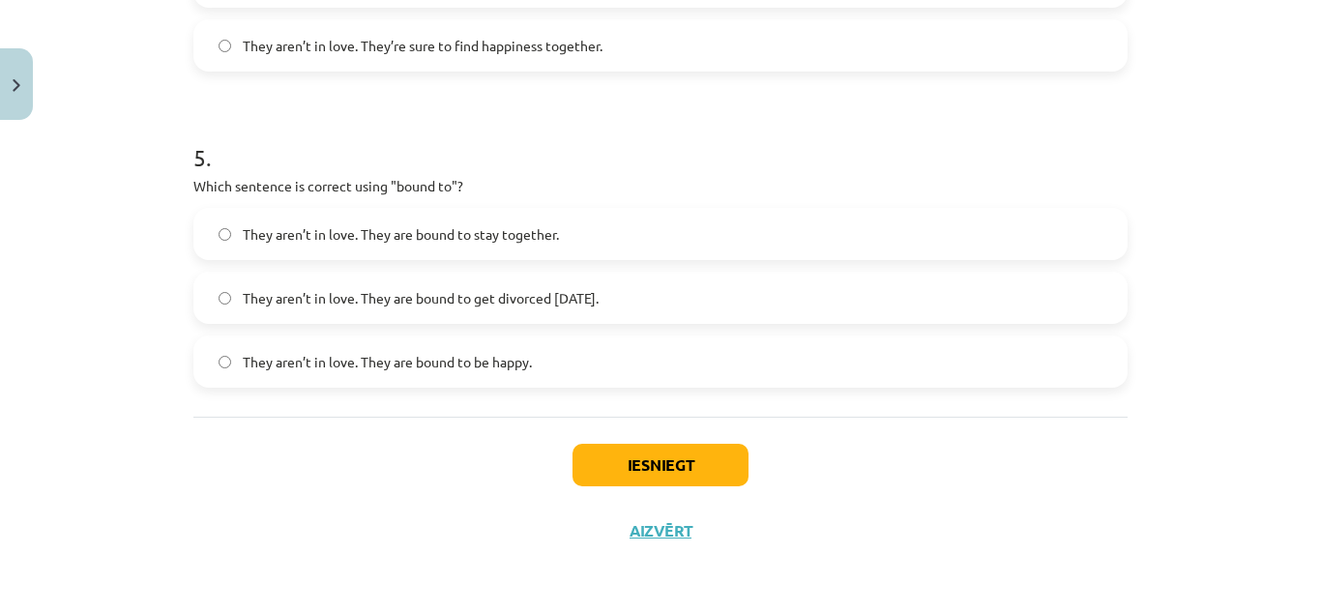
click at [540, 299] on span "They aren’t in love. They are bound to get divorced within six months." at bounding box center [421, 298] width 356 height 20
click at [586, 465] on button "Iesniegt" at bounding box center [660, 465] width 176 height 43
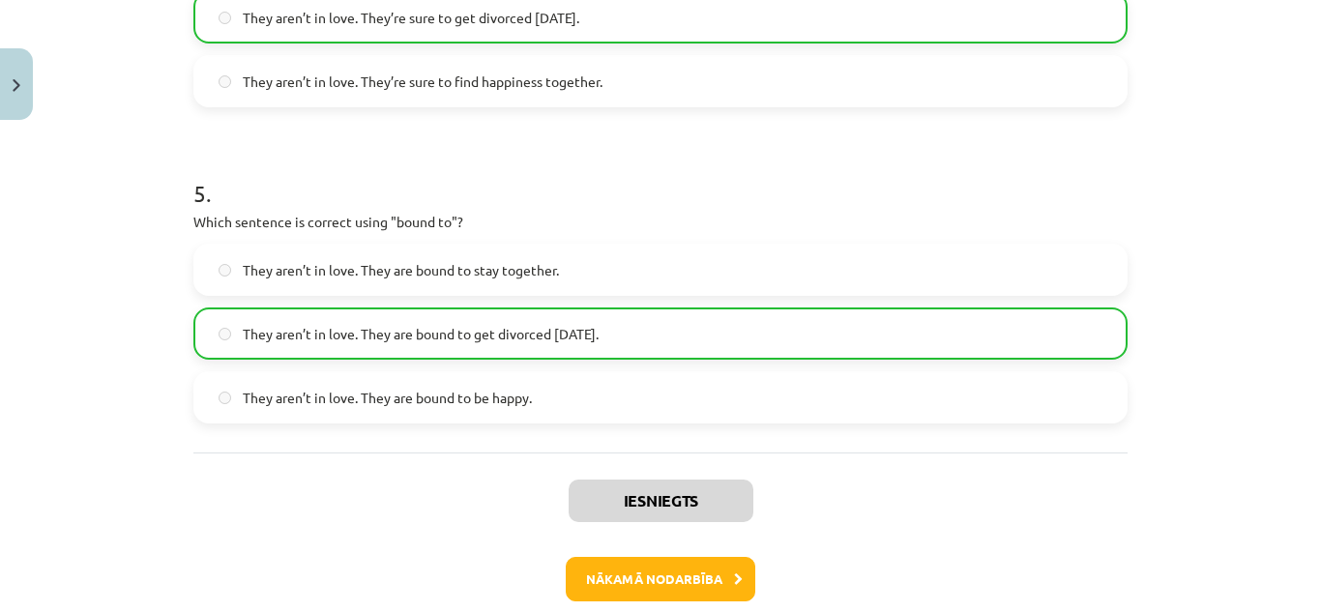
scroll to position [1583, 0]
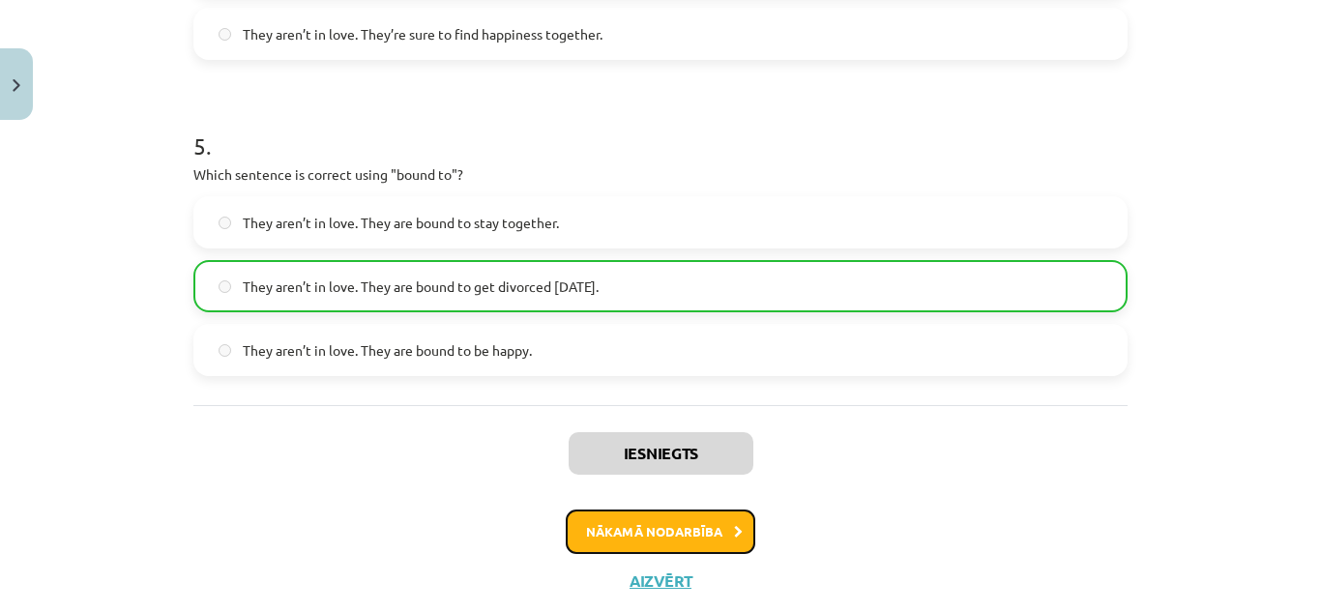
click at [620, 545] on button "Nākamā nodarbība" at bounding box center [661, 532] width 190 height 44
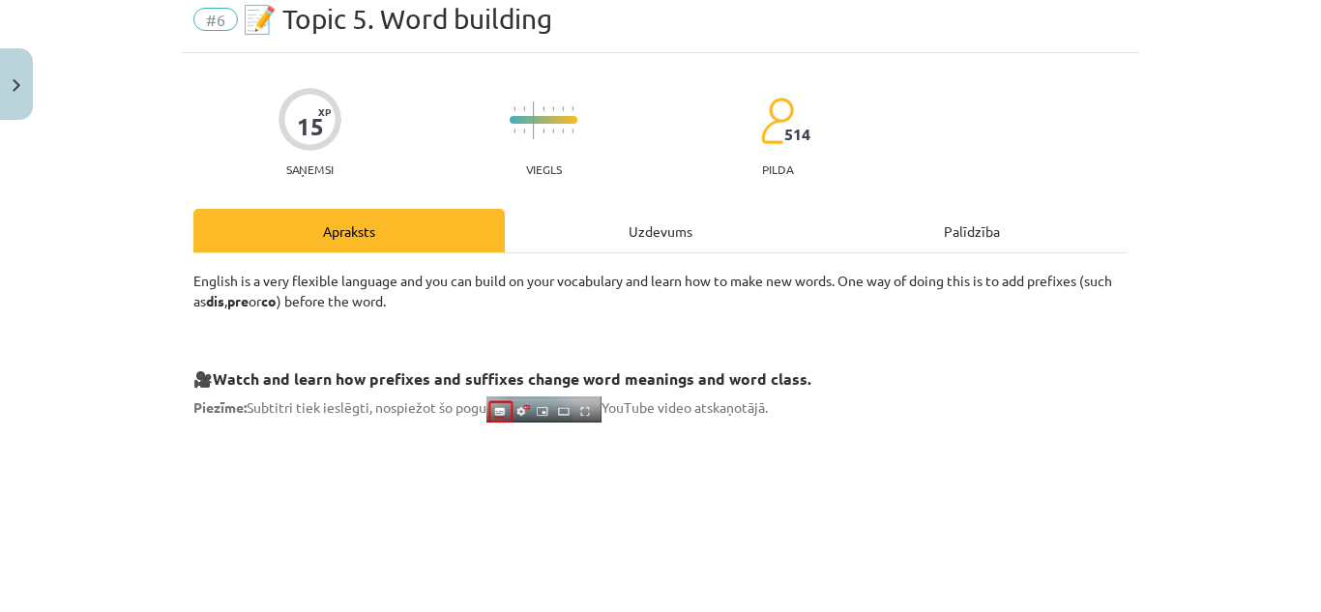
scroll to position [48, 0]
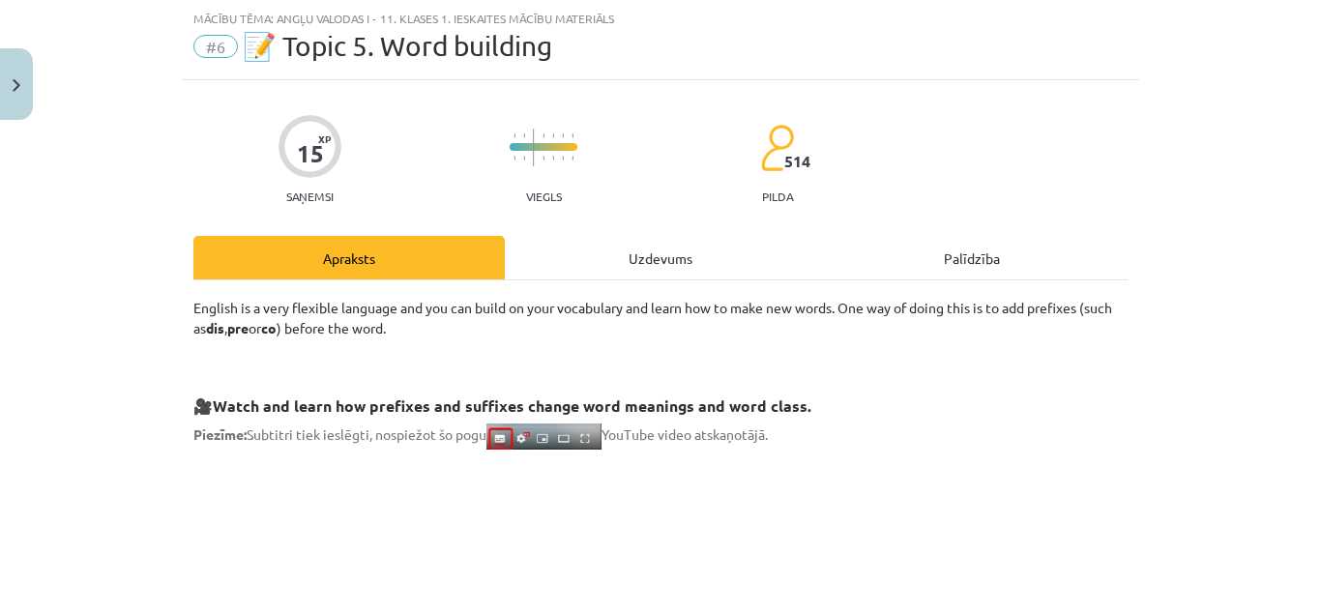
click at [633, 240] on div "Uzdevums" at bounding box center [660, 258] width 311 height 44
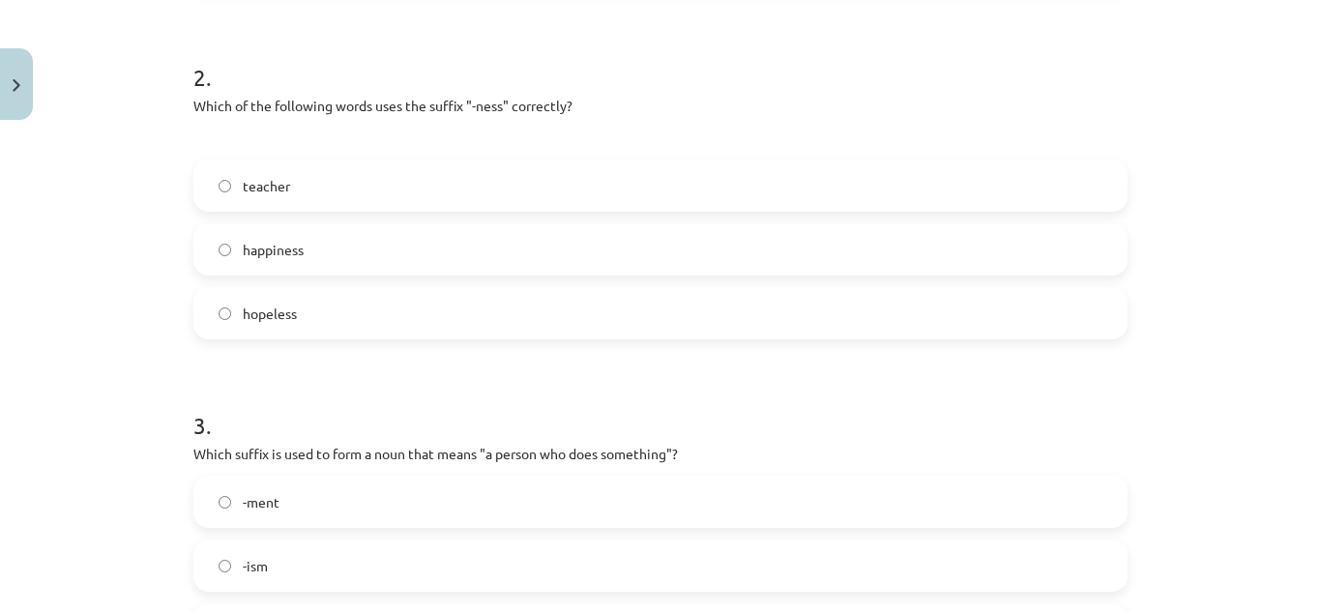
scroll to position [1571, 0]
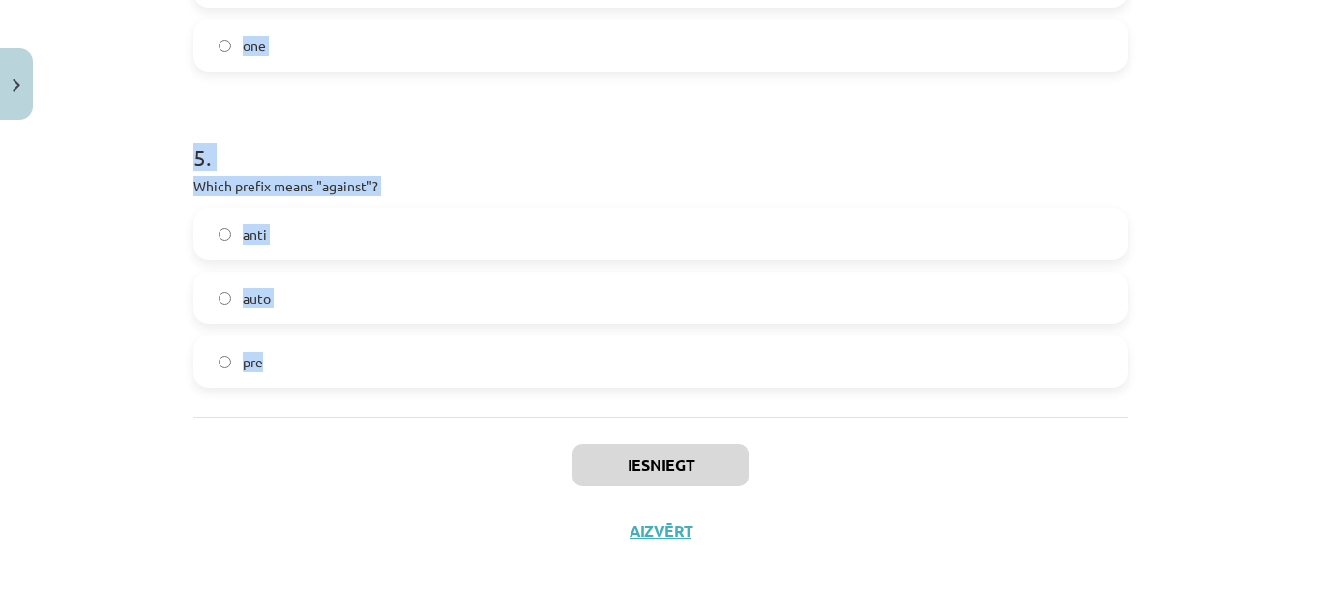
drag, startPoint x: 178, startPoint y: 88, endPoint x: 367, endPoint y: 399, distance: 364.0
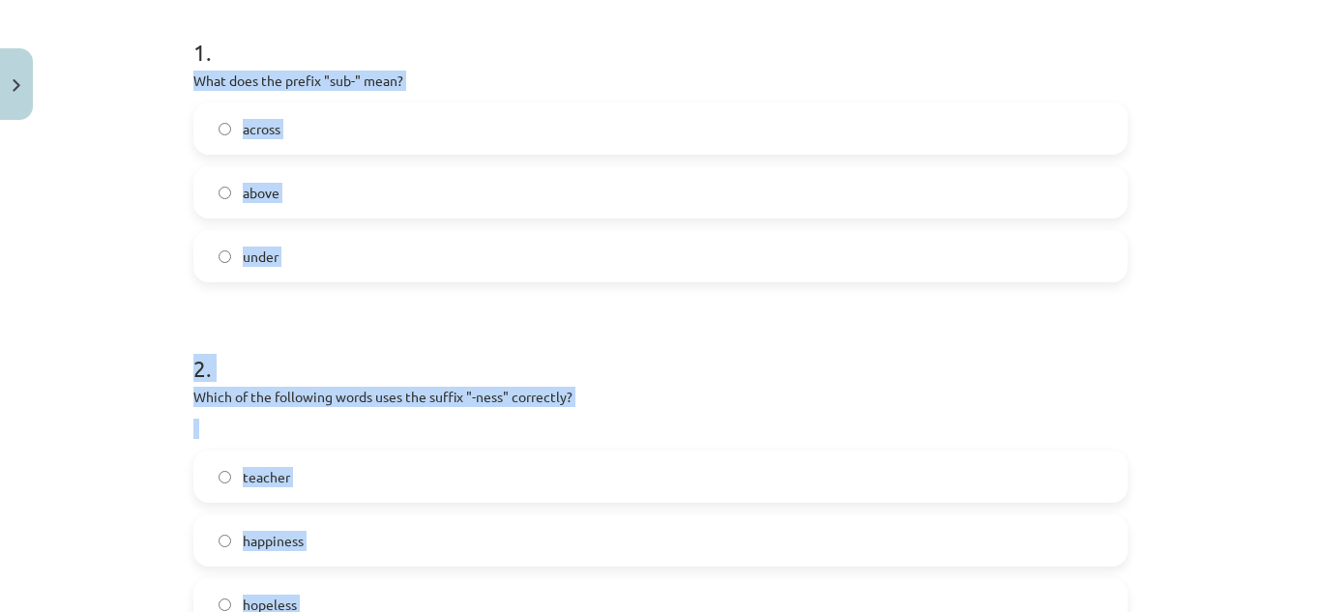
scroll to position [381, 0]
click at [417, 256] on label "under" at bounding box center [660, 255] width 930 height 48
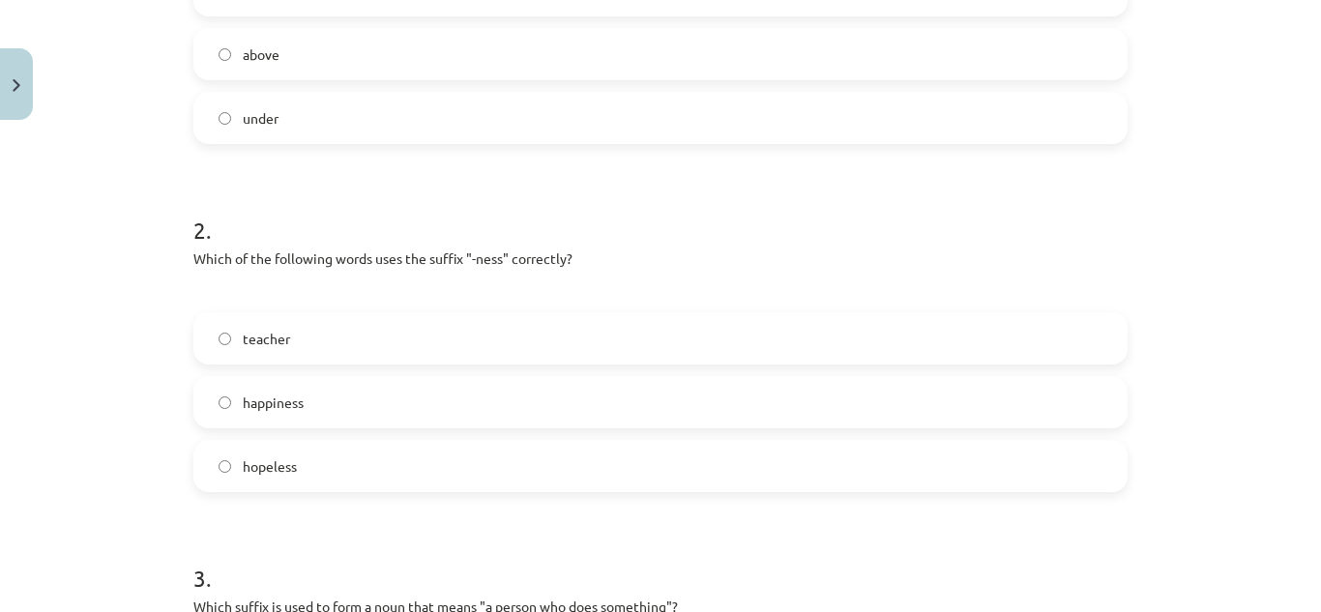
scroll to position [541, 0]
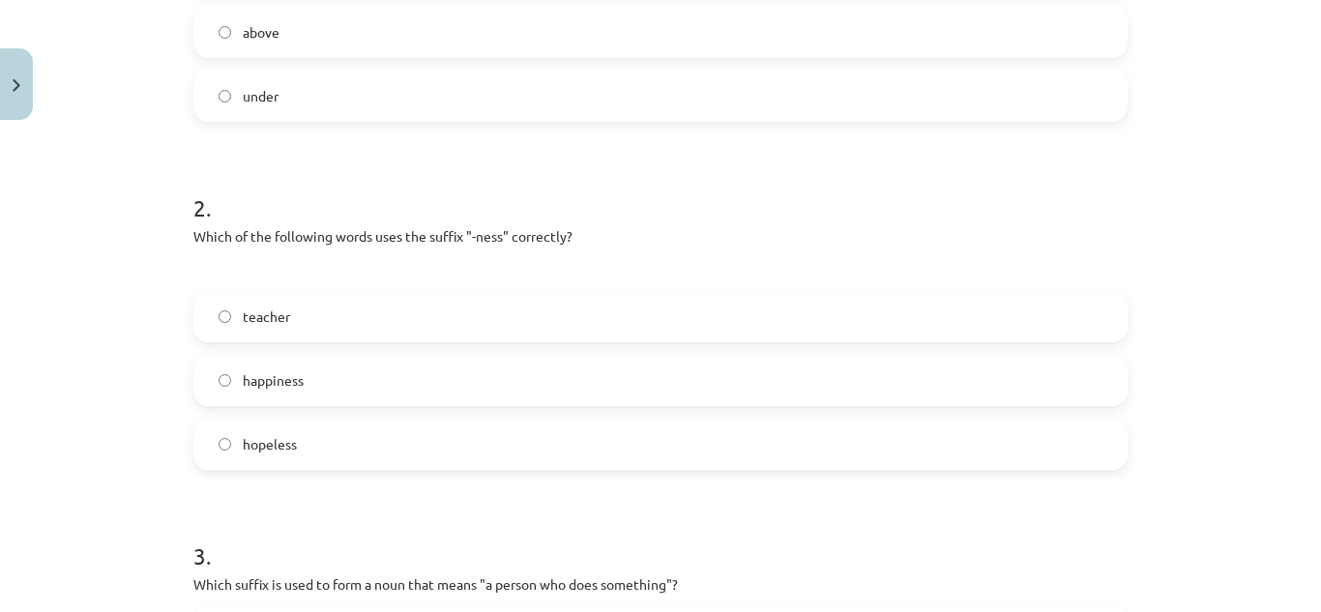
click at [386, 374] on label "happiness" at bounding box center [660, 380] width 930 height 48
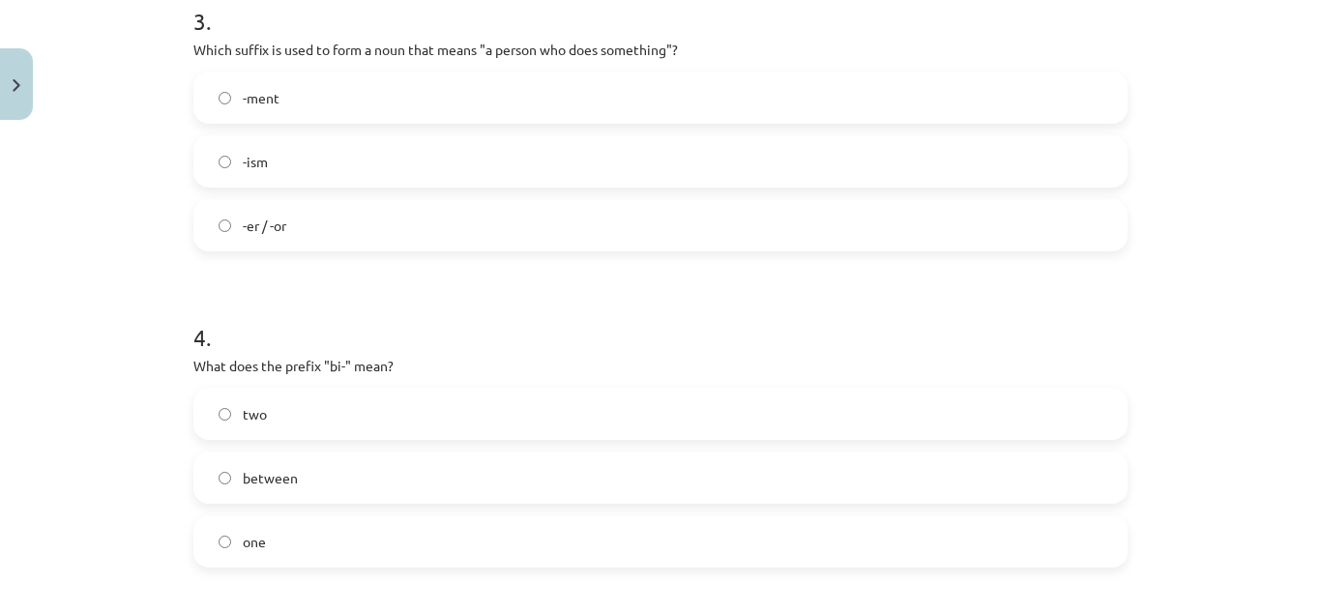
scroll to position [1078, 0]
click at [576, 232] on label "-er / -or" at bounding box center [660, 222] width 930 height 48
click at [482, 414] on label "two" at bounding box center [660, 411] width 930 height 48
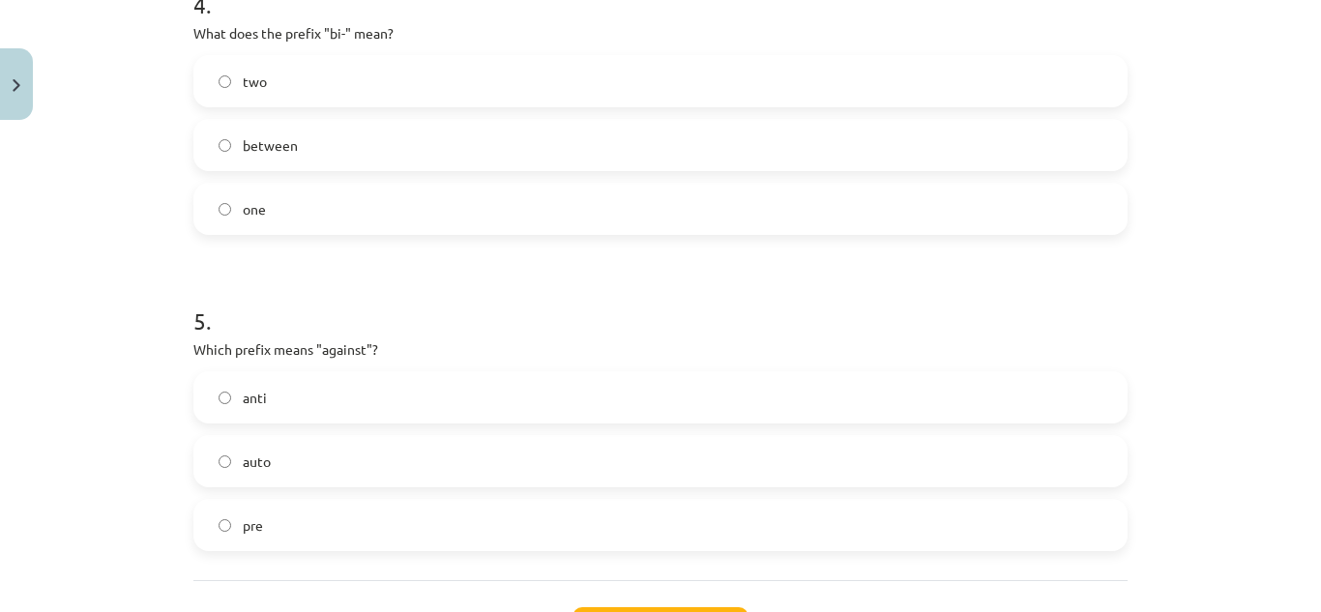
scroll to position [1411, 0]
click at [404, 381] on label "anti" at bounding box center [660, 394] width 930 height 48
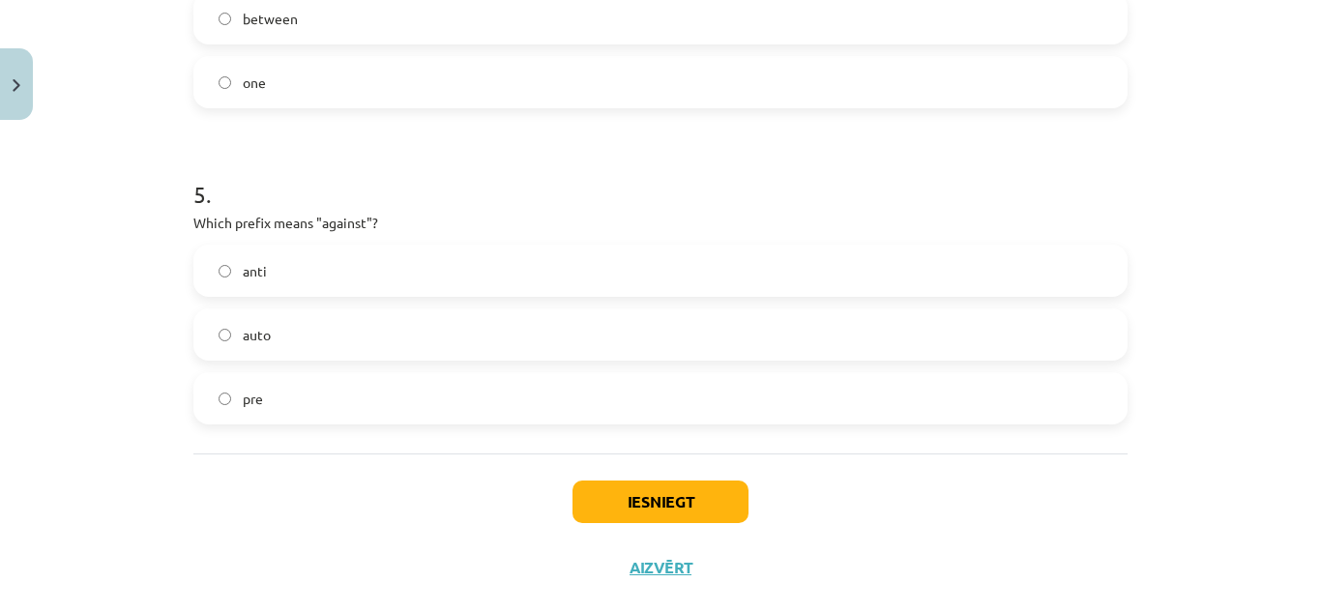
scroll to position [1571, 0]
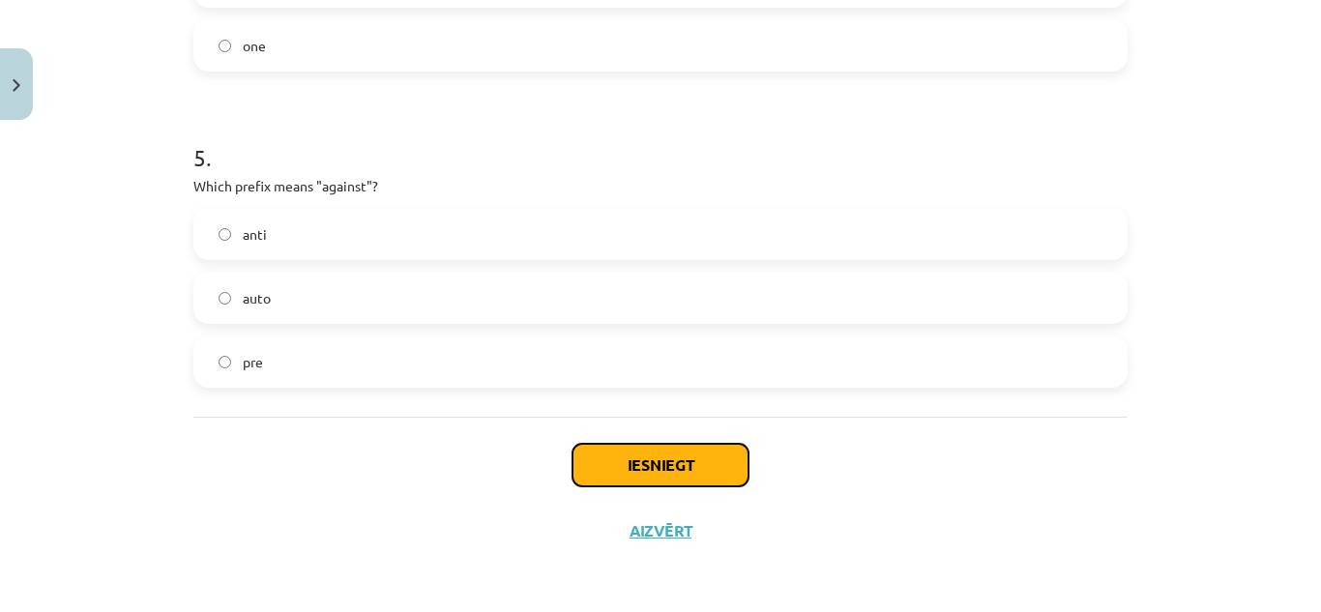
click at [626, 462] on button "Iesniegt" at bounding box center [660, 465] width 176 height 43
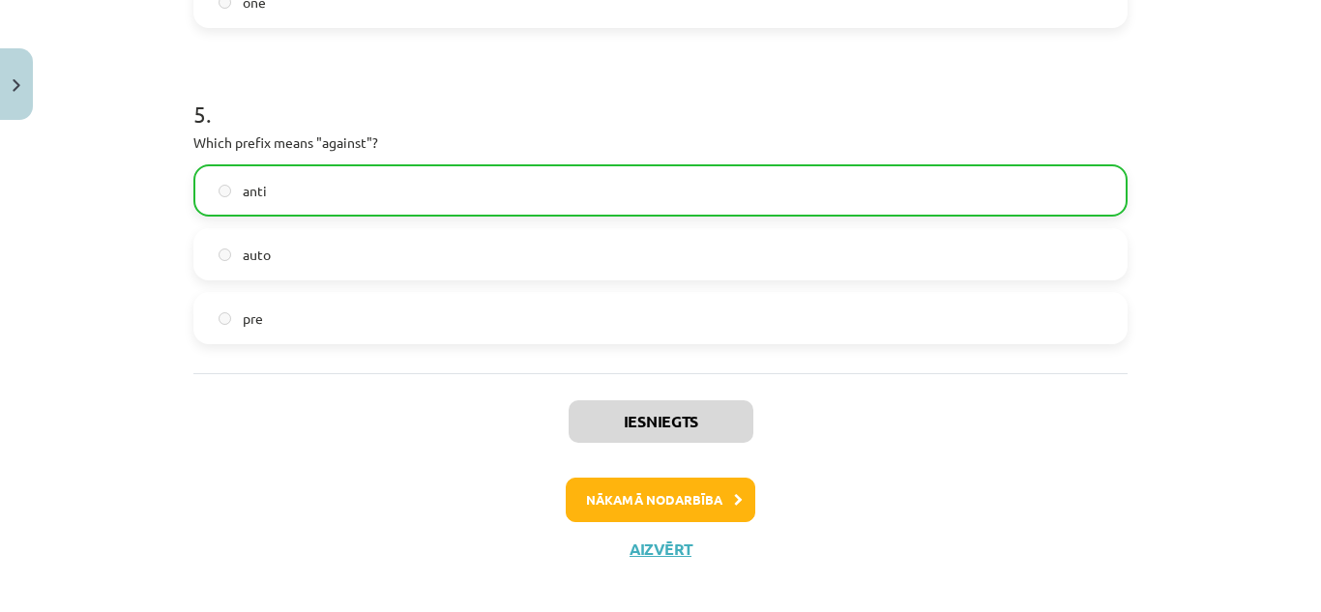
scroll to position [1633, 0]
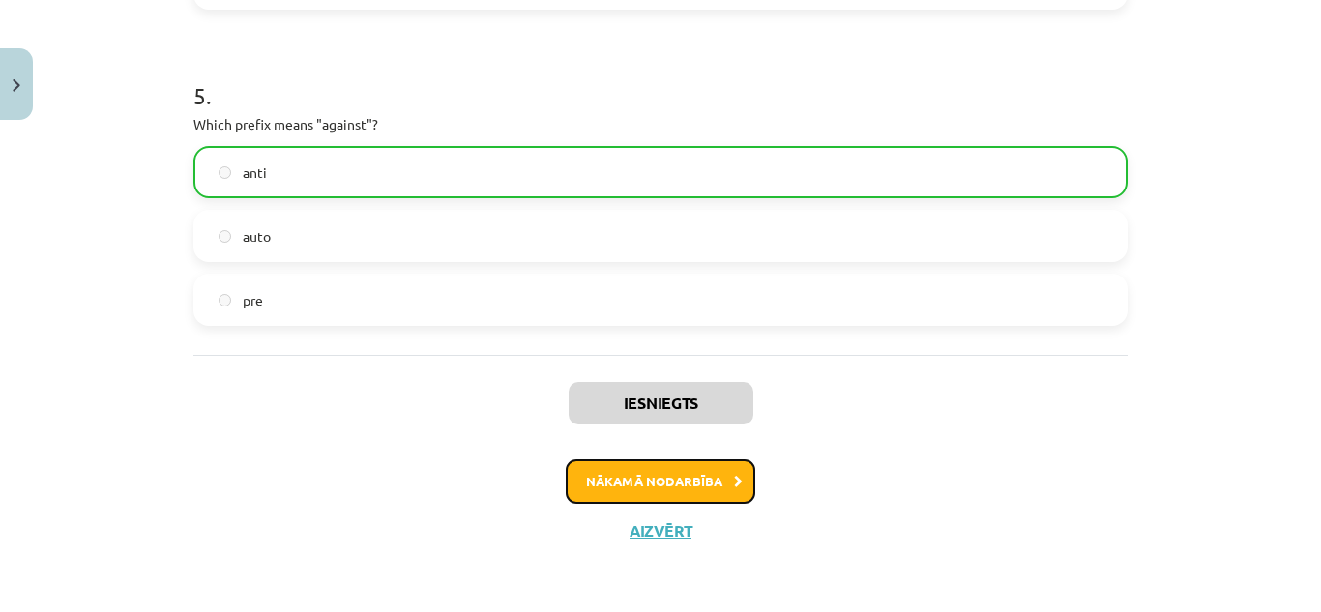
click at [585, 484] on button "Nākamā nodarbība" at bounding box center [661, 481] width 190 height 44
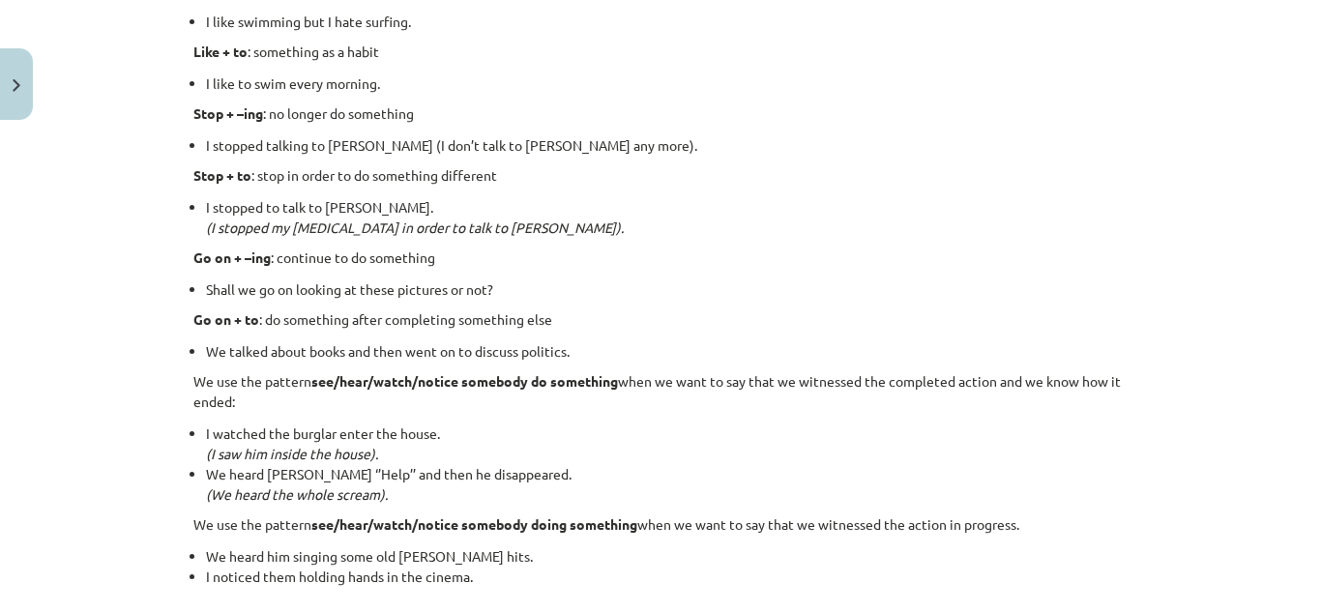
scroll to position [2687, 0]
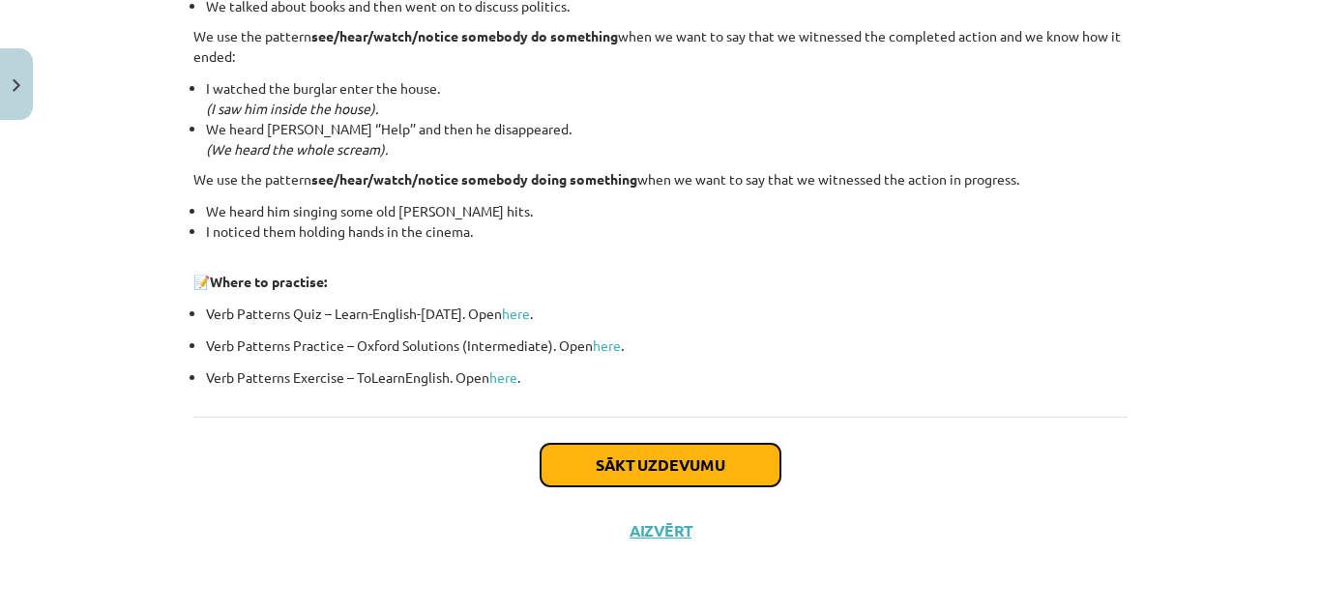
click at [615, 457] on button "Sākt uzdevumu" at bounding box center [661, 465] width 240 height 43
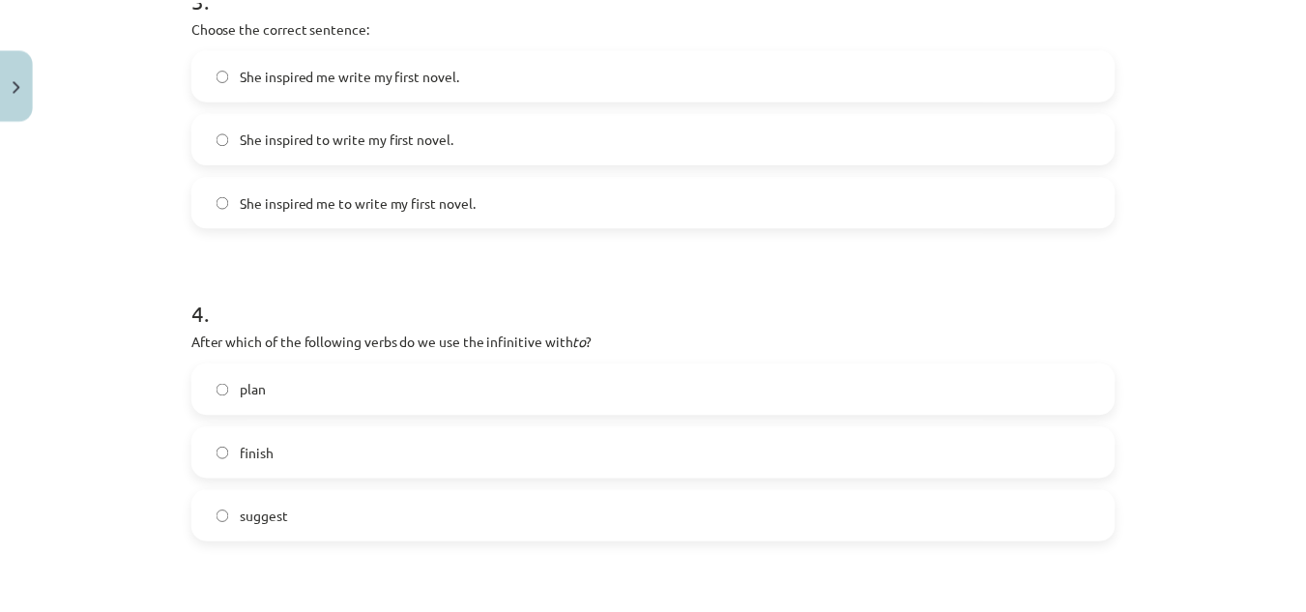
scroll to position [1540, 0]
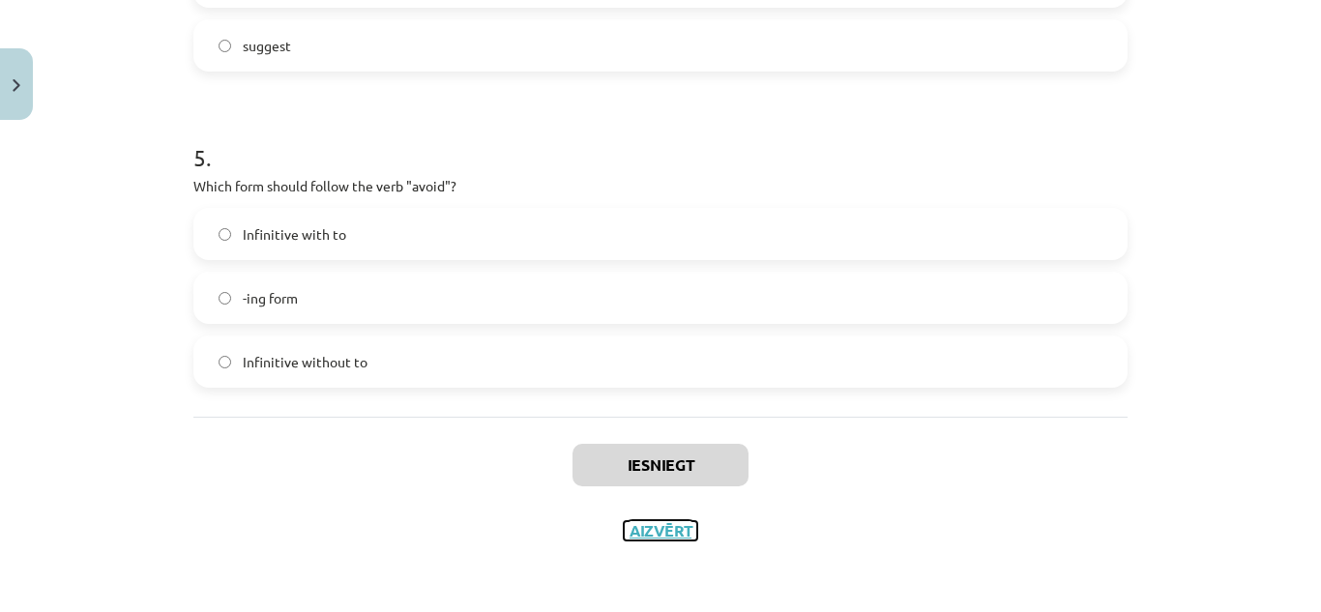
click at [652, 535] on button "Aizvērt" at bounding box center [660, 530] width 73 height 19
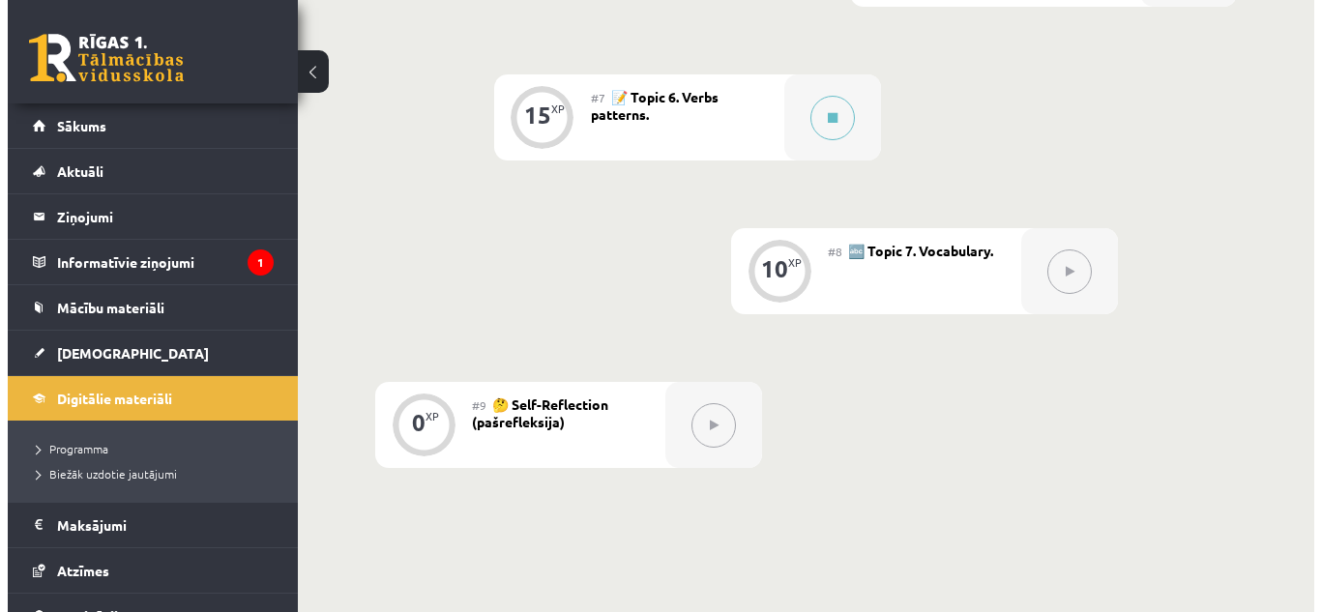
scroll to position [1394, 0]
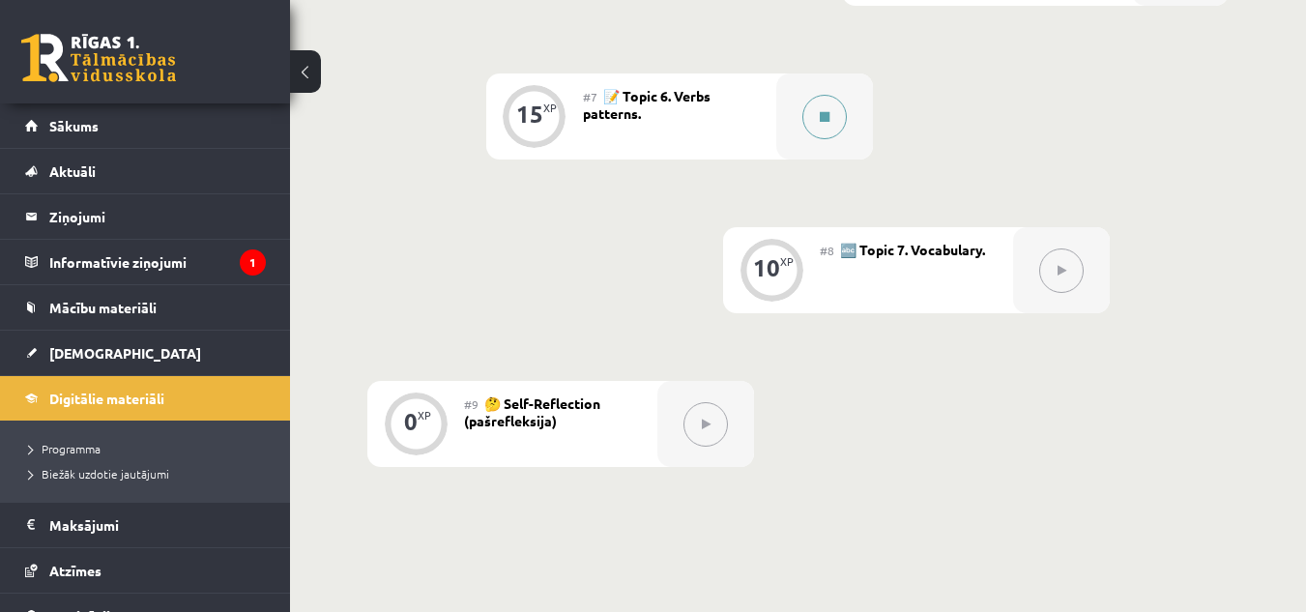
click at [816, 107] on button at bounding box center [825, 117] width 44 height 44
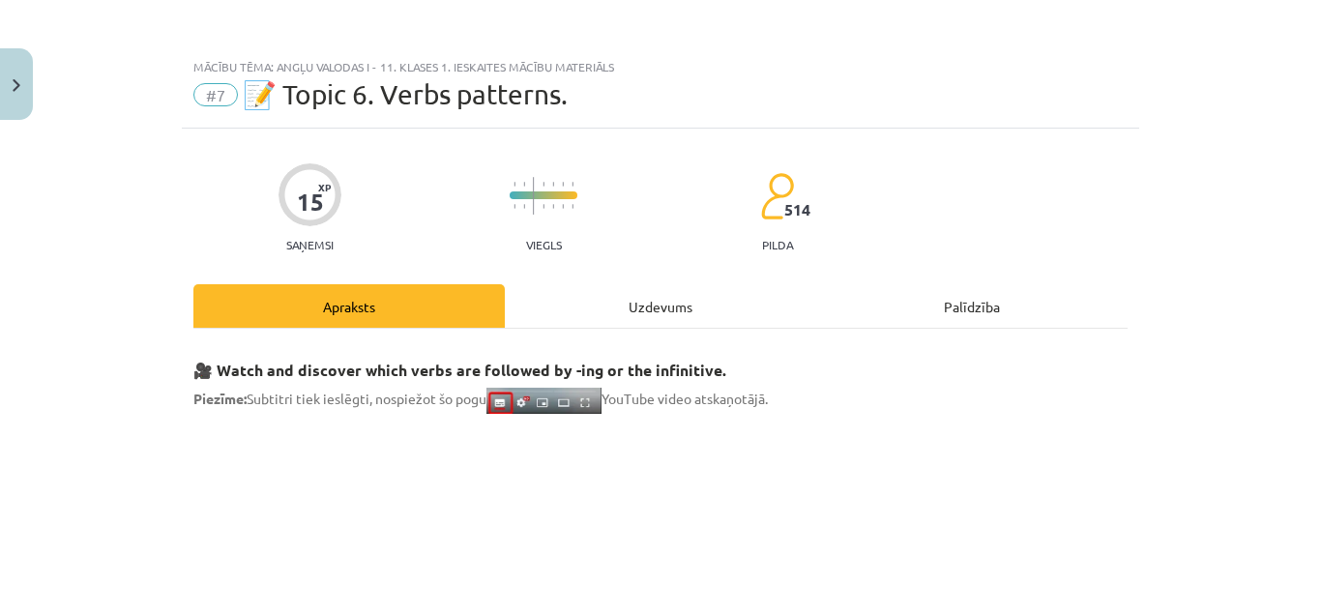
click at [631, 302] on div "Uzdevums" at bounding box center [660, 306] width 311 height 44
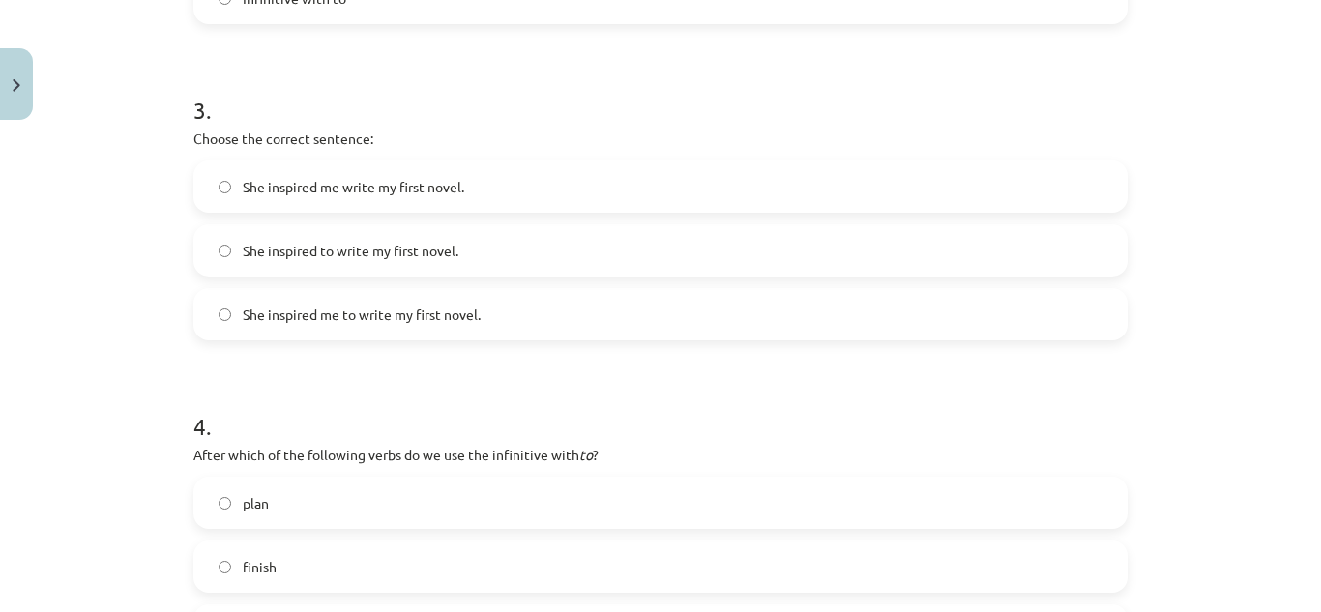
scroll to position [1540, 0]
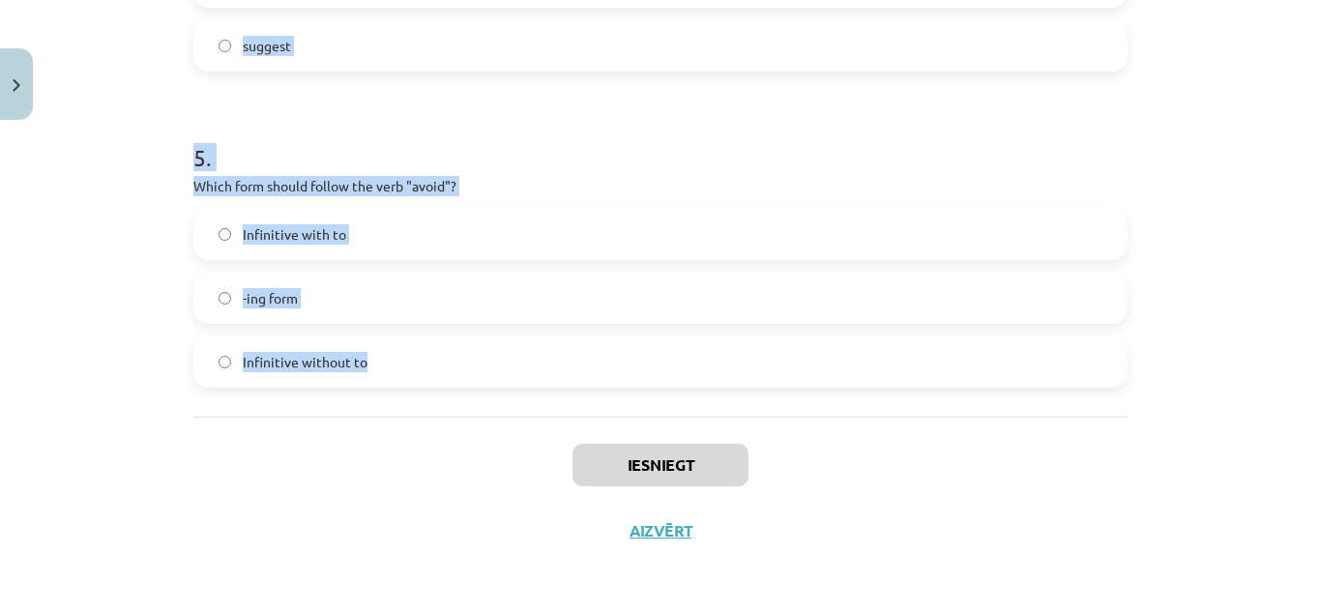
drag, startPoint x: 176, startPoint y: 111, endPoint x: 409, endPoint y: 344, distance: 329.6
click at [523, 303] on label "-ing form" at bounding box center [660, 298] width 930 height 48
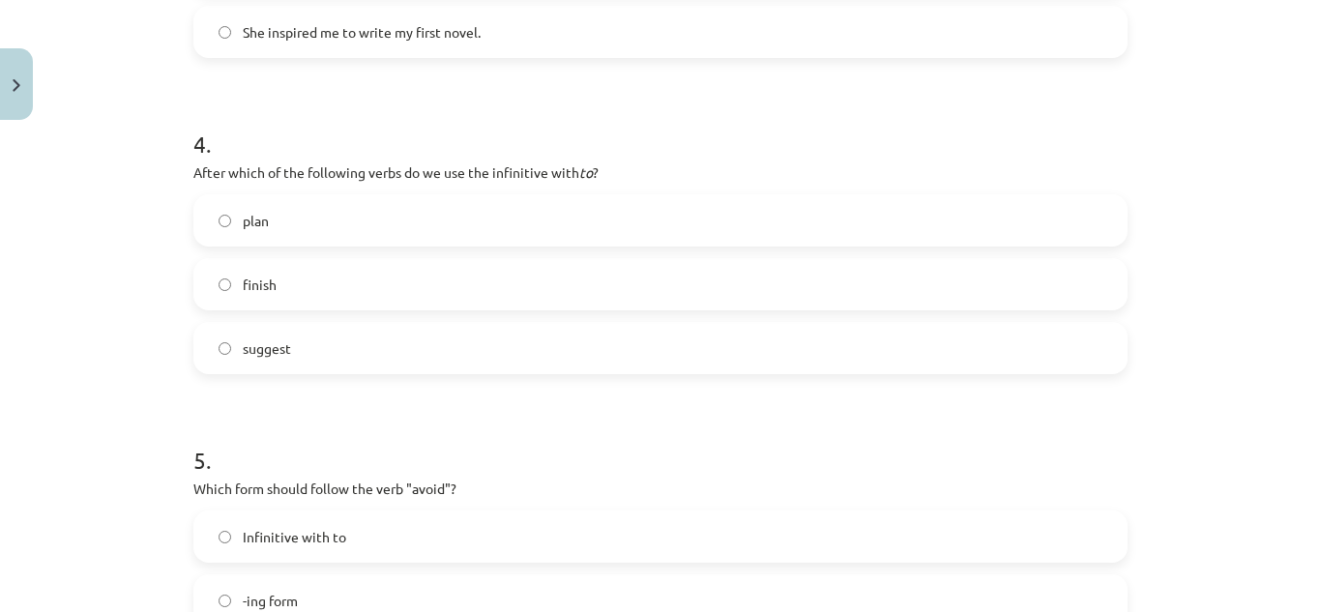
scroll to position [1236, 0]
click at [581, 216] on label "plan" at bounding box center [660, 221] width 930 height 48
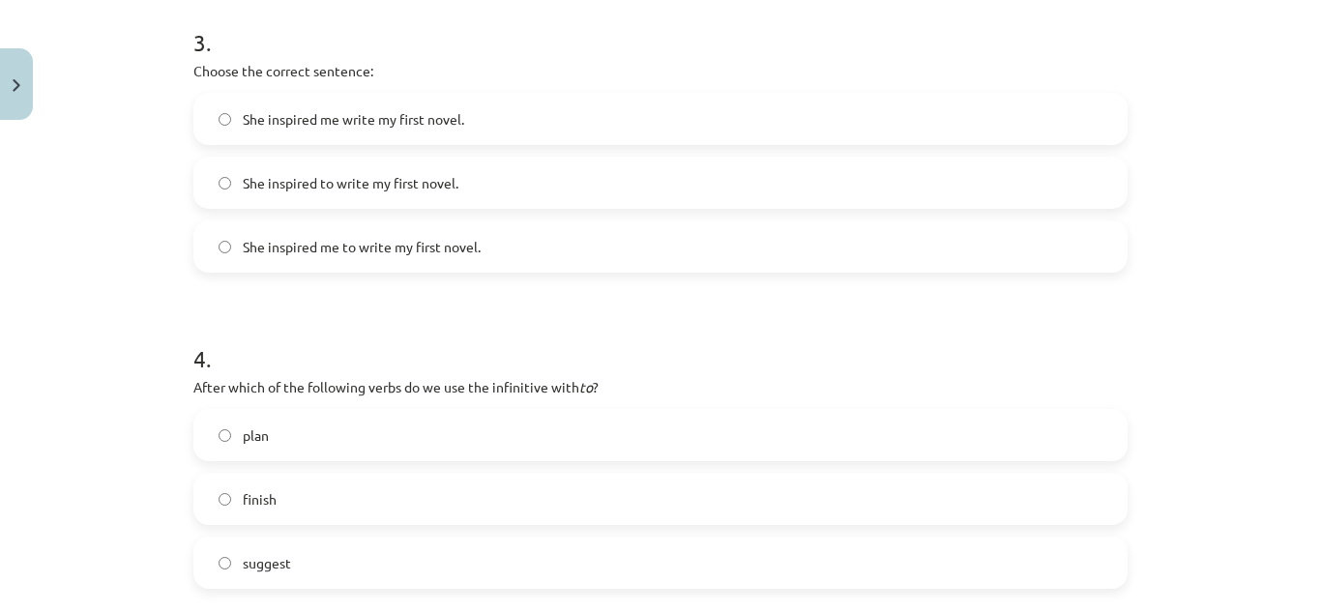
scroll to position [1020, 0]
click at [565, 228] on label "She inspired me to write my first novel." at bounding box center [660, 248] width 930 height 48
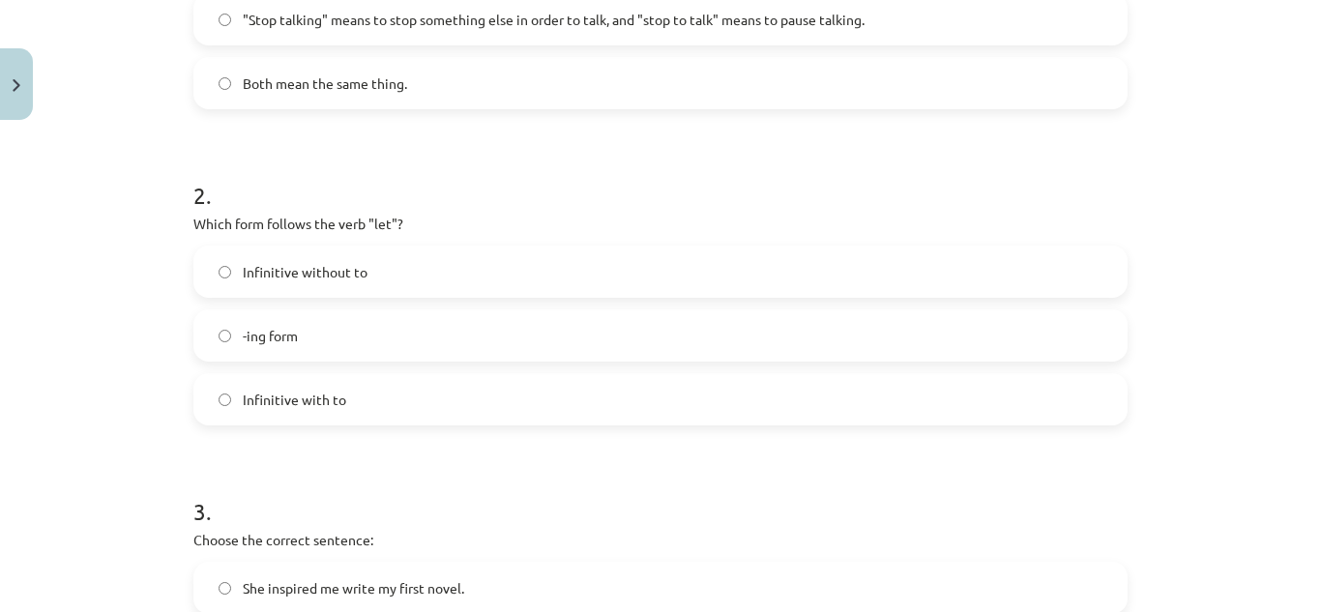
scroll to position [552, 0]
click at [542, 271] on label "Infinitive without to" at bounding box center [660, 273] width 930 height 48
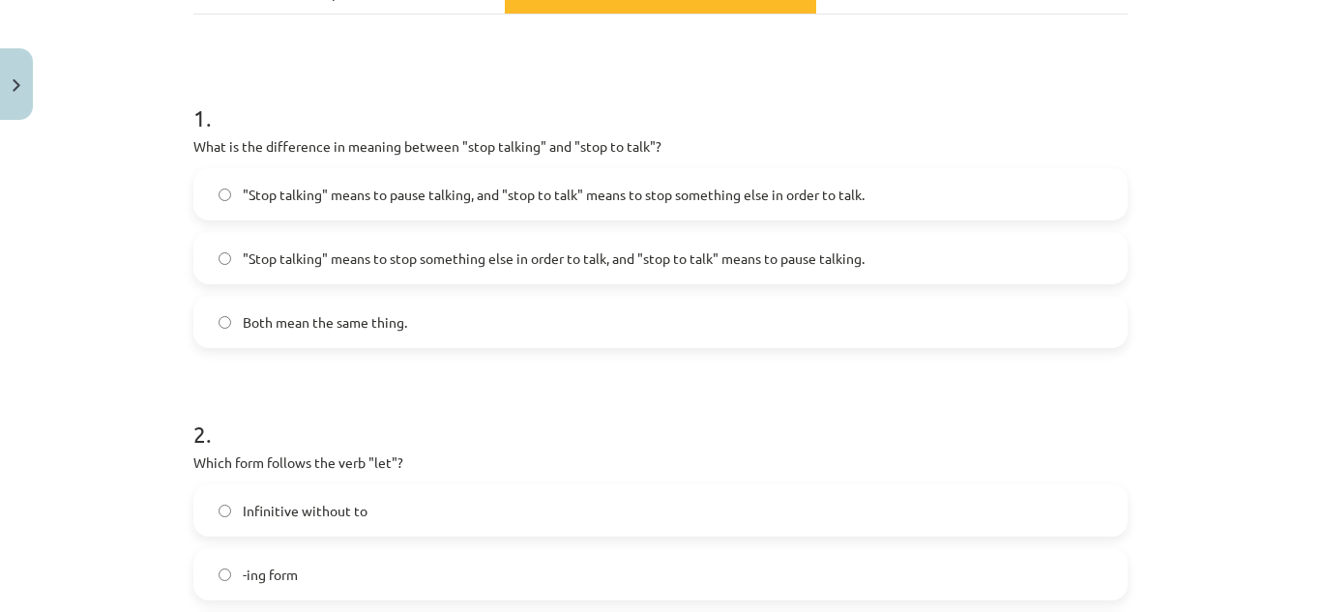
scroll to position [313, 0]
click at [723, 188] on span ""Stop talking" means to pause talking, and "stop to talk" means to stop somethi…" at bounding box center [554, 196] width 622 height 20
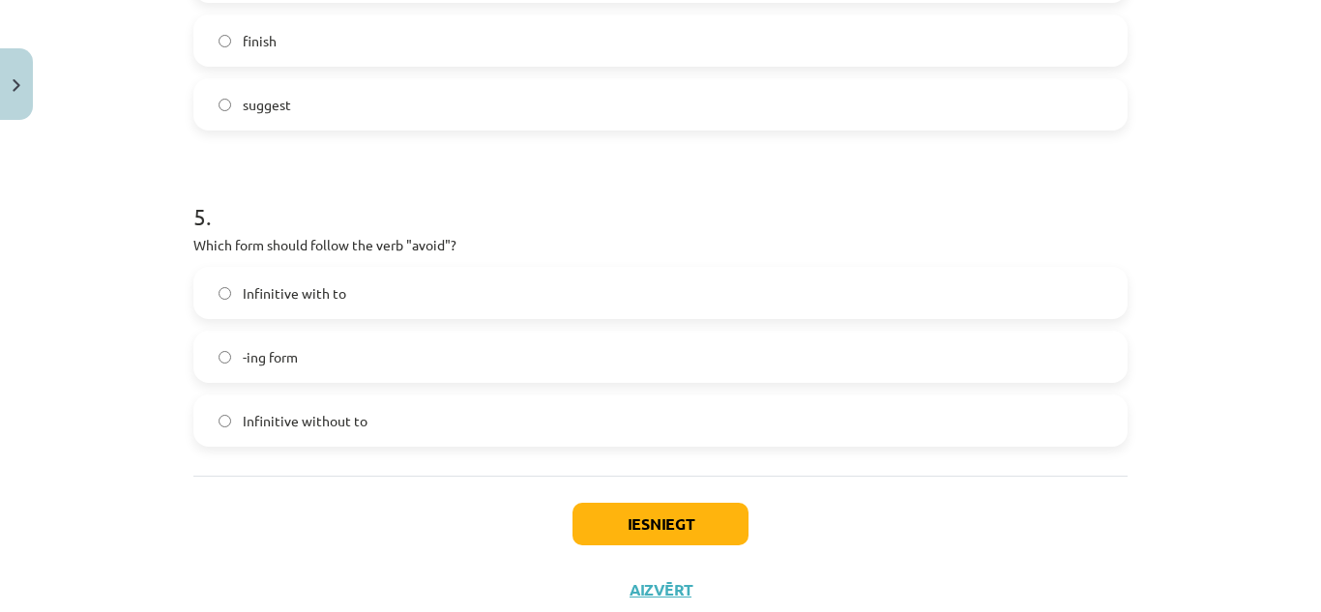
scroll to position [1540, 0]
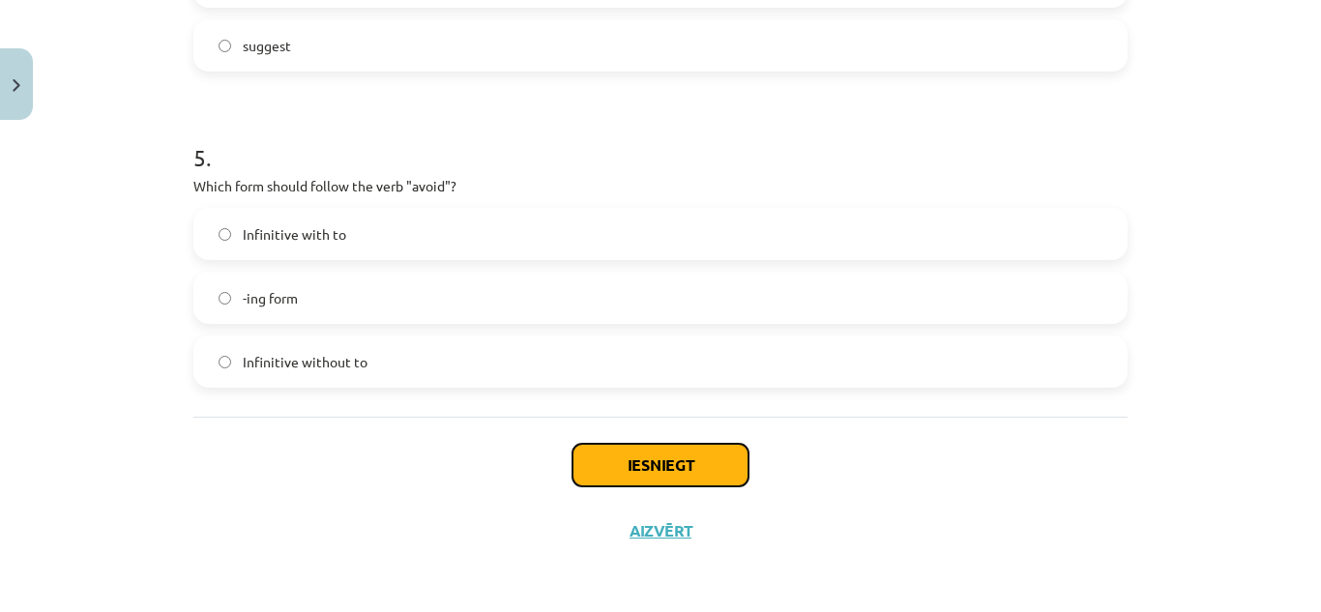
click at [675, 471] on button "Iesniegt" at bounding box center [660, 465] width 176 height 43
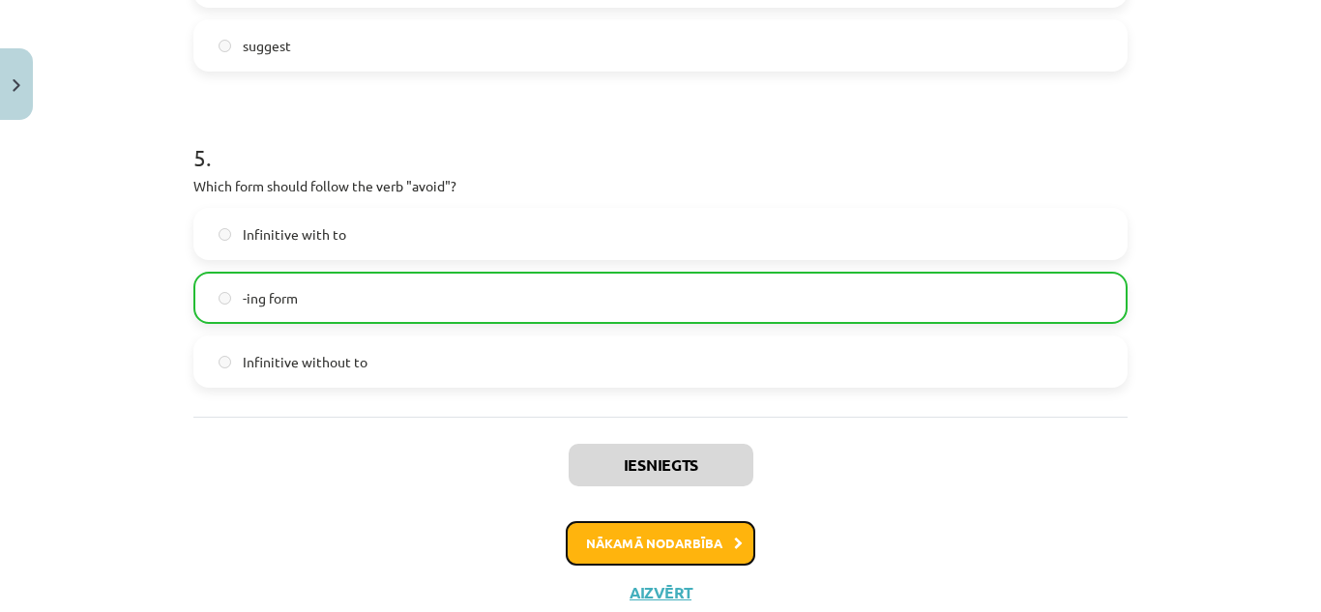
click at [660, 535] on button "Nākamā nodarbība" at bounding box center [661, 543] width 190 height 44
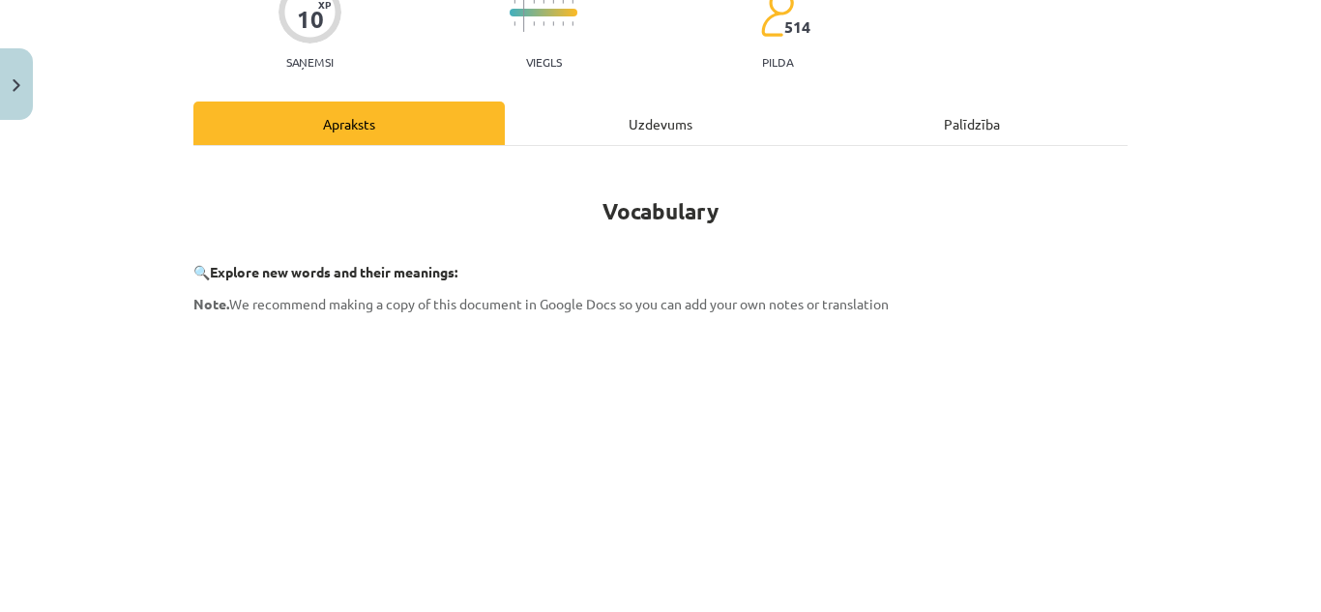
scroll to position [48, 0]
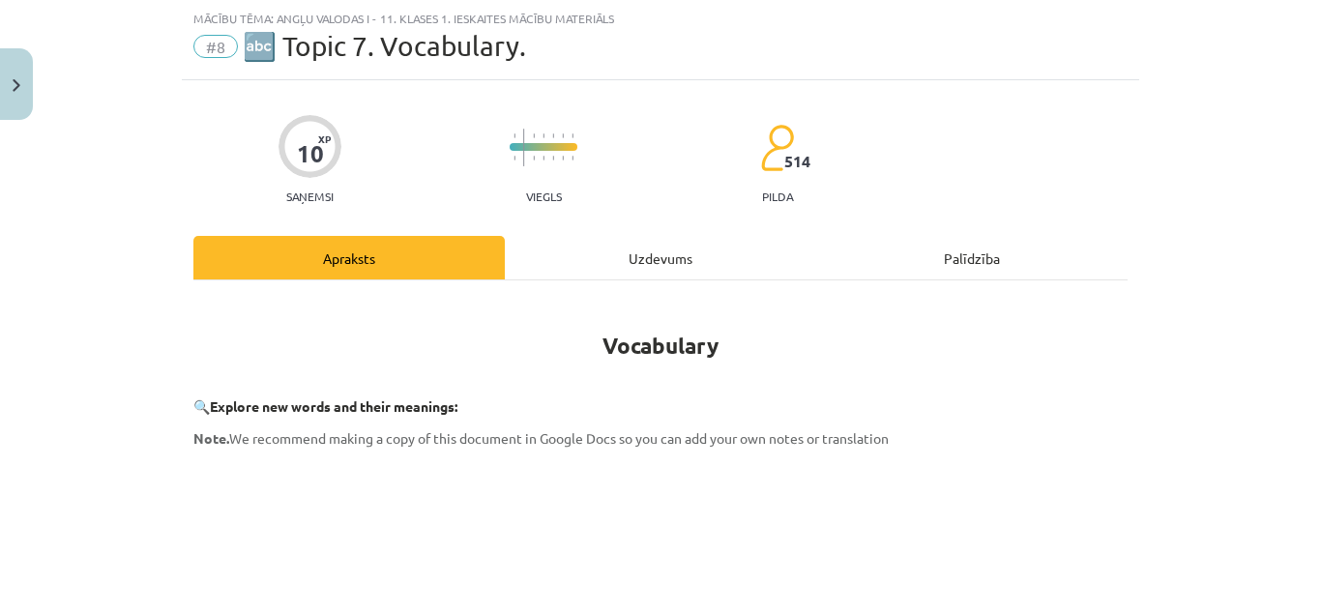
click at [642, 257] on div "Uzdevums" at bounding box center [660, 258] width 311 height 44
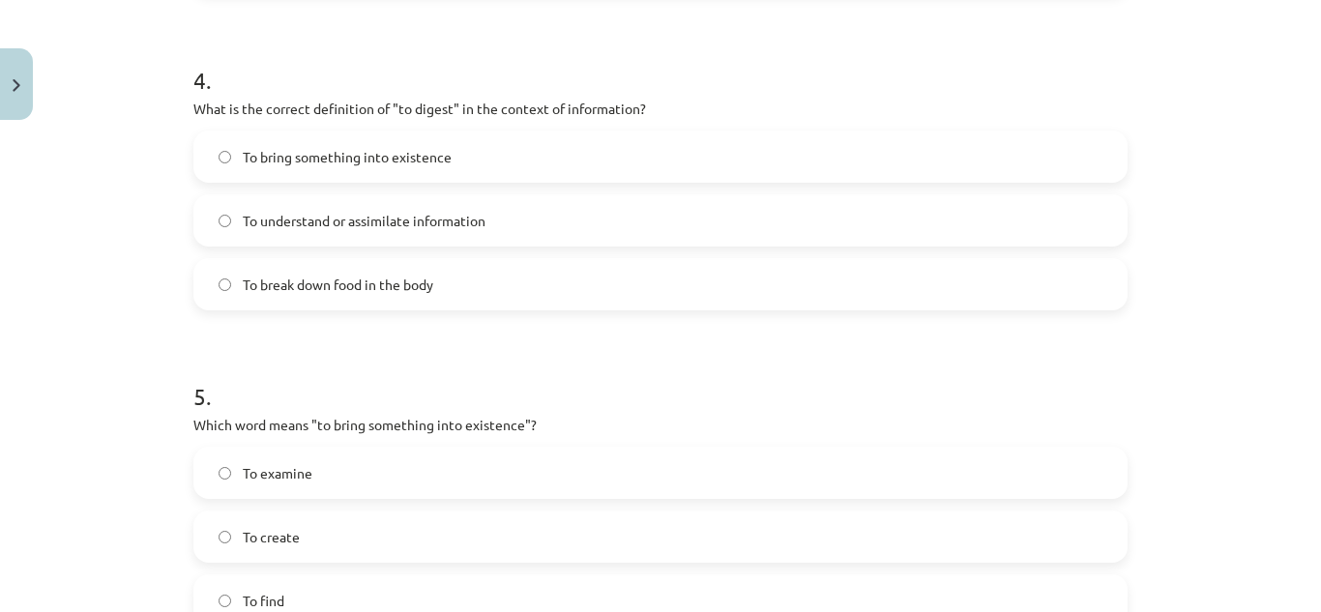
scroll to position [1603, 0]
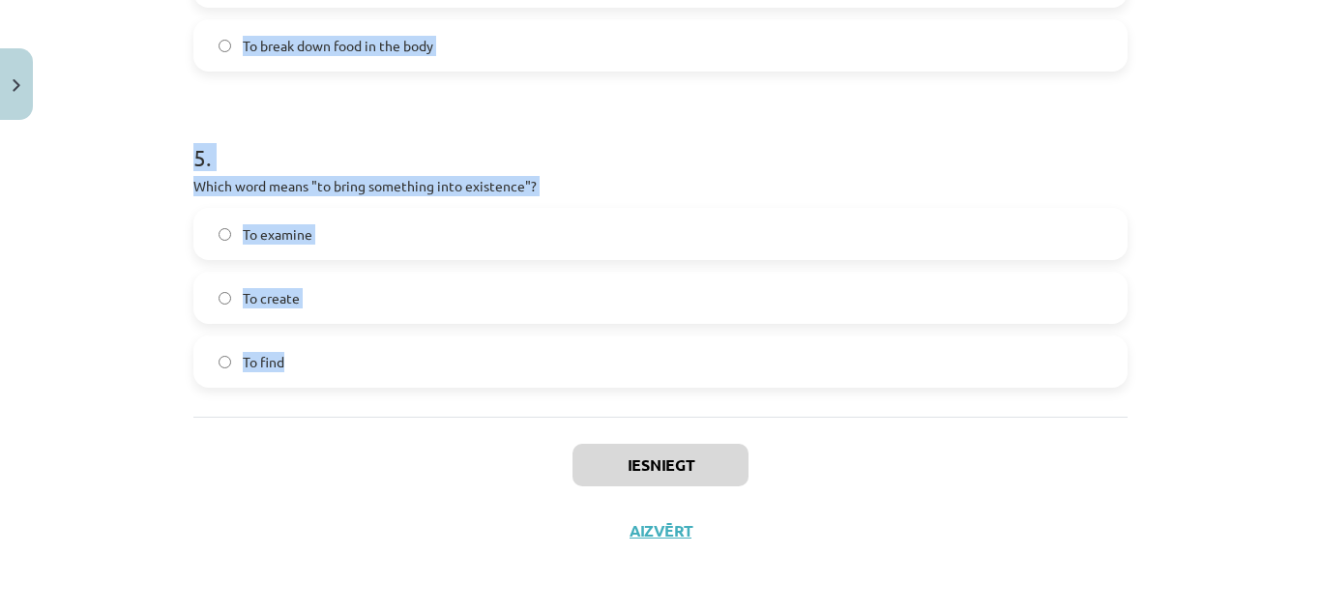
drag, startPoint x: 185, startPoint y: 95, endPoint x: 301, endPoint y: 403, distance: 329.6
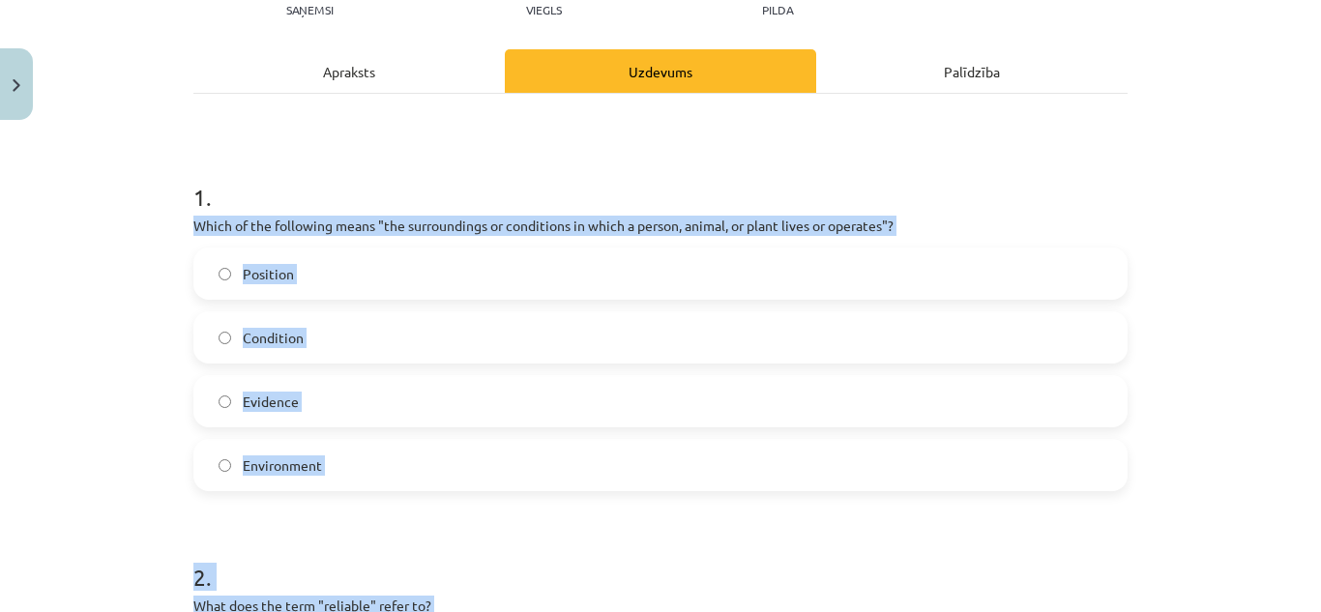
scroll to position [247, 0]
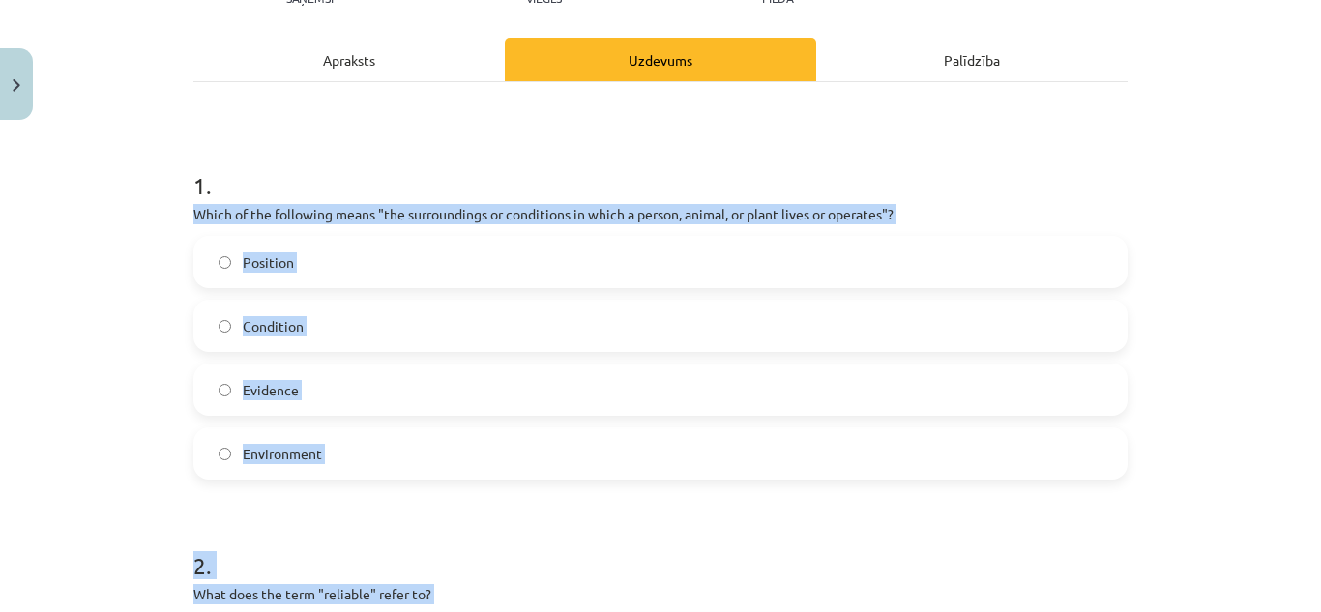
click at [379, 452] on label "Environment" at bounding box center [660, 453] width 930 height 48
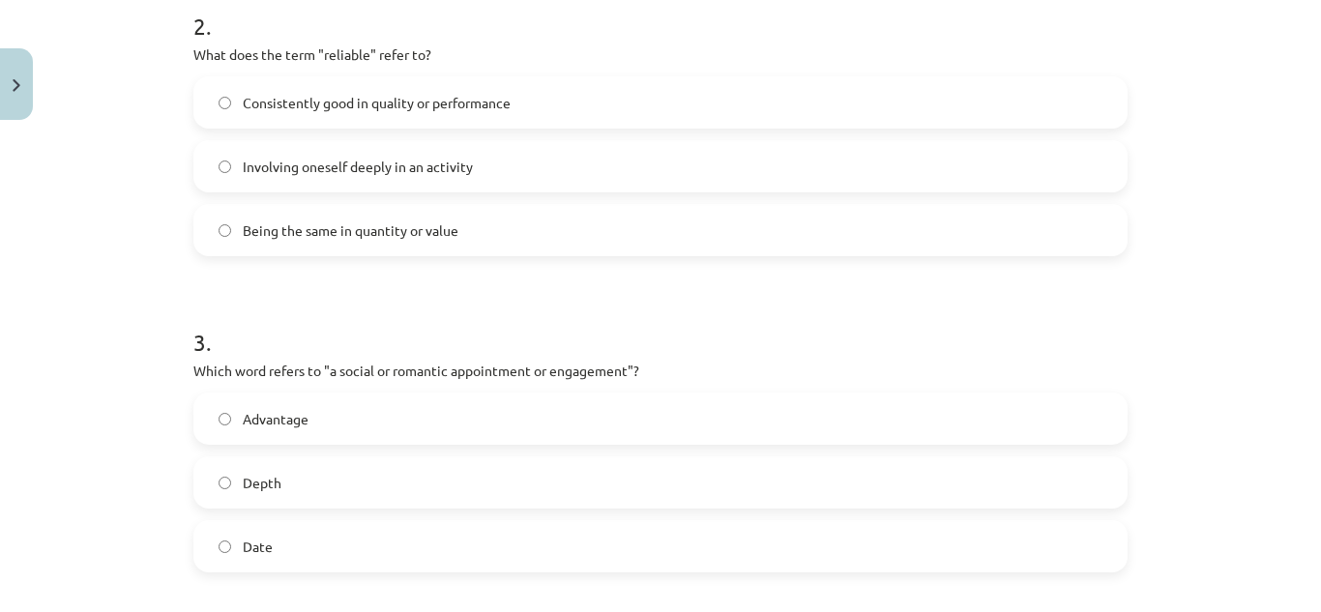
scroll to position [803, 0]
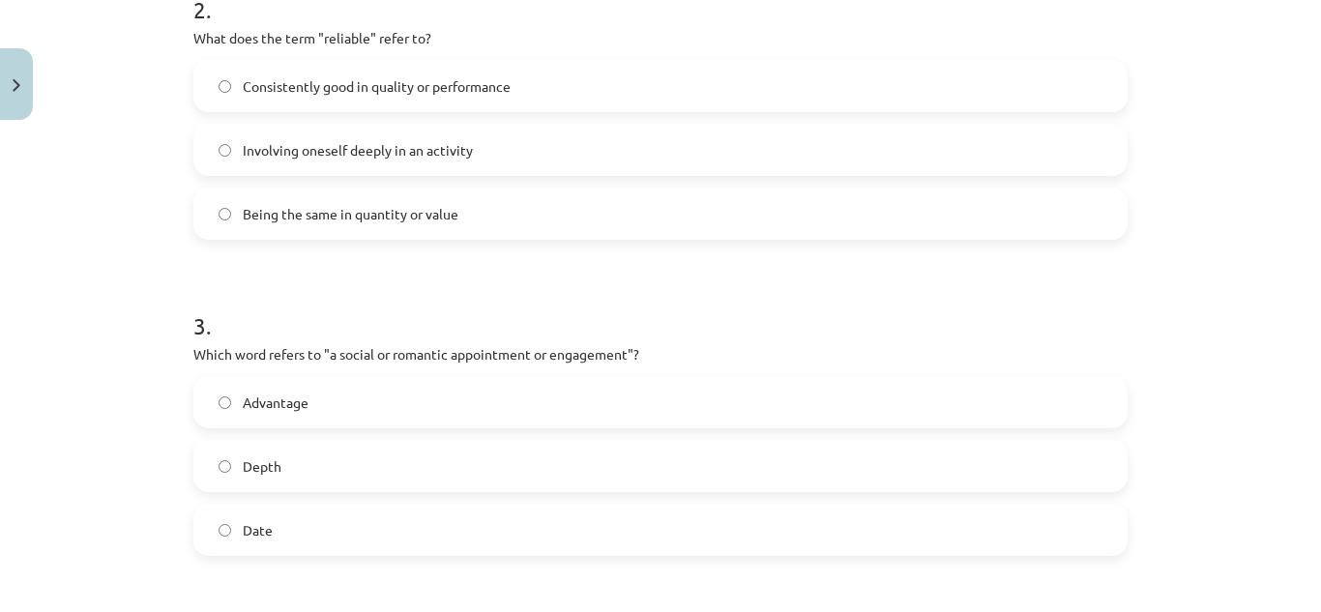
click at [566, 91] on label "Consistently good in quality or performance" at bounding box center [660, 86] width 930 height 48
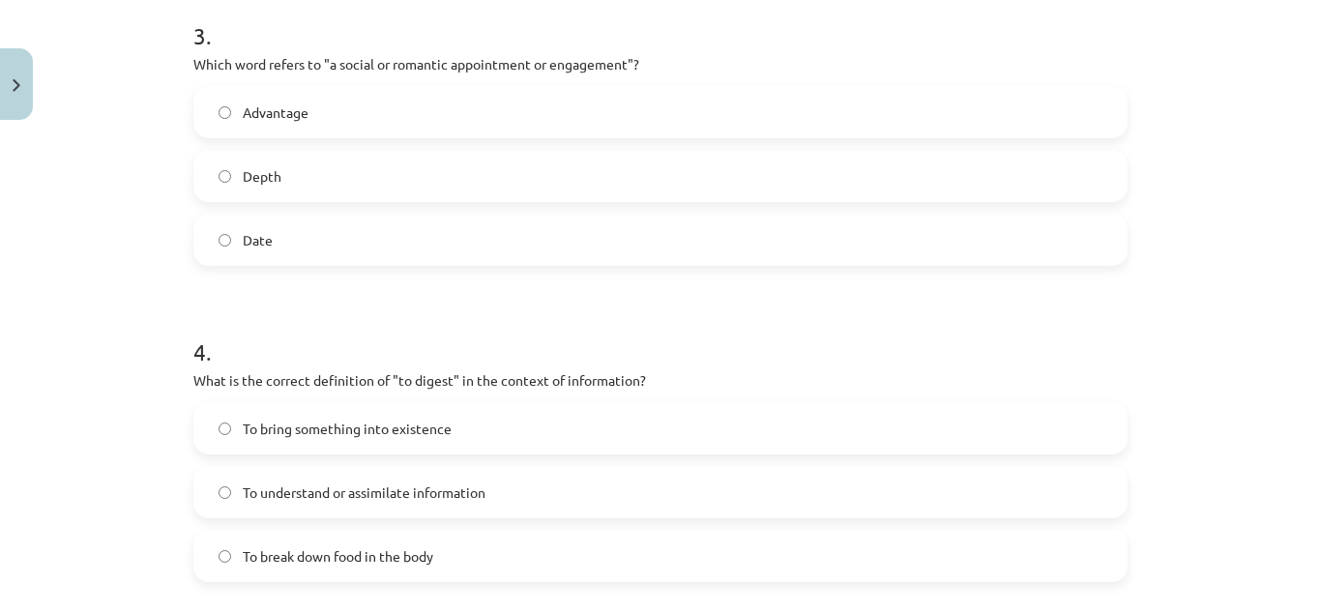
scroll to position [1100, 0]
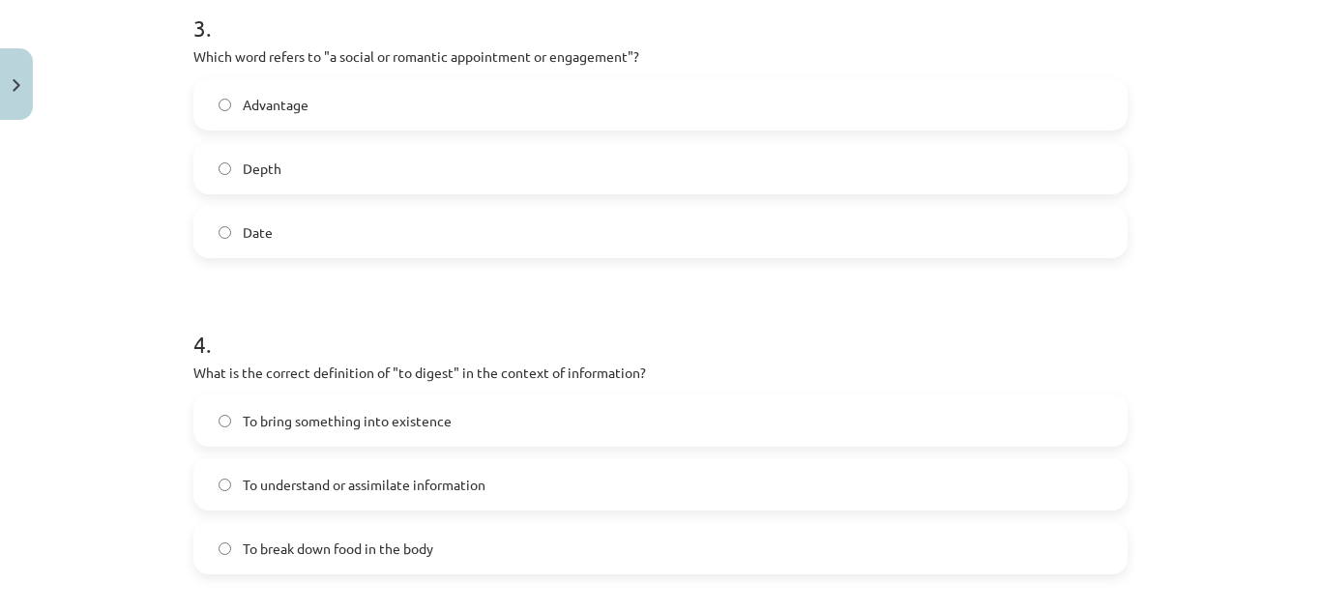
click at [483, 221] on label "Date" at bounding box center [660, 232] width 930 height 48
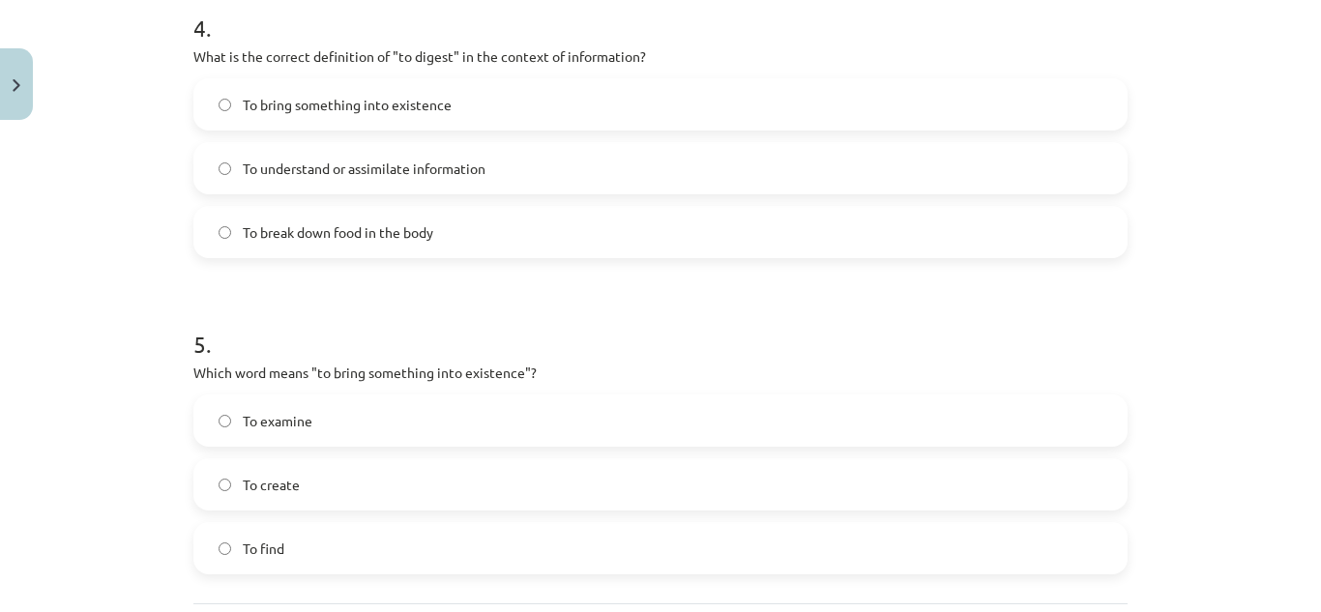
scroll to position [1418, 0]
click at [522, 161] on label "To understand or assimilate information" at bounding box center [660, 167] width 930 height 48
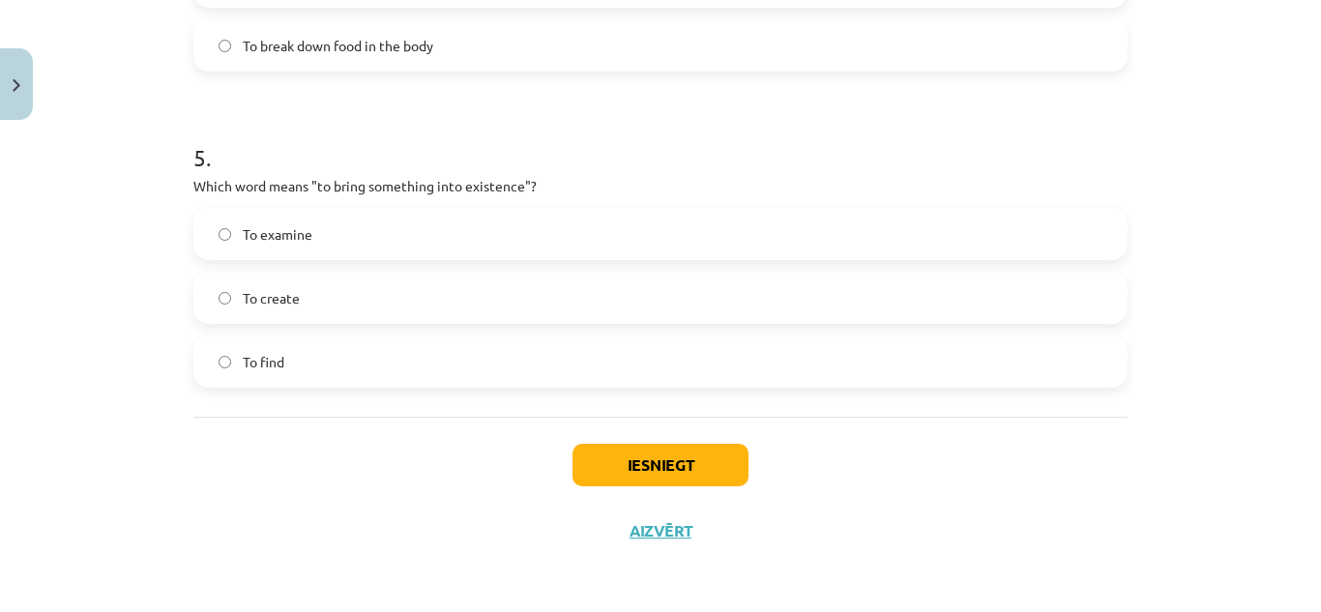
drag, startPoint x: 519, startPoint y: 298, endPoint x: 564, endPoint y: 297, distance: 44.5
click at [564, 297] on label "To create" at bounding box center [660, 298] width 930 height 48
click at [611, 456] on button "Iesniegt" at bounding box center [660, 465] width 176 height 43
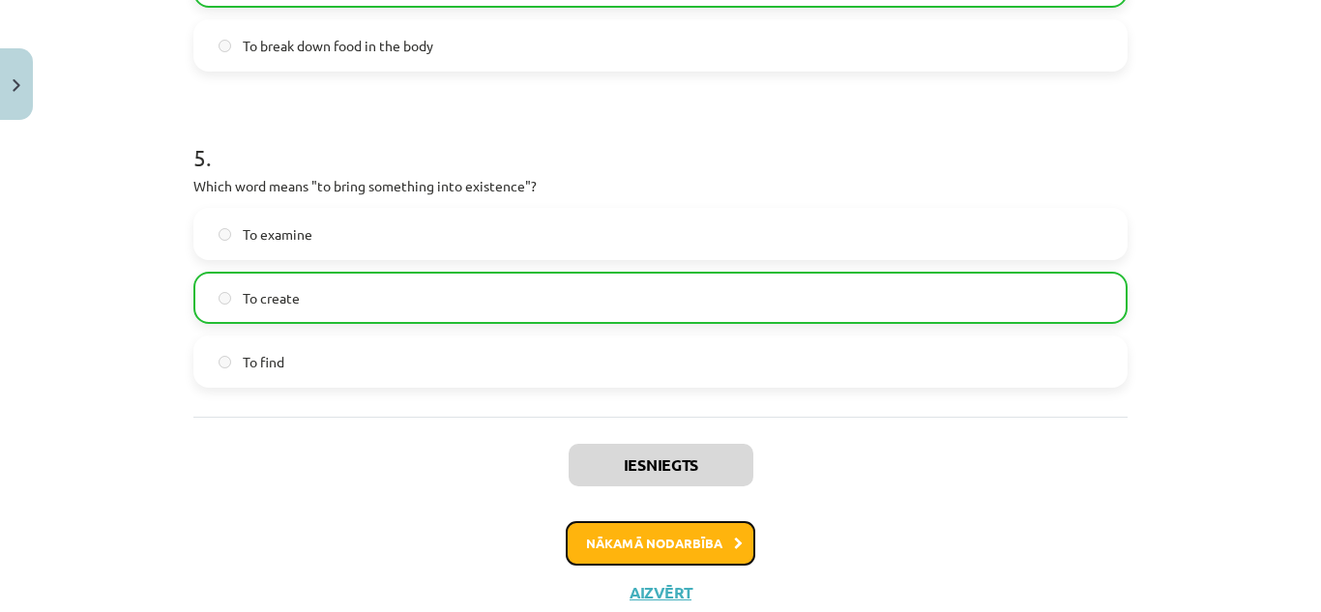
click at [633, 536] on button "Nākamā nodarbība" at bounding box center [661, 543] width 190 height 44
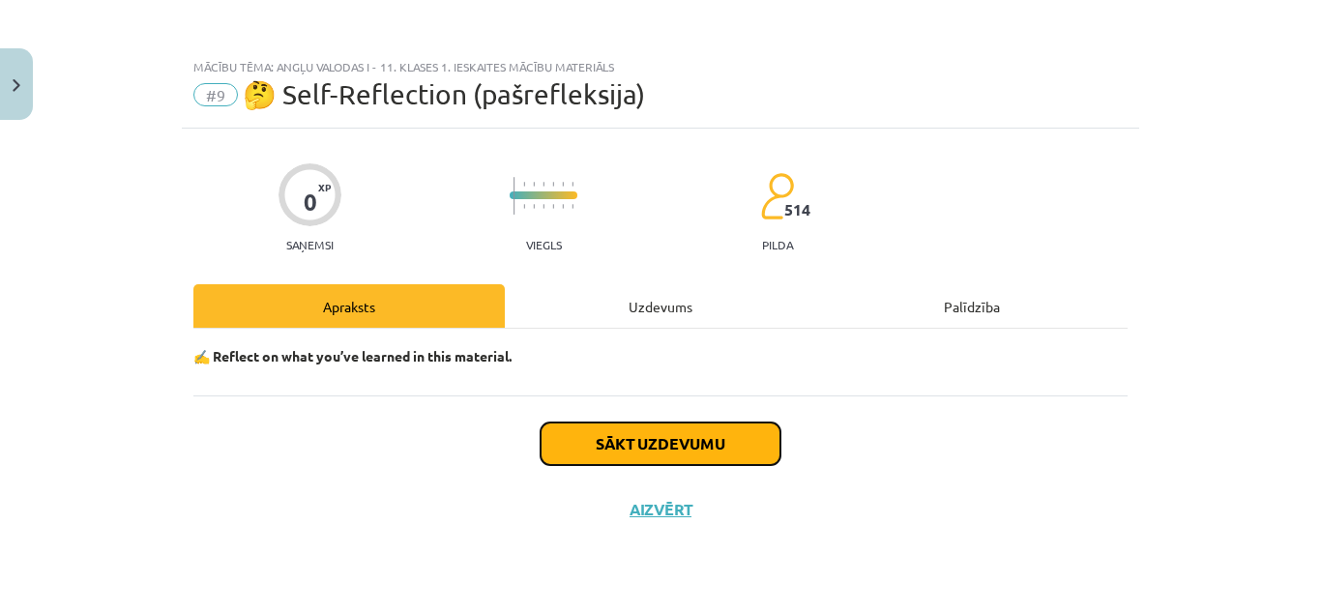
click at [629, 428] on button "Sākt uzdevumu" at bounding box center [661, 444] width 240 height 43
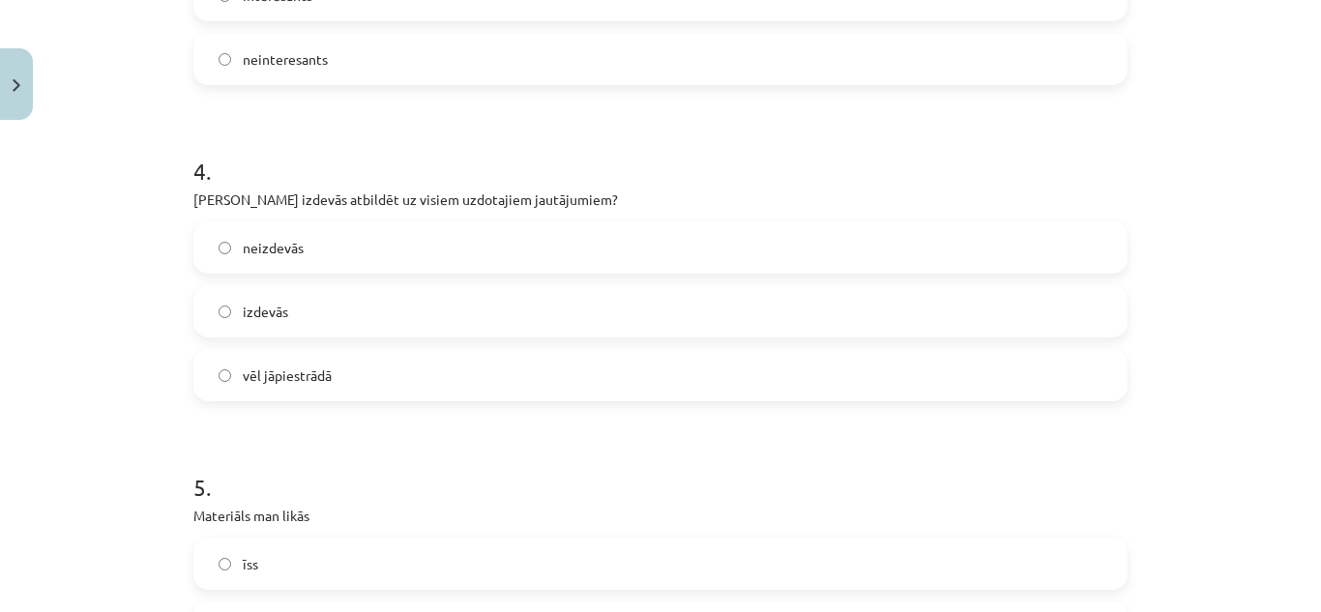
scroll to position [1284, 0]
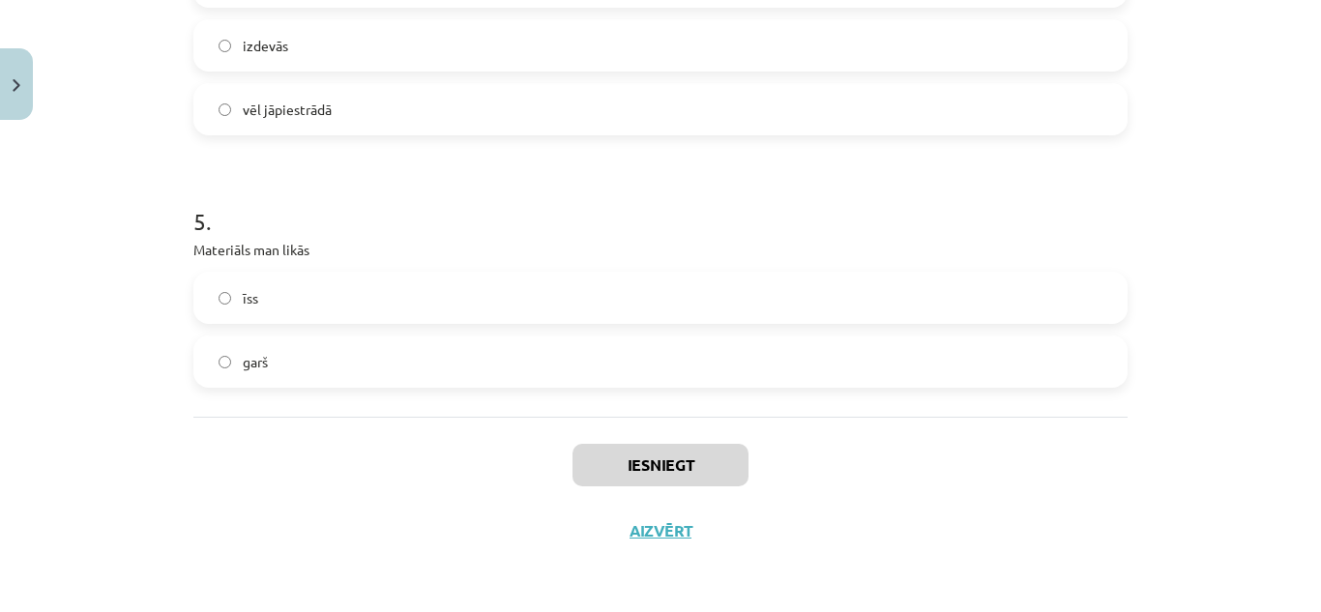
click at [622, 379] on label "garš" at bounding box center [660, 361] width 930 height 48
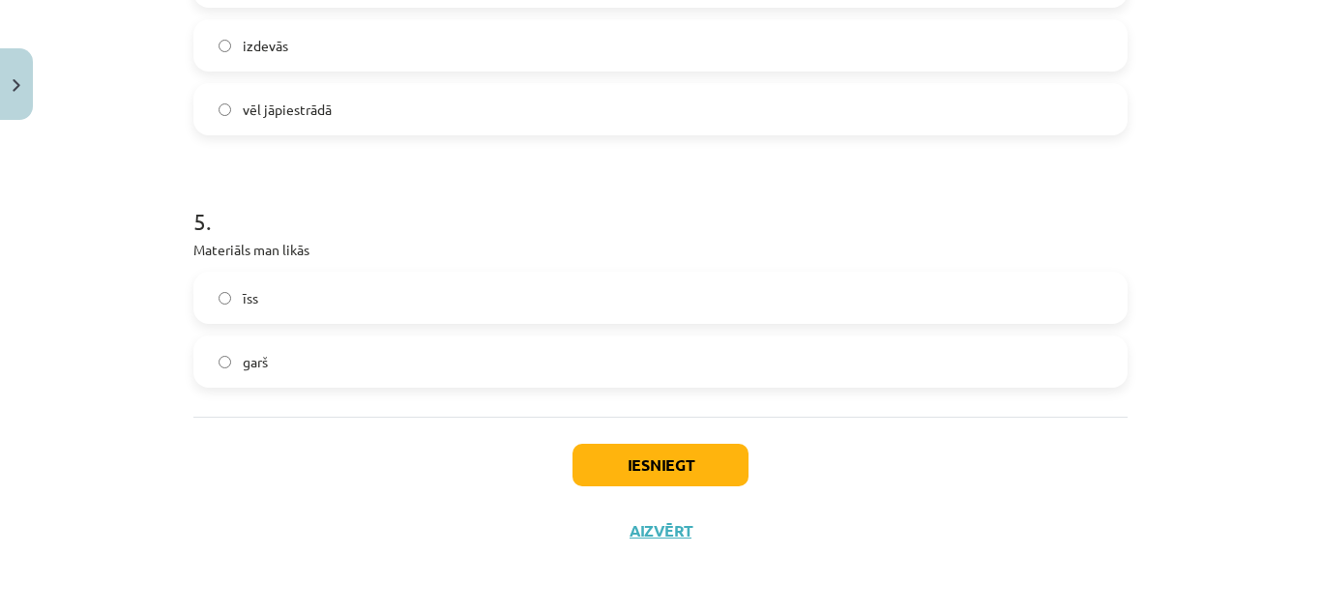
click at [648, 310] on label "īss" at bounding box center [660, 298] width 930 height 48
click at [632, 355] on label "garš" at bounding box center [660, 361] width 930 height 48
click at [651, 448] on button "Iesniegt" at bounding box center [660, 465] width 176 height 43
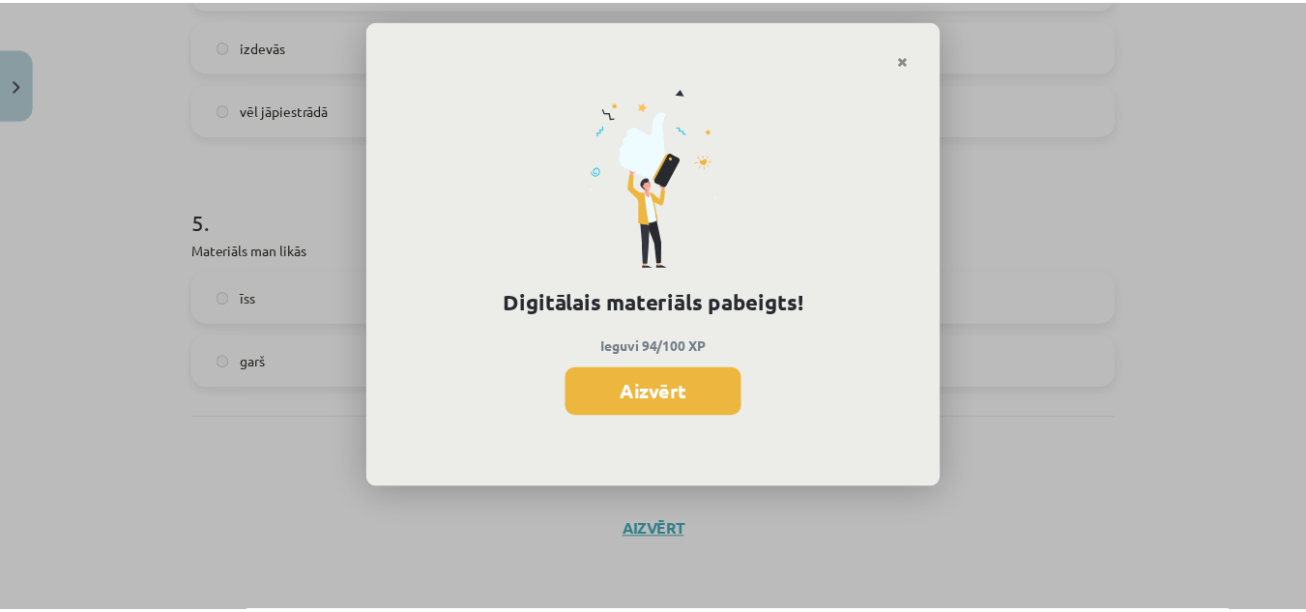
scroll to position [1393, 0]
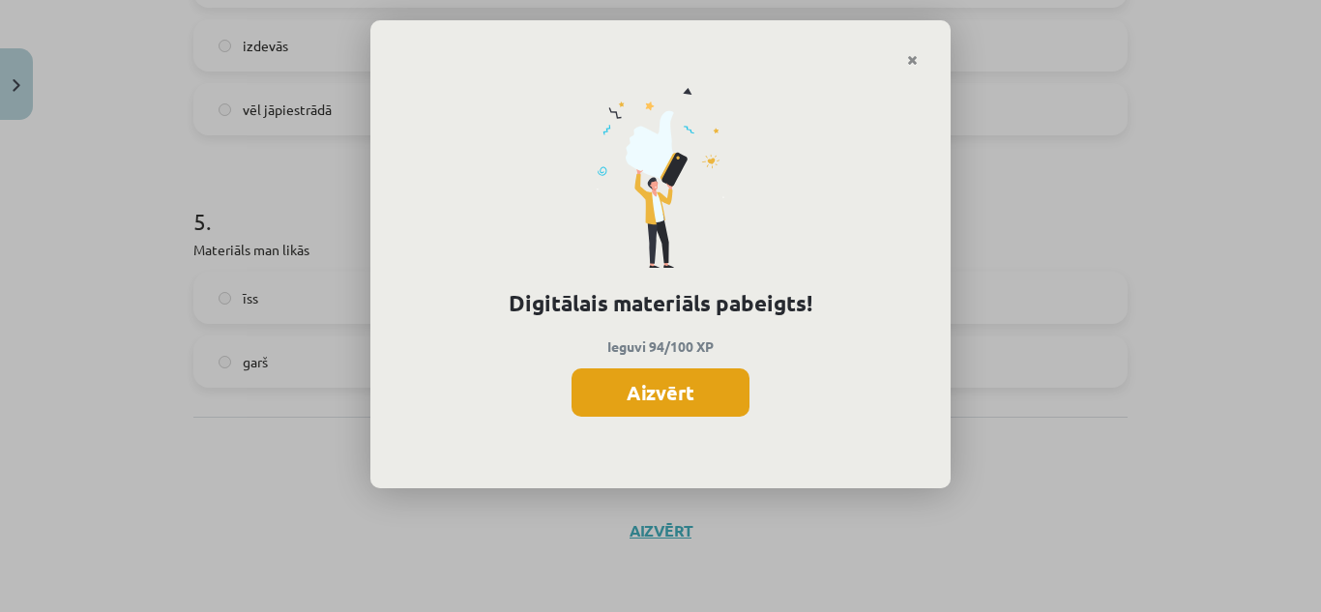
click at [690, 386] on button "Aizvērt" at bounding box center [661, 392] width 178 height 48
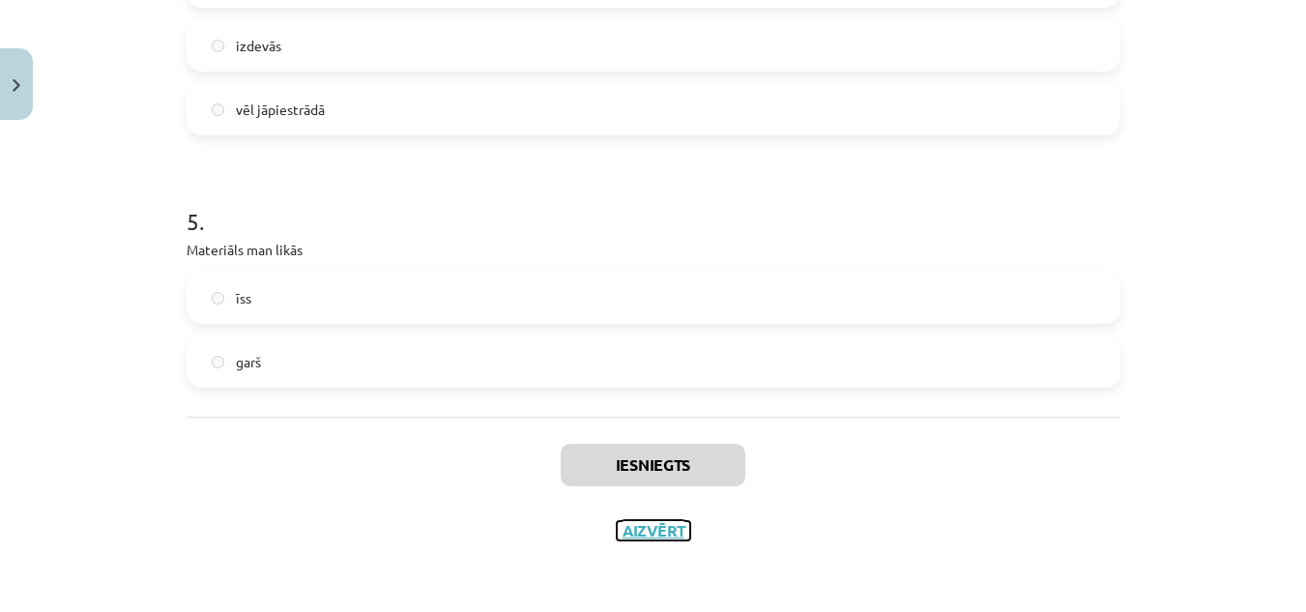
click at [629, 529] on button "Aizvērt" at bounding box center [653, 530] width 73 height 19
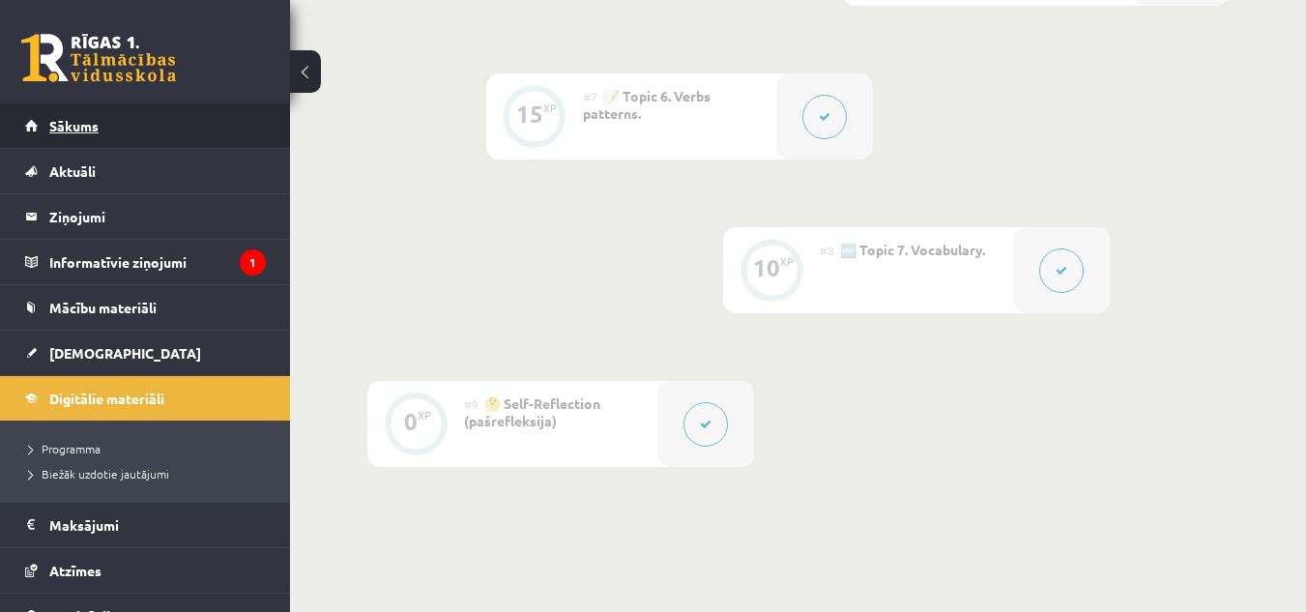
click at [148, 125] on link "Sākums" at bounding box center [145, 125] width 241 height 44
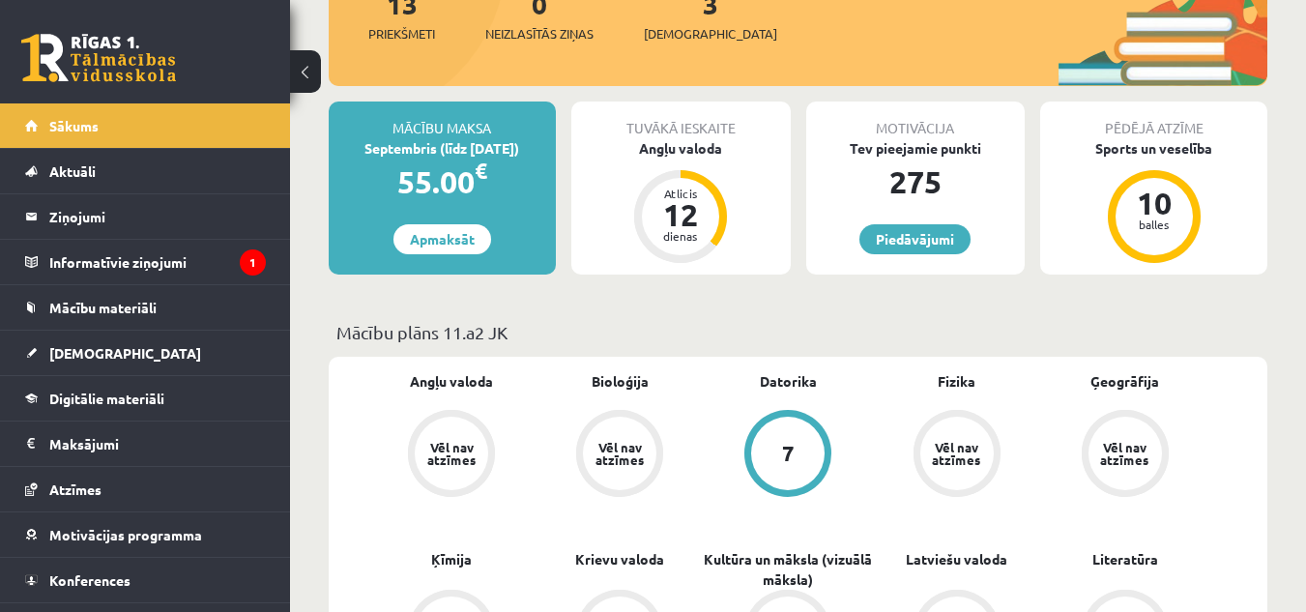
scroll to position [417, 0]
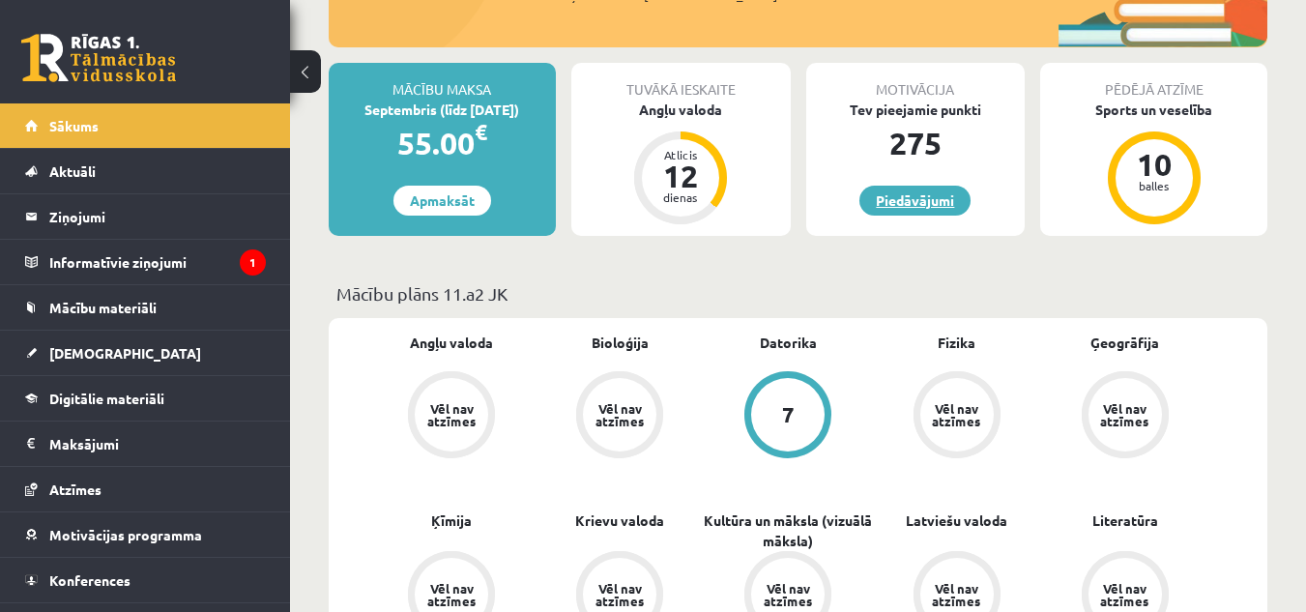
click at [914, 199] on link "Piedāvājumi" at bounding box center [915, 201] width 111 height 30
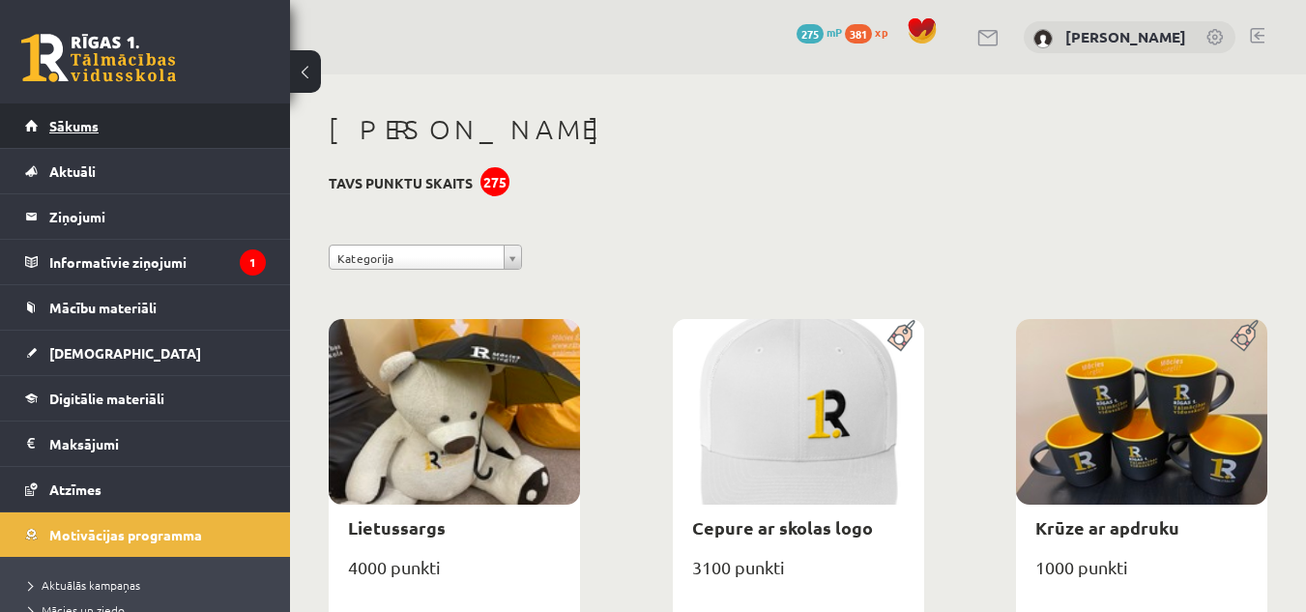
click at [181, 106] on link "Sākums" at bounding box center [145, 125] width 241 height 44
